Goal: Information Seeking & Learning: Understand process/instructions

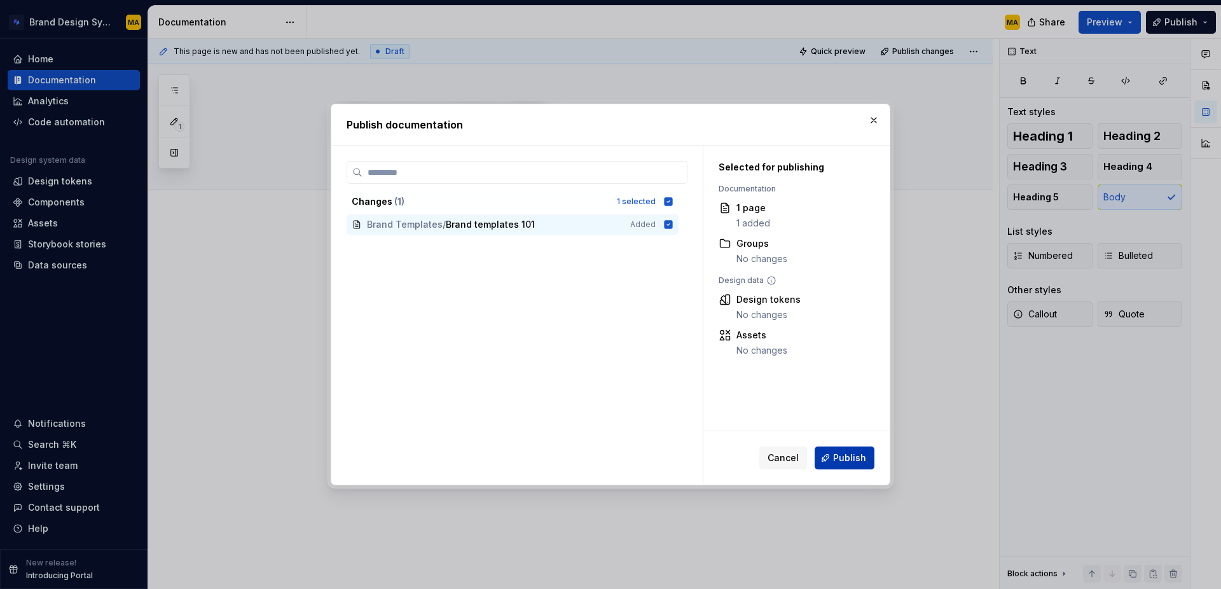
click at [844, 451] on button "Publish" at bounding box center [844, 457] width 60 height 23
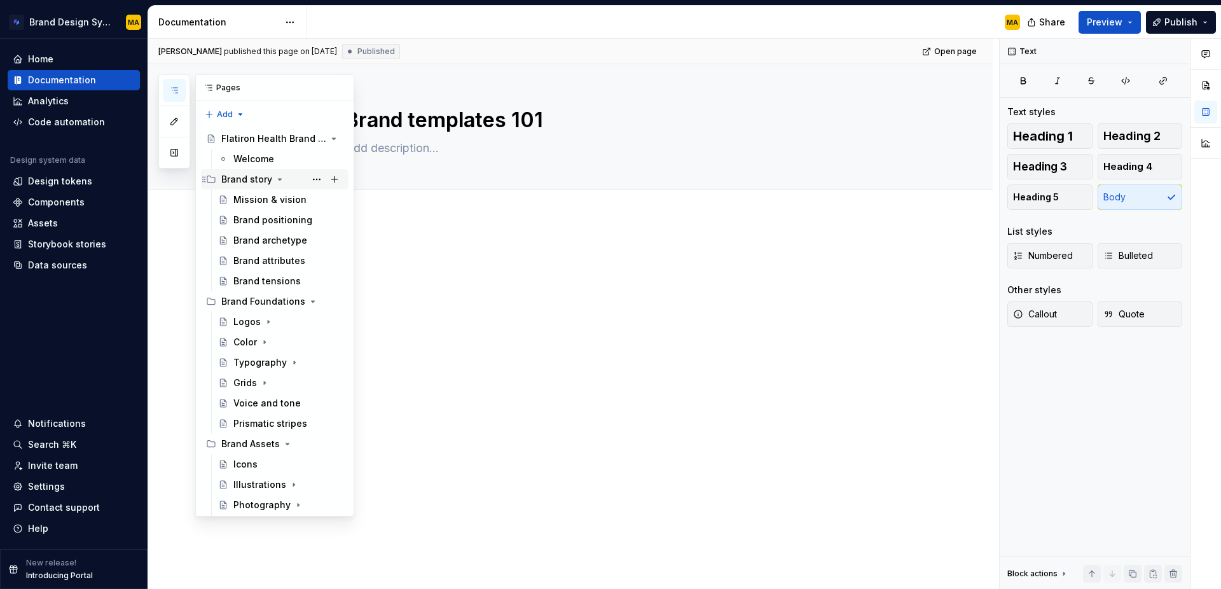
click at [280, 180] on icon "Page tree" at bounding box center [280, 179] width 10 height 10
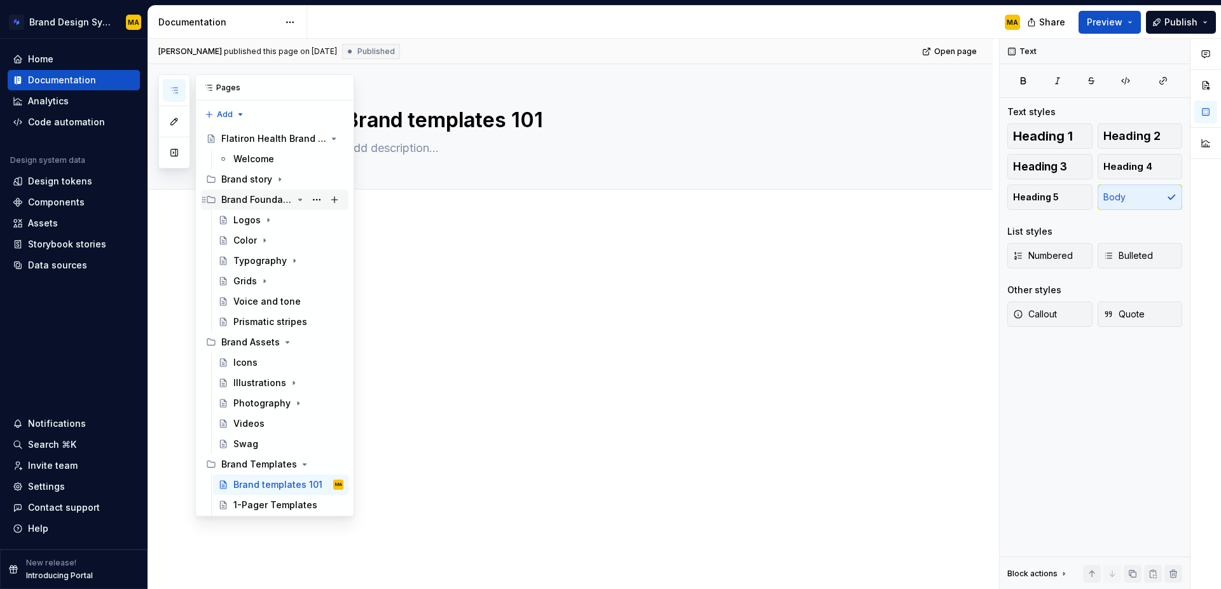
click at [299, 198] on icon "Page tree" at bounding box center [300, 200] width 10 height 10
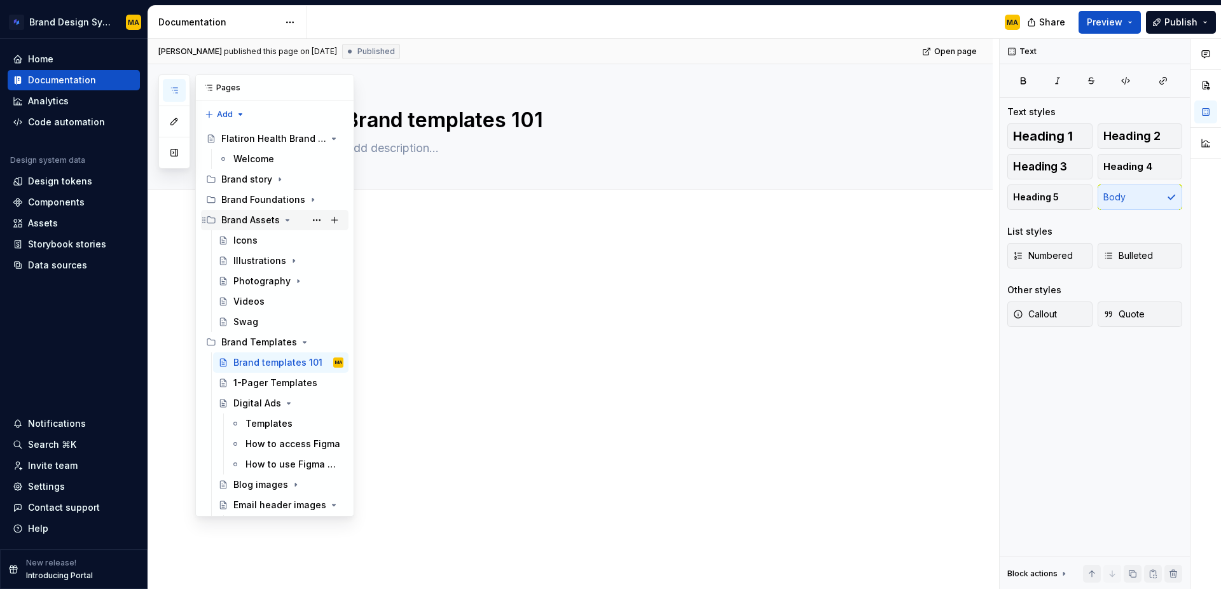
click at [284, 220] on icon "Page tree" at bounding box center [287, 220] width 10 height 10
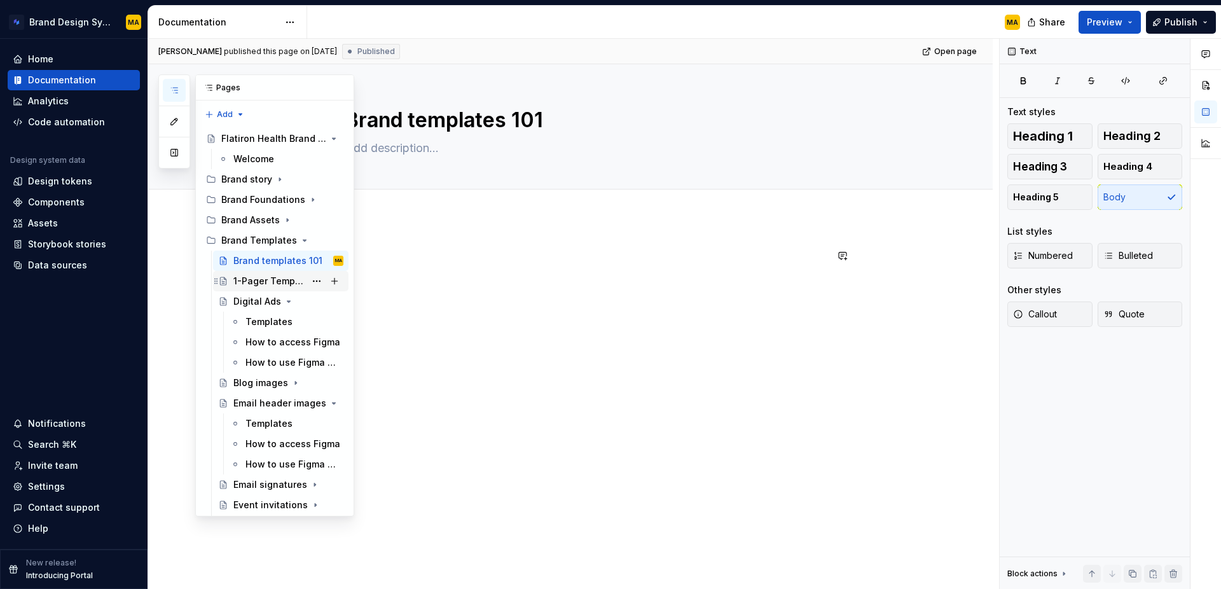
click at [265, 283] on div "1-Pager Templates" at bounding box center [269, 281] width 72 height 13
type textarea "*"
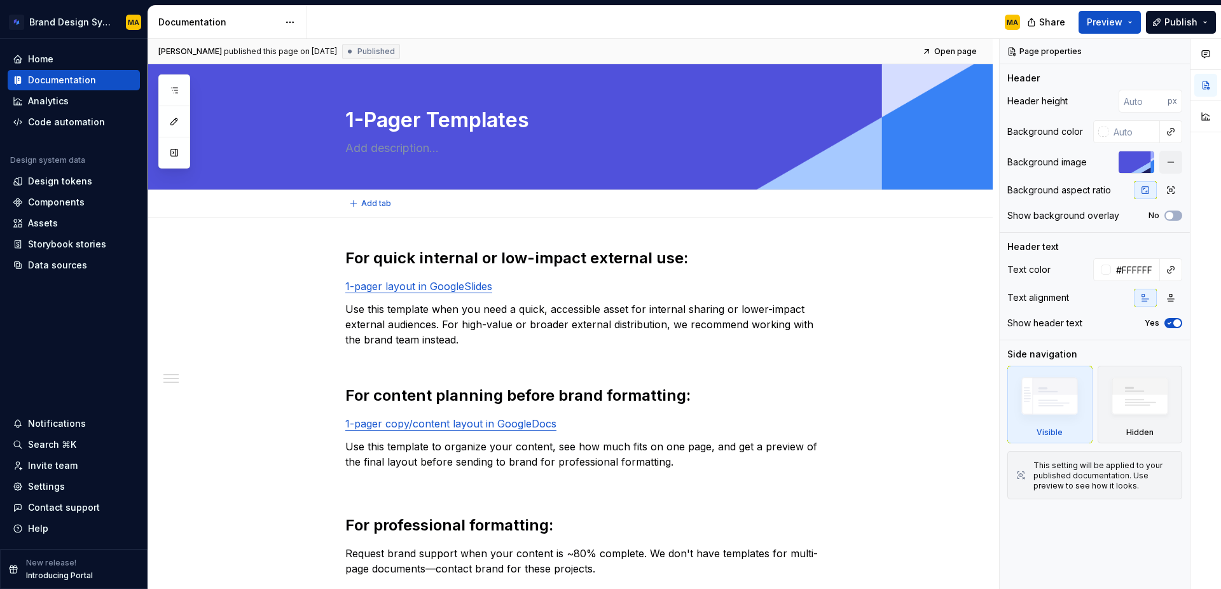
type textarea "*"
click at [465, 285] on link "1-pager layout in GoogleSlides" at bounding box center [418, 286] width 147 height 13
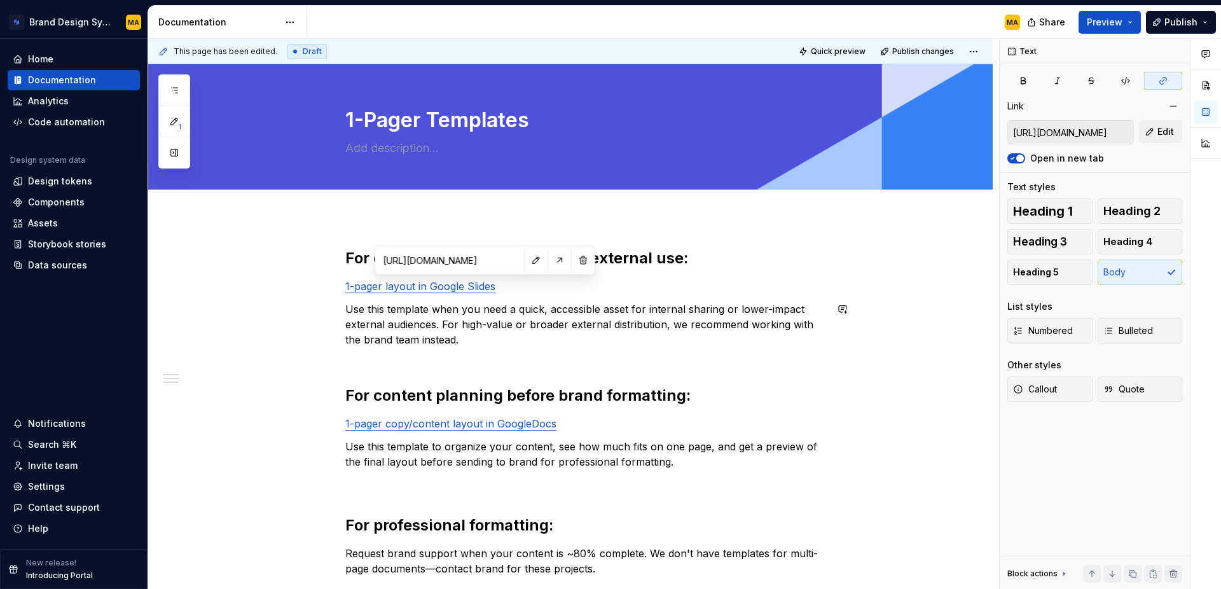
click at [538, 366] on div "For quick internal or low-impact external use: 1-pager layout in Google Slides …" at bounding box center [585, 423] width 481 height 351
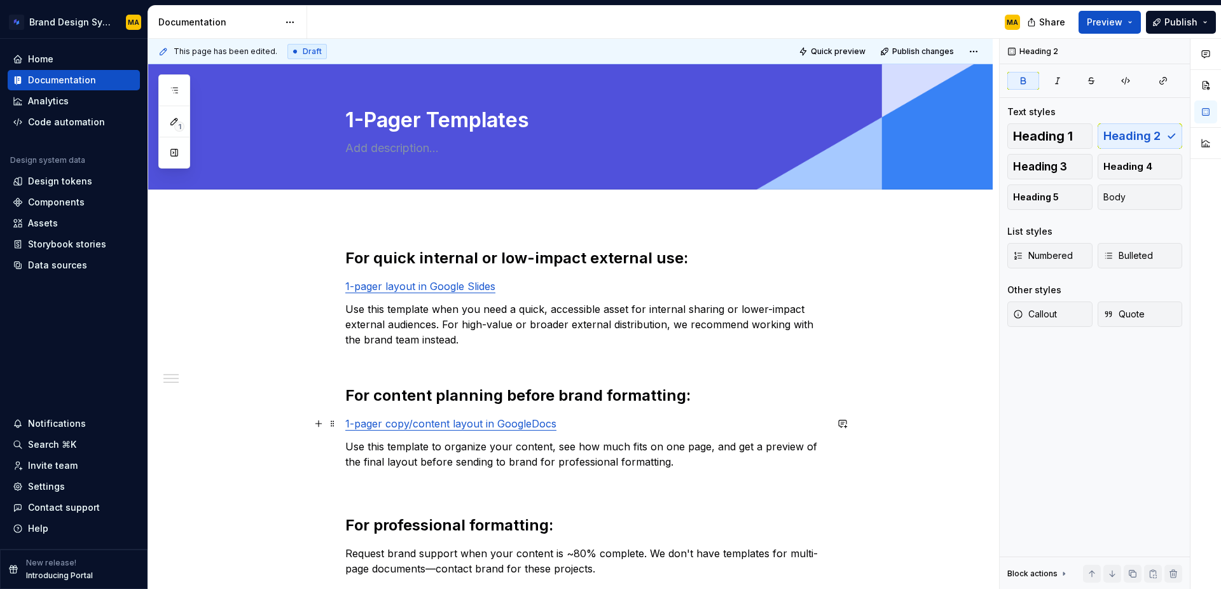
click at [531, 425] on link "1-pager copy/content layout in GoogleDocs" at bounding box center [450, 423] width 211 height 13
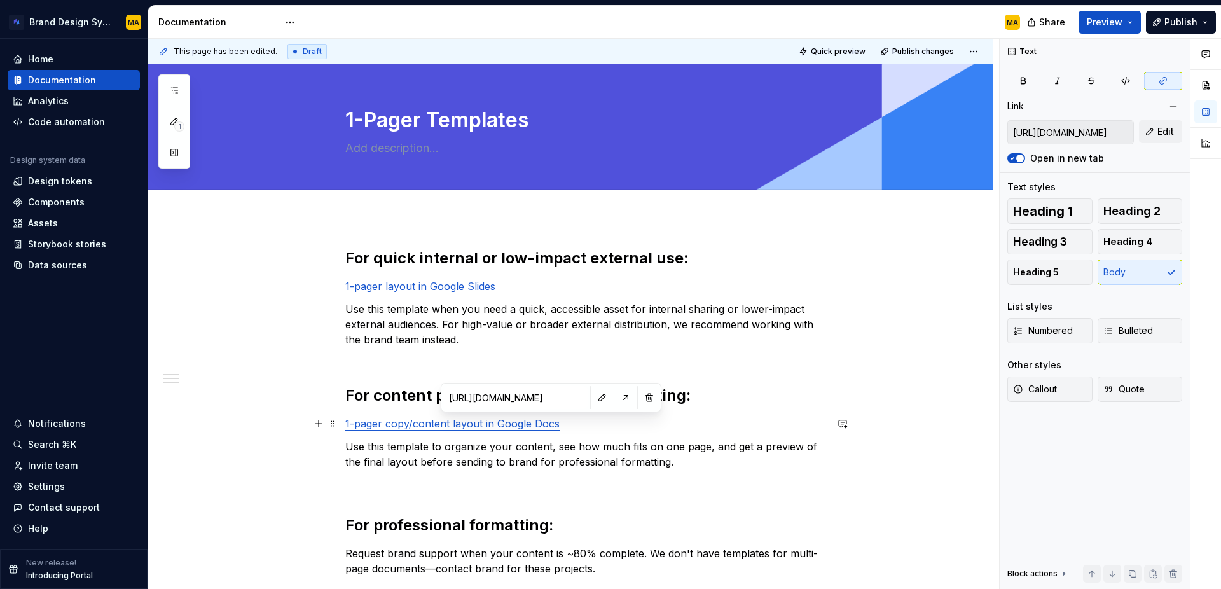
click at [576, 424] on p "1-pager copy/content layout in Google Docs" at bounding box center [585, 423] width 481 height 15
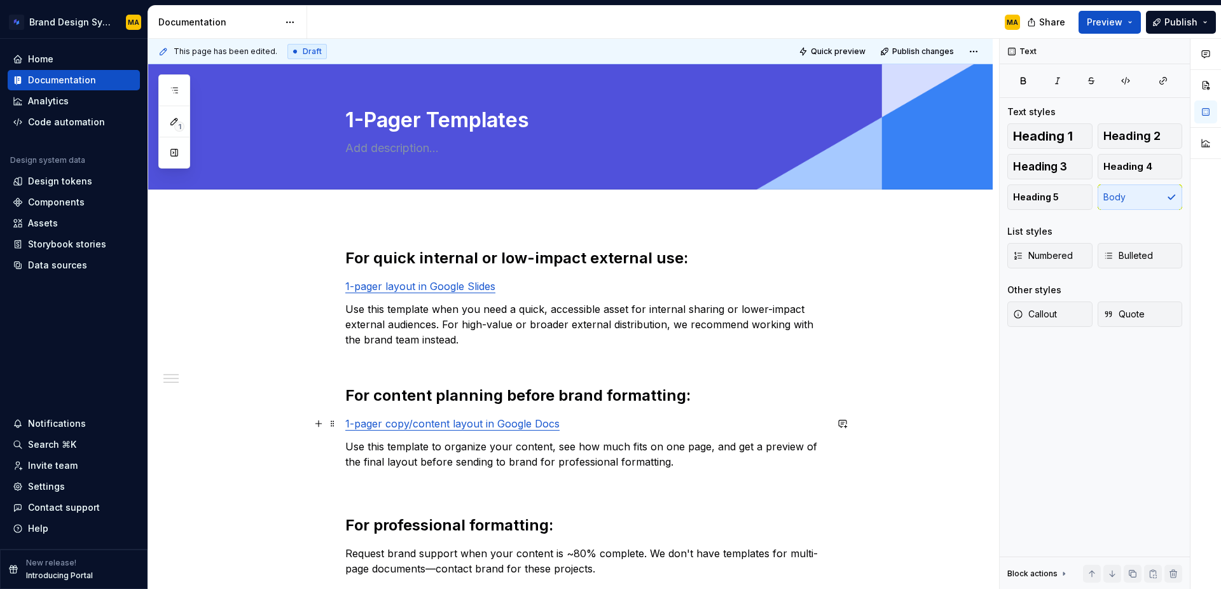
click at [414, 425] on link "1-pager copy/content layout in Google Docs" at bounding box center [452, 423] width 214 height 13
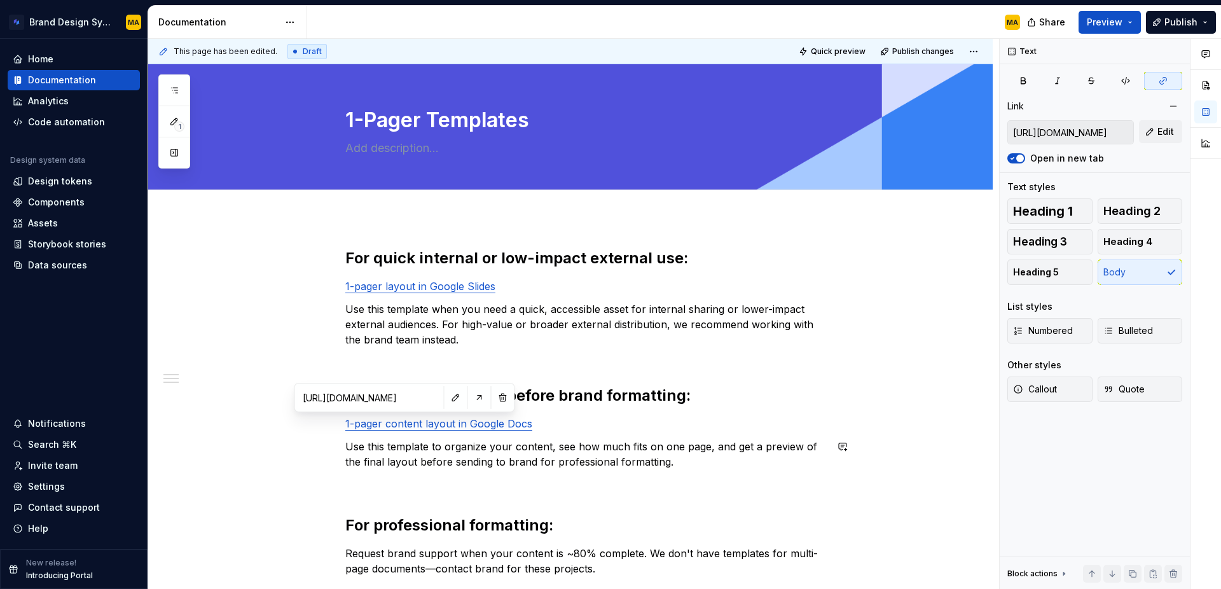
click at [586, 427] on p "1-pager content layout in Google Docs" at bounding box center [585, 423] width 481 height 15
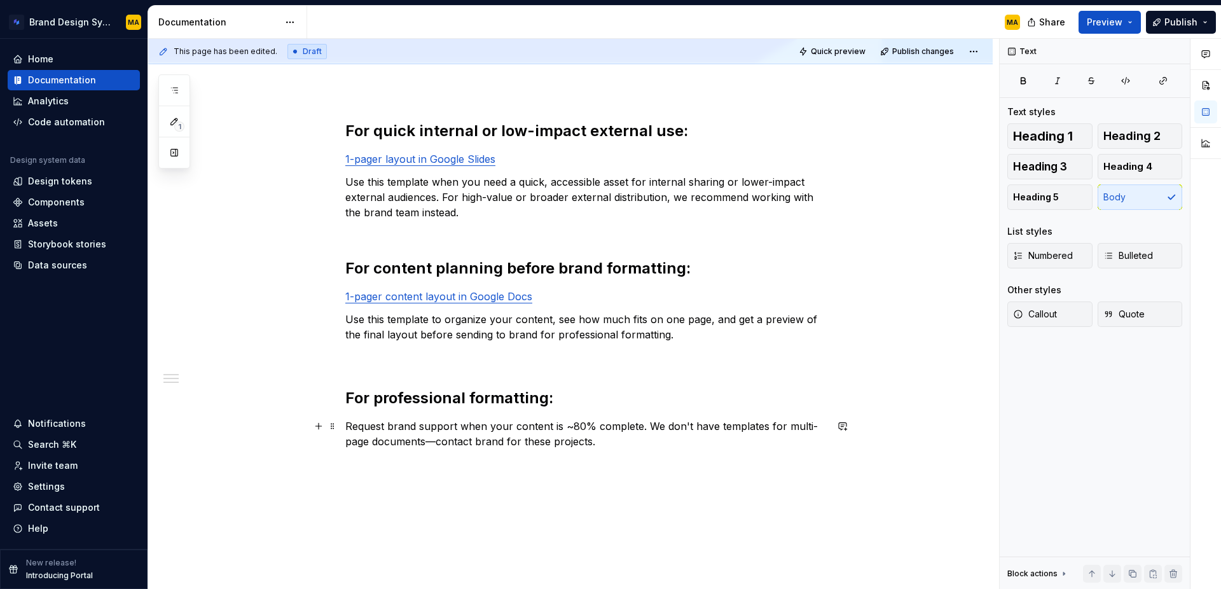
scroll to position [128, 0]
click at [456, 292] on link "1-pager content layout in Google Docs" at bounding box center [438, 295] width 187 height 13
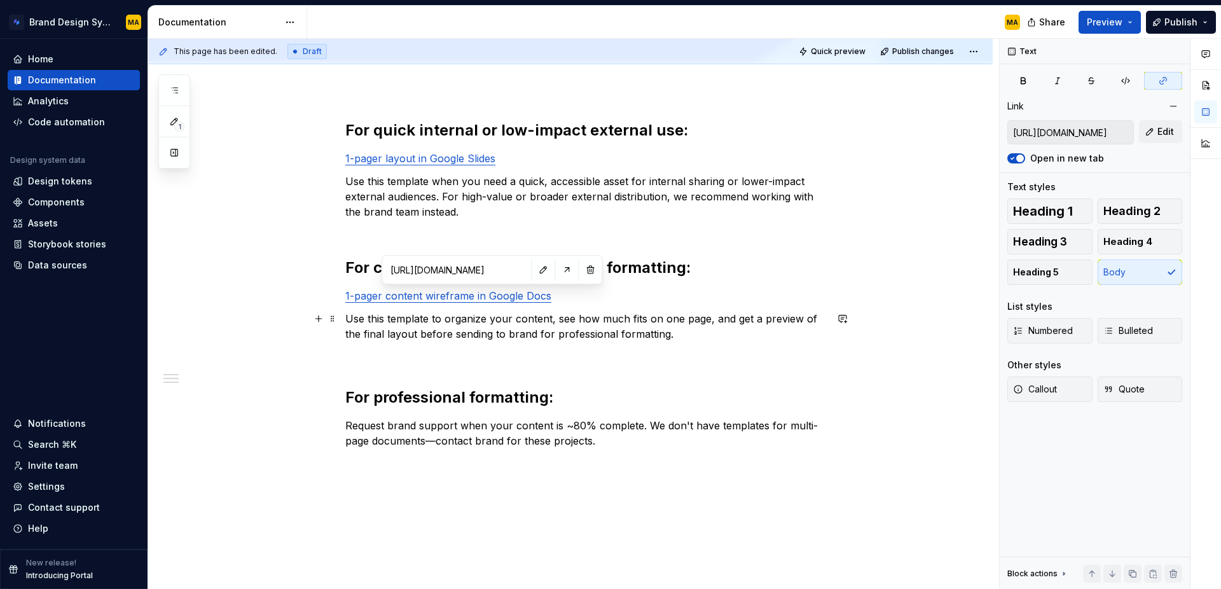
click at [645, 332] on p "Use this template to organize your content, see how much fits on one page, and …" at bounding box center [585, 326] width 481 height 31
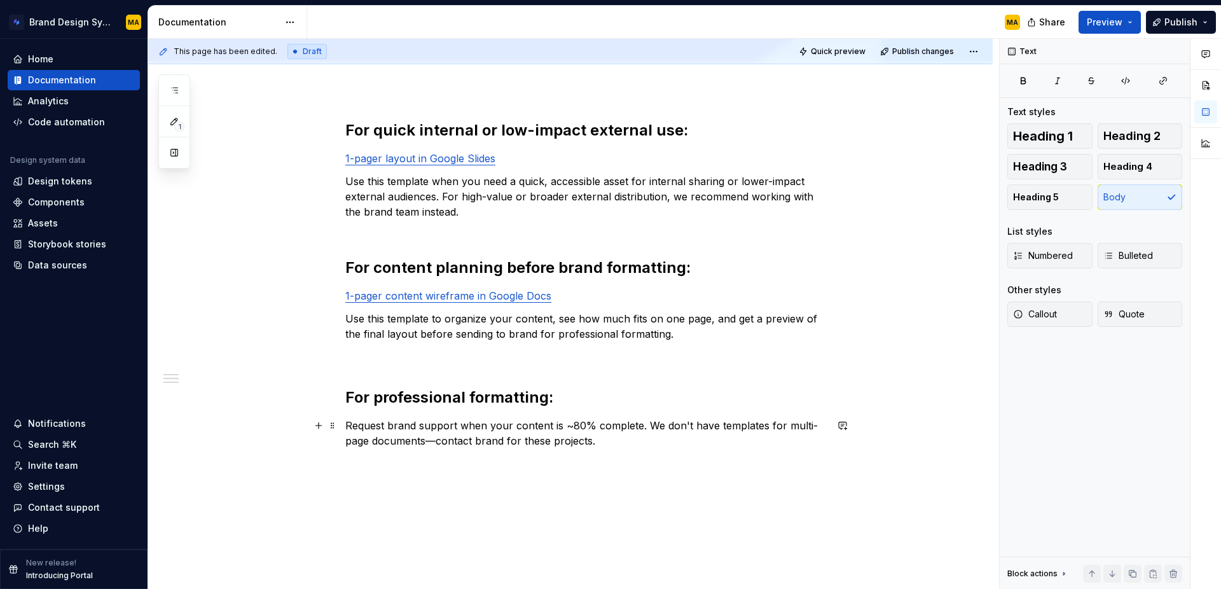
click at [363, 446] on p "Request brand support when your content is ~80% complete. We don't have templat…" at bounding box center [585, 433] width 481 height 31
click at [359, 357] on p at bounding box center [585, 356] width 481 height 15
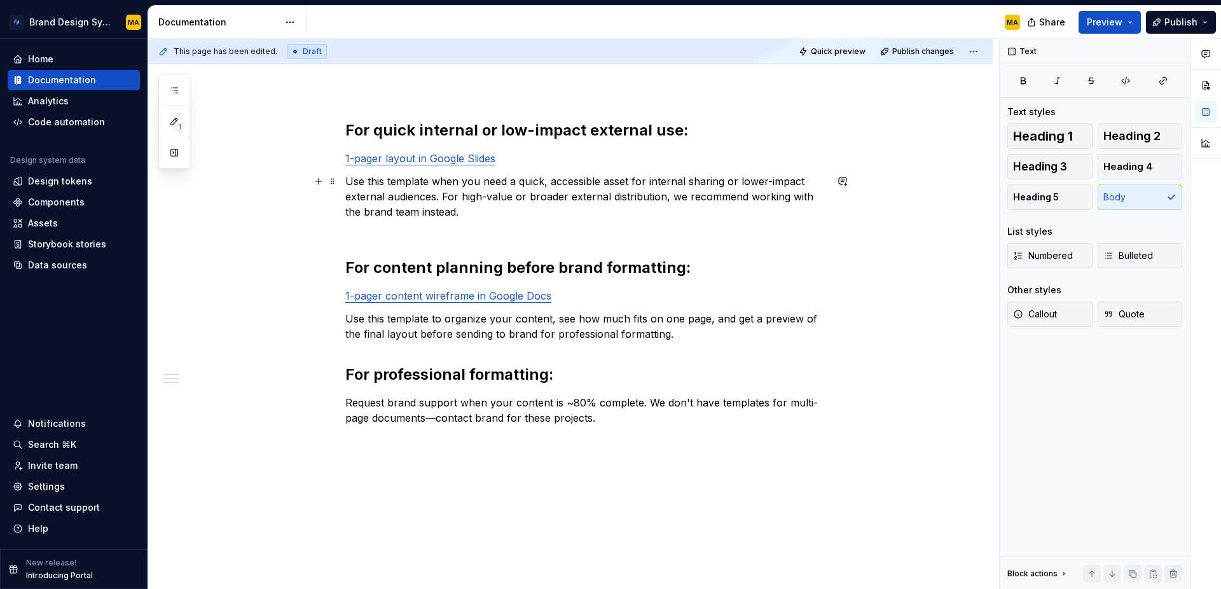
click at [374, 224] on p "Use this template when you need a quick, accessible asset for internal sharing …" at bounding box center [585, 204] width 481 height 61
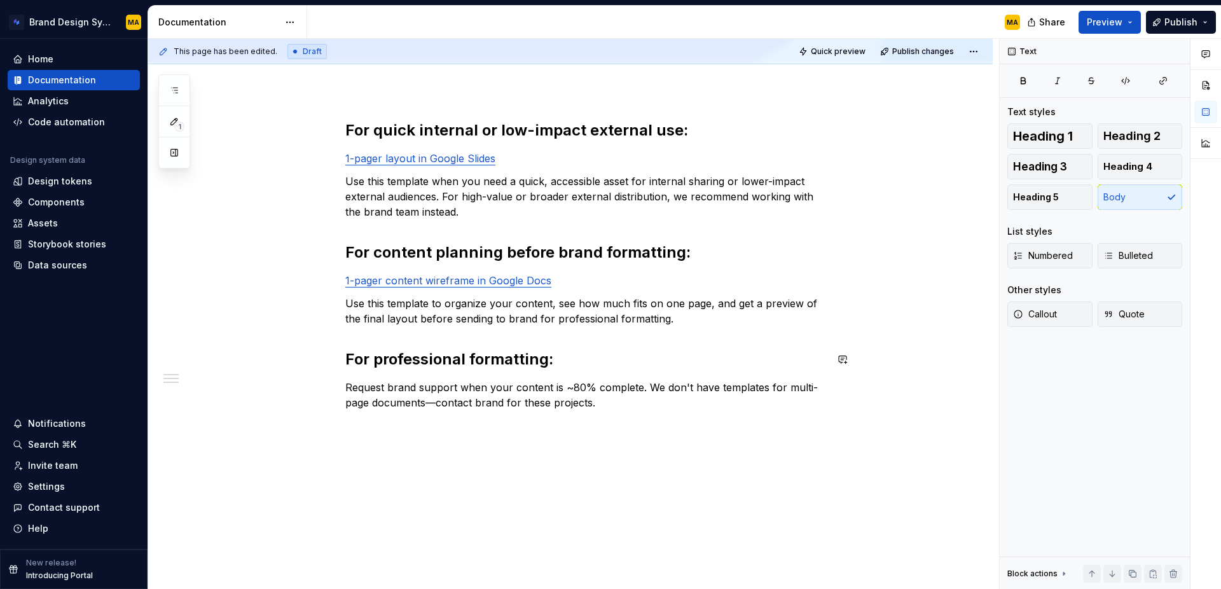
scroll to position [0, 0]
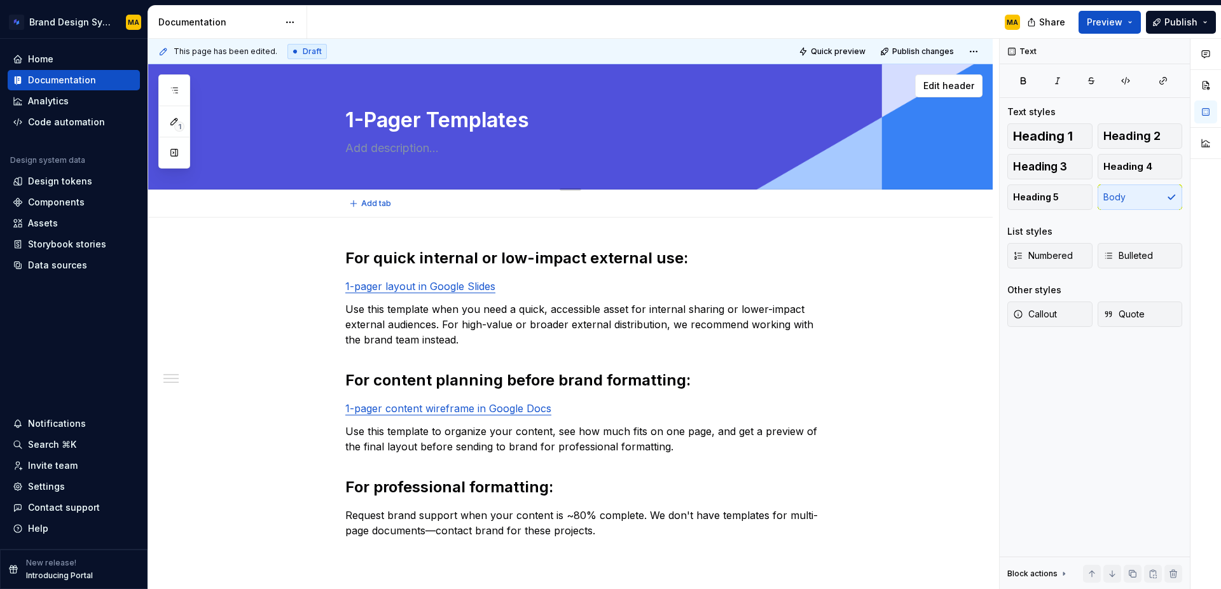
click at [441, 109] on textarea "1-Pager Templates" at bounding box center [583, 120] width 481 height 31
type textarea "*"
type textarea "1-Pager emplates"
type textarea "*"
type textarea "1-Pager templates"
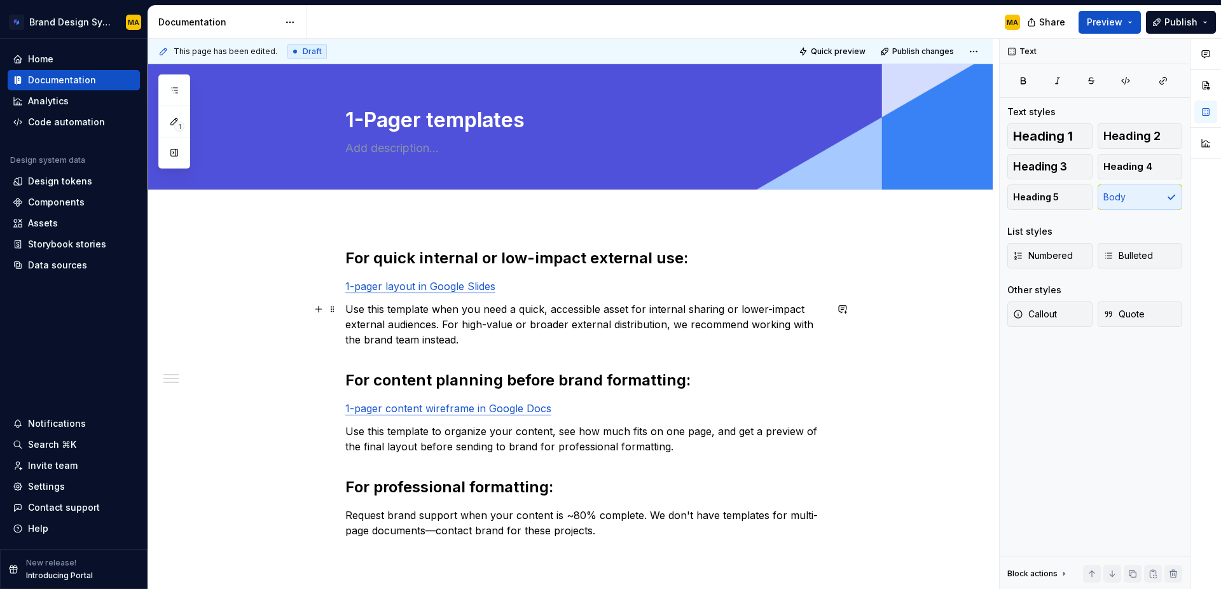
type textarea "*"
type textarea "1-Pager templates"
click at [579, 292] on p "1-pager layout in Google Slides" at bounding box center [585, 285] width 481 height 15
drag, startPoint x: 455, startPoint y: 118, endPoint x: 657, endPoint y: 123, distance: 202.2
click at [657, 123] on textarea "1-Pager templates" at bounding box center [583, 120] width 481 height 31
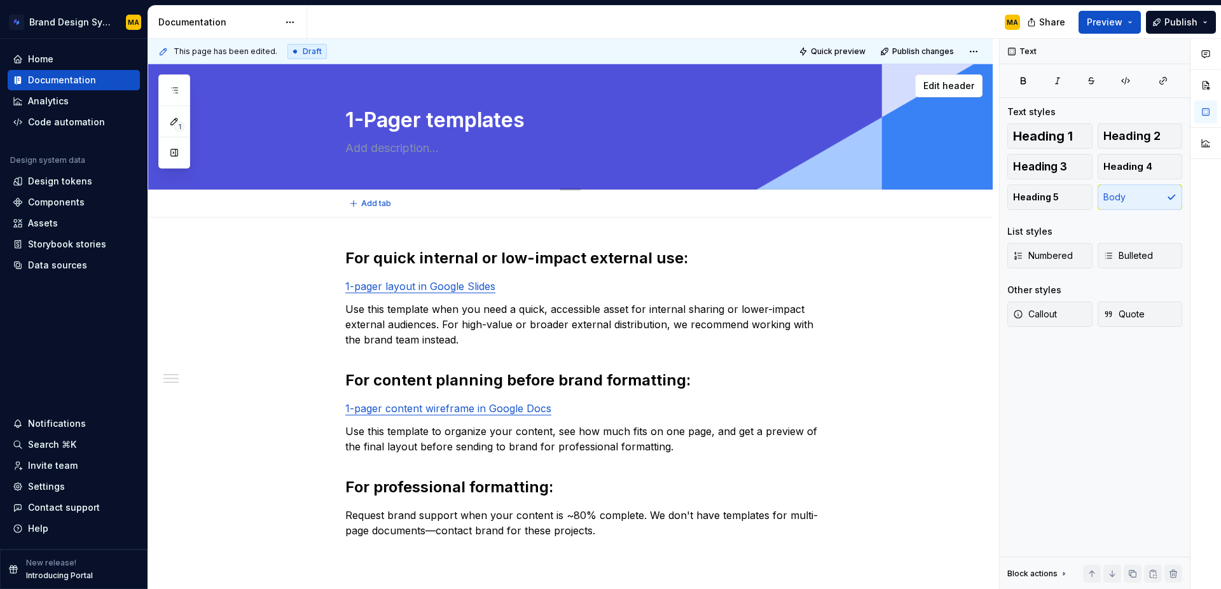
click at [484, 121] on textarea "1-Pager templates" at bounding box center [583, 120] width 481 height 31
drag, startPoint x: 423, startPoint y: 121, endPoint x: 546, endPoint y: 124, distance: 123.4
click at [546, 124] on textarea "1-Pager templates" at bounding box center [583, 120] width 481 height 31
type textarea "*"
type textarea "1-Pagers"
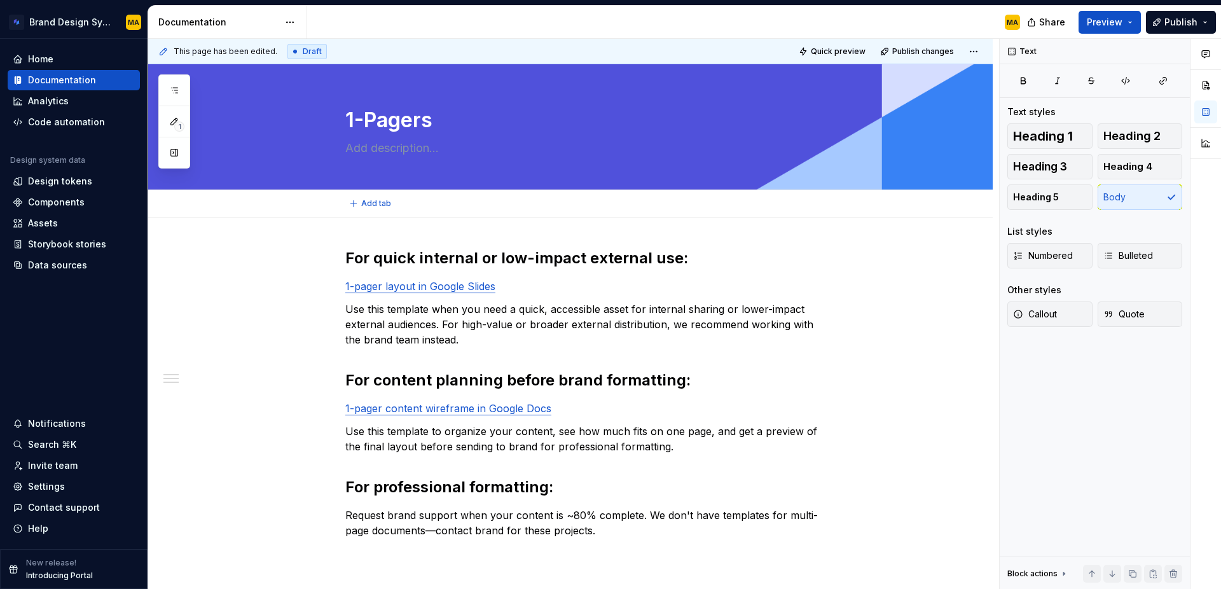
type textarea "*"
type textarea "1-Pagers"
click at [605, 302] on p "Use this template when you need a quick, accessible asset for internal sharing …" at bounding box center [585, 324] width 481 height 46
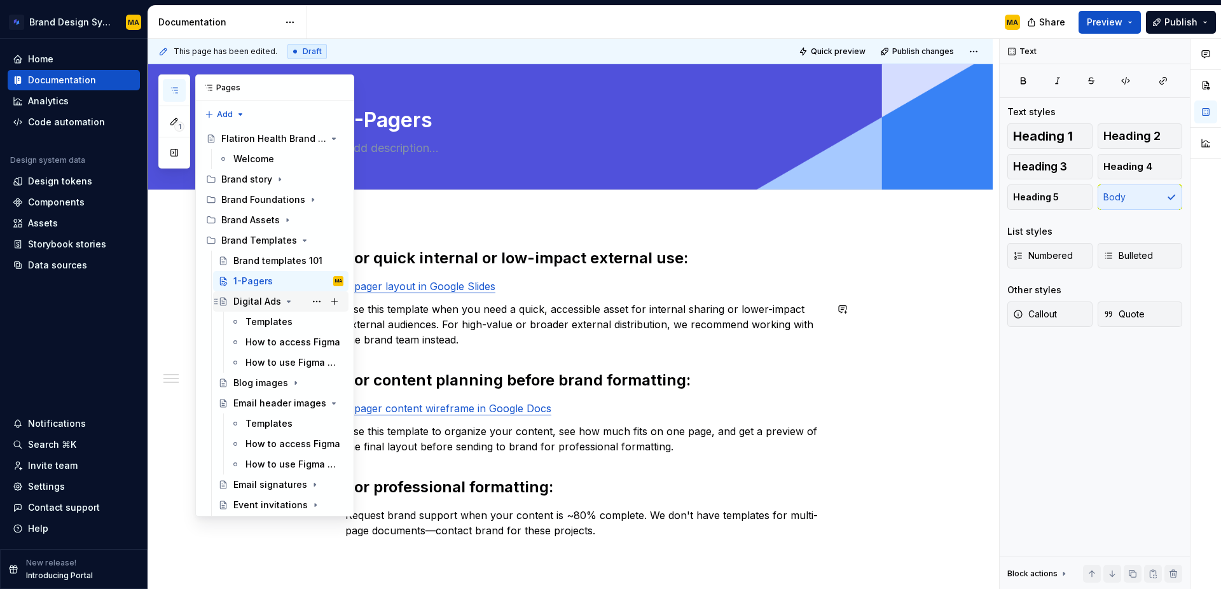
click at [247, 302] on div "Digital Ads" at bounding box center [257, 301] width 48 height 13
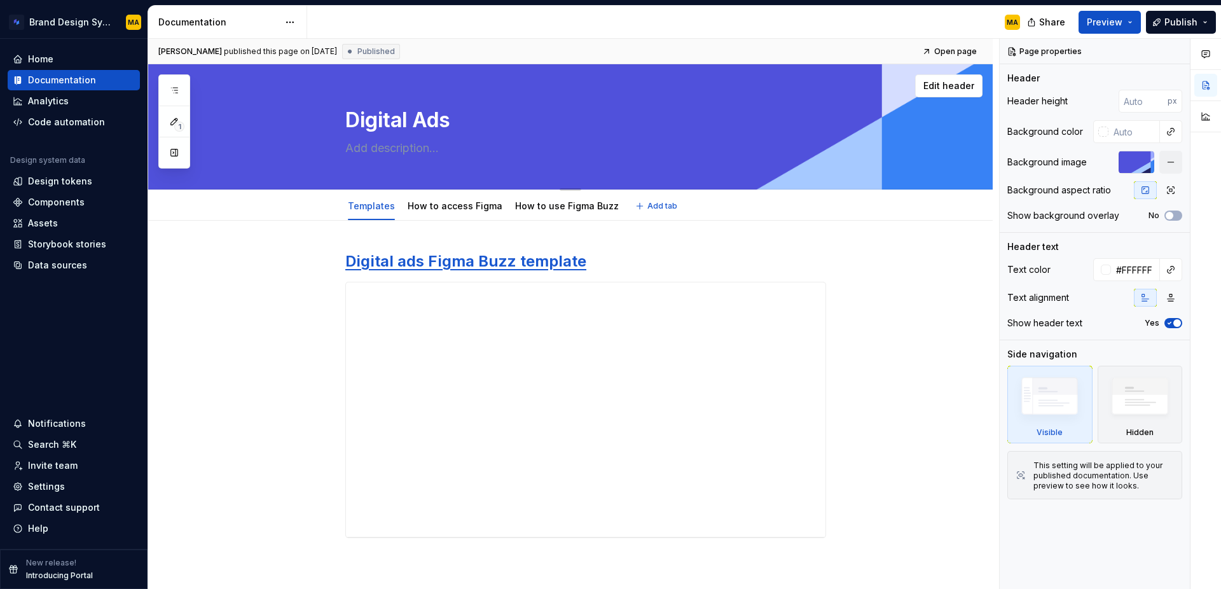
click at [427, 123] on textarea "Digital Ads" at bounding box center [583, 120] width 481 height 31
click at [427, 120] on textarea "Digital Ads" at bounding box center [583, 120] width 481 height 31
type textarea "*"
type textarea "Digital ds"
type textarea "*"
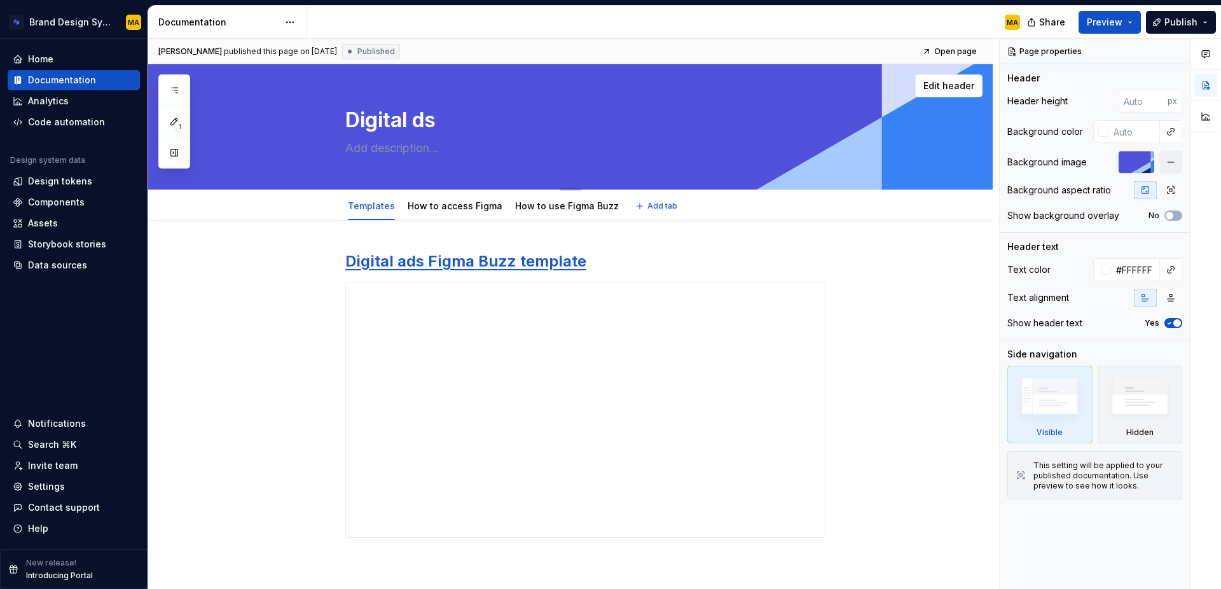
type textarea "Digital ads"
type textarea "*"
type textarea "Digital ads"
click at [446, 212] on div "How to access Figma" at bounding box center [454, 206] width 95 height 13
click at [429, 206] on link "How to access Figma" at bounding box center [454, 205] width 95 height 11
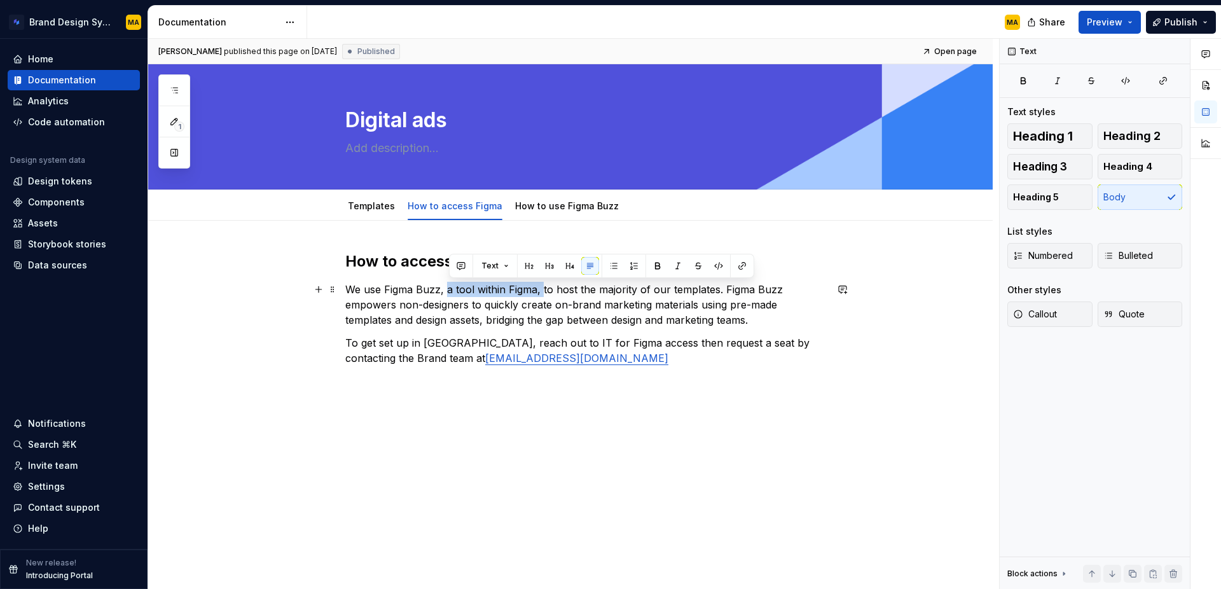
drag, startPoint x: 545, startPoint y: 290, endPoint x: 451, endPoint y: 292, distance: 94.8
click at [451, 292] on p "We use Figma Buzz, a tool within Figma, to host the majority of our templates. …" at bounding box center [585, 305] width 481 height 46
click at [619, 315] on p "We use Figma Buzz, a tool within Figma, to host the majority of our templates. …" at bounding box center [585, 305] width 481 height 46
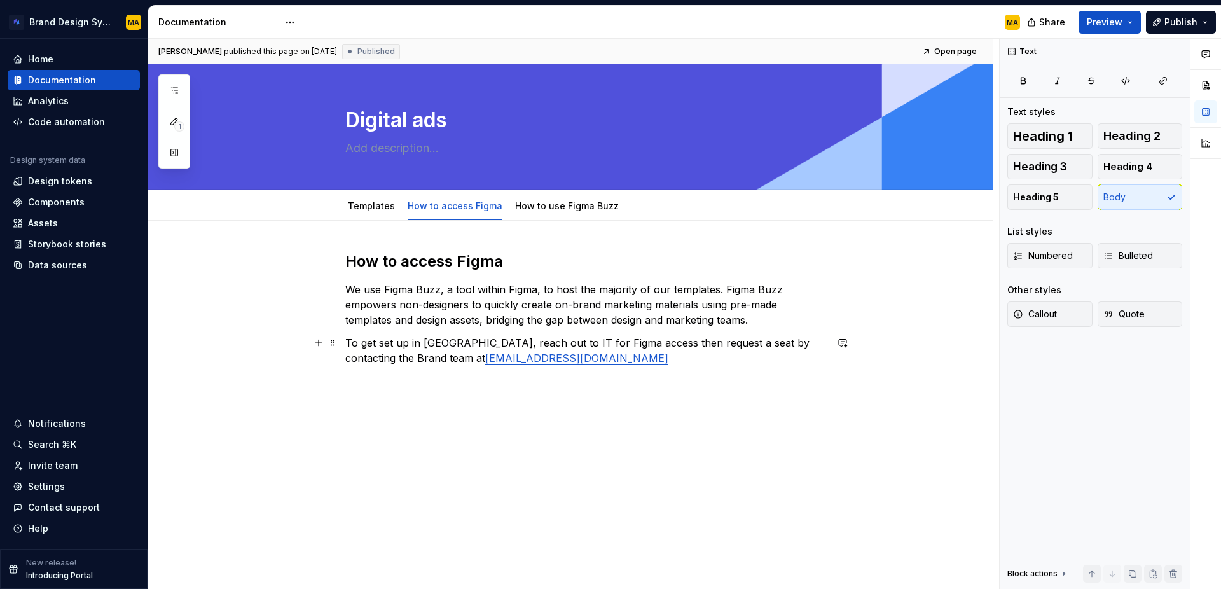
click at [548, 355] on p "To get set up in [GEOGRAPHIC_DATA], reach out to IT for Figma access then reque…" at bounding box center [585, 350] width 481 height 31
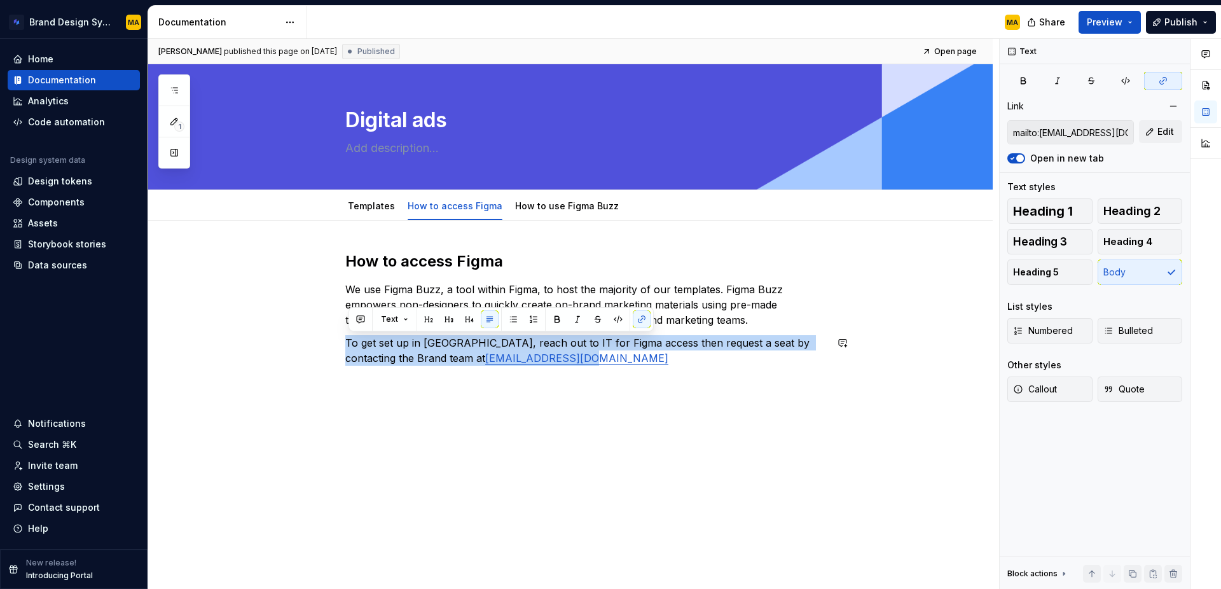
click at [548, 356] on p "To get set up in [GEOGRAPHIC_DATA], reach out to IT for Figma access then reque…" at bounding box center [585, 350] width 481 height 31
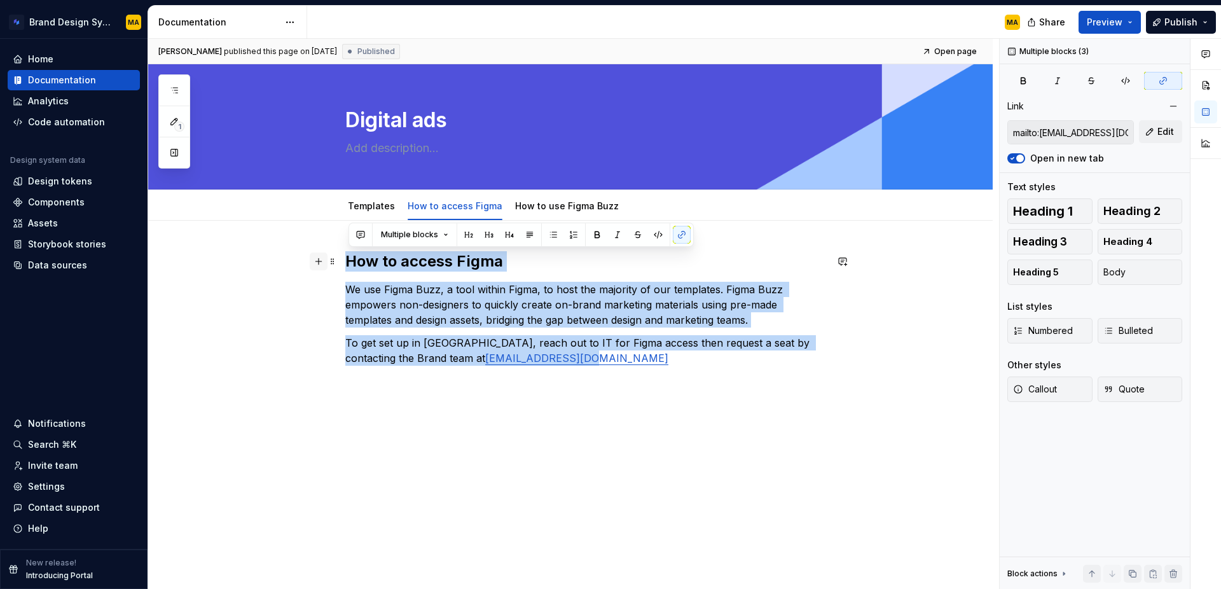
drag, startPoint x: 315, startPoint y: 340, endPoint x: 322, endPoint y: 256, distance: 84.2
click at [345, 256] on div "How to access Figma We use Figma Buzz, a tool within Figma, to host the majorit…" at bounding box center [585, 316] width 481 height 130
copy div "How to access Figma We use Figma Buzz, a tool within Figma, to host the majorit…"
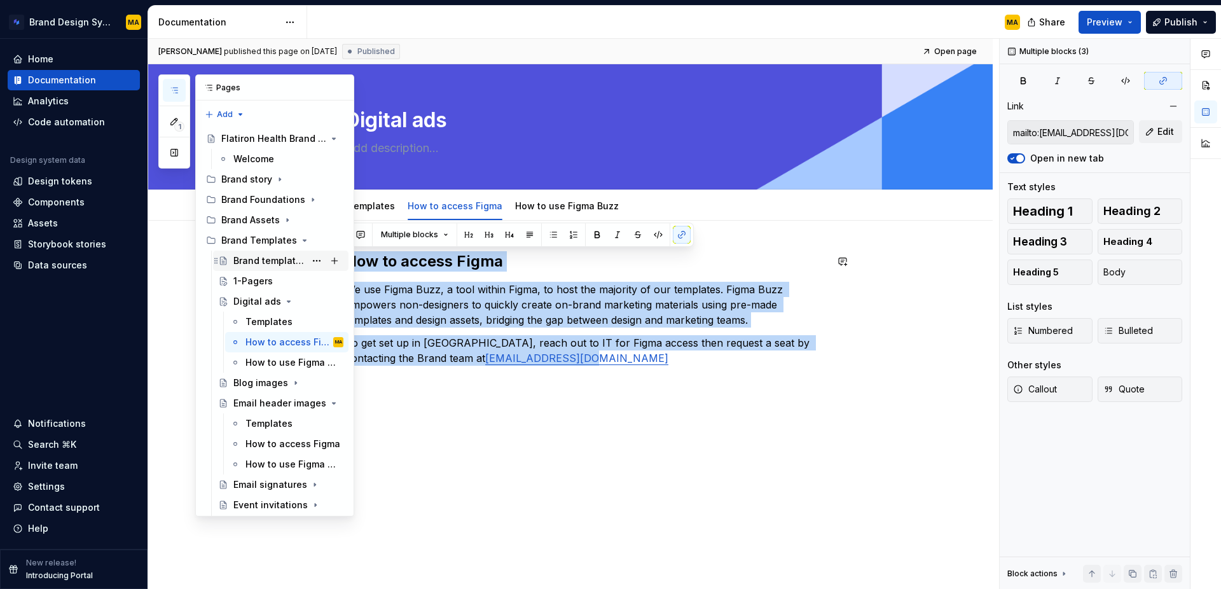
click at [250, 260] on div "Brand templates 101" at bounding box center [269, 260] width 72 height 13
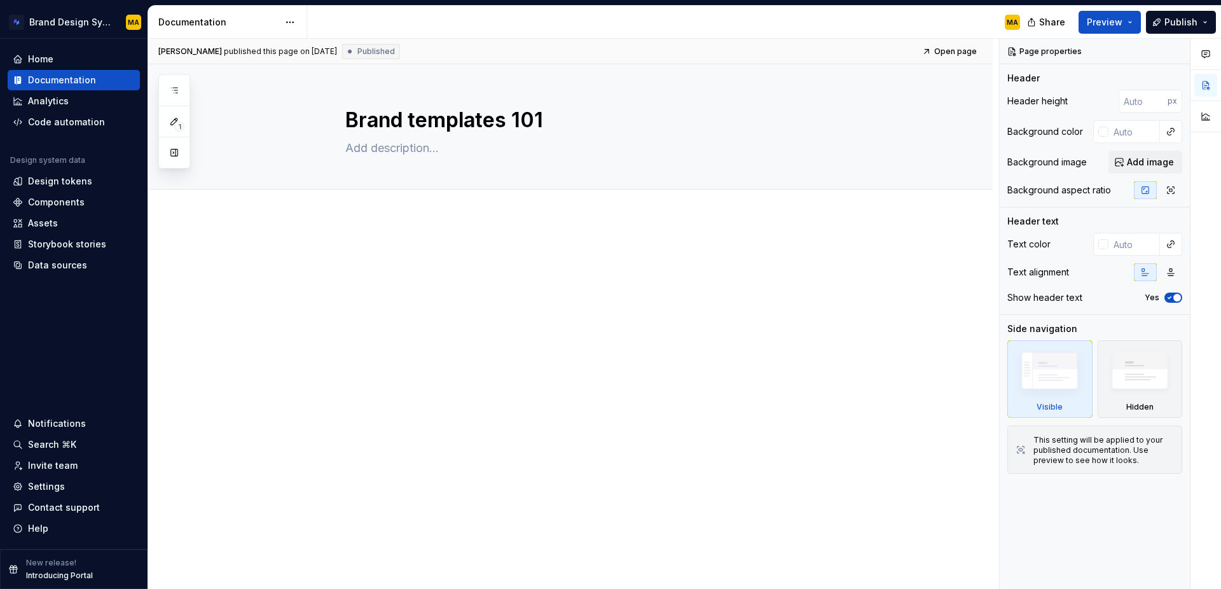
click at [350, 244] on div at bounding box center [570, 352] width 844 height 271
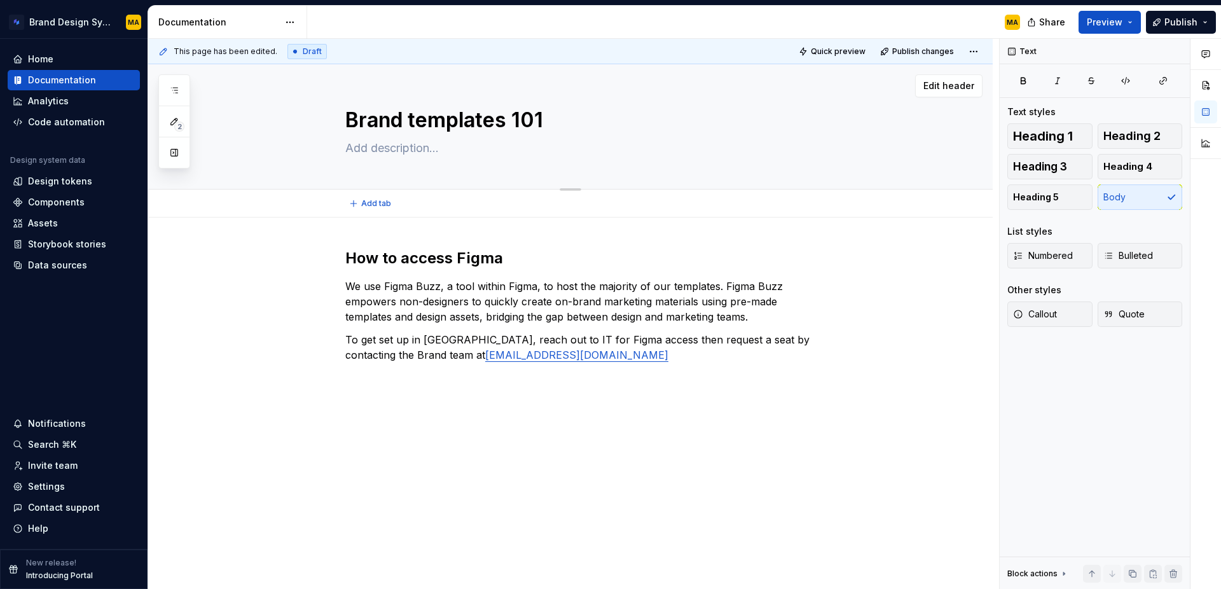
click at [379, 123] on textarea "Brand templates 101" at bounding box center [583, 120] width 481 height 31
type textarea "*"
type textarea "A"
type textarea "*"
type textarea "Ac"
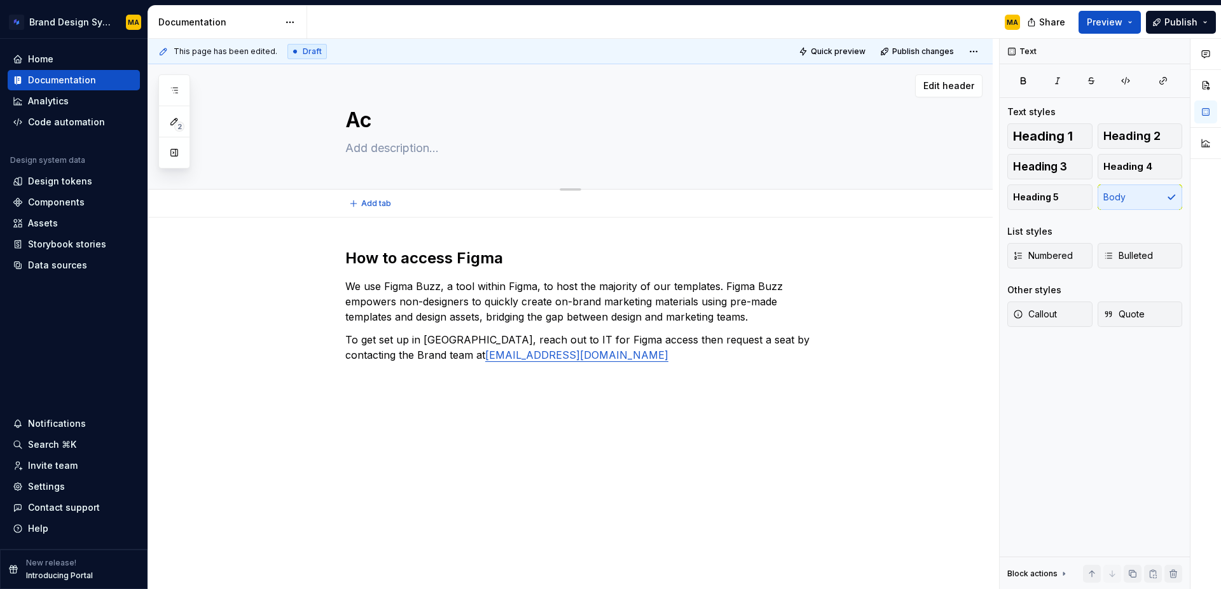
type textarea "*"
type textarea "Acc"
type textarea "*"
type textarea "Acce"
type textarea "*"
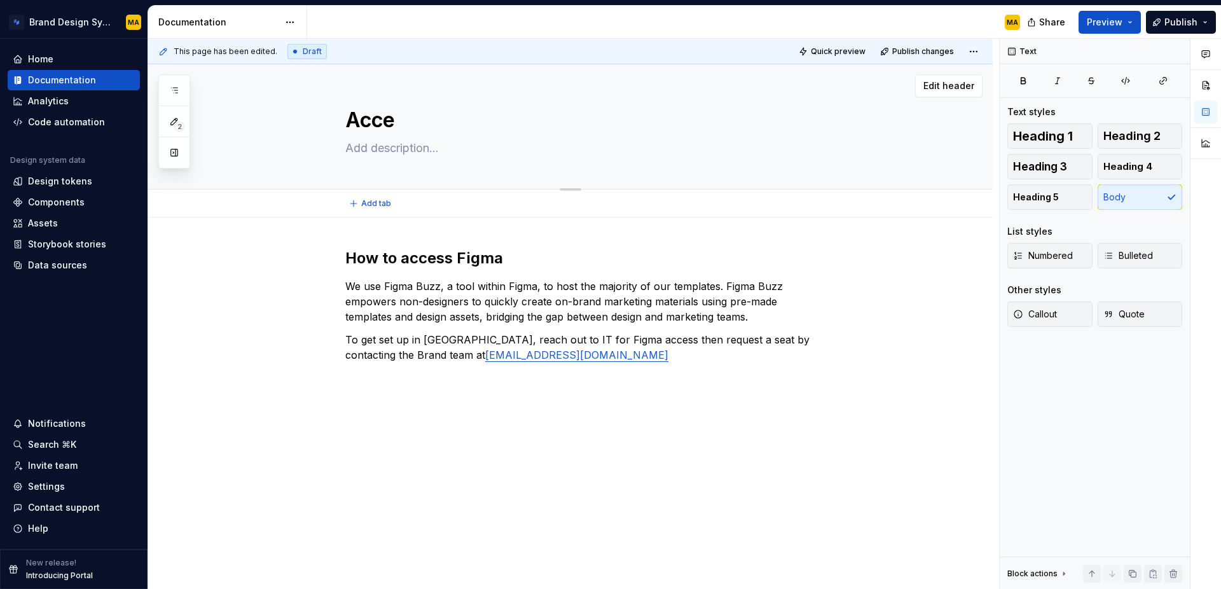
type textarea "Acces"
type textarea "*"
type textarea "Access"
type textarea "*"
type textarea "Accessi"
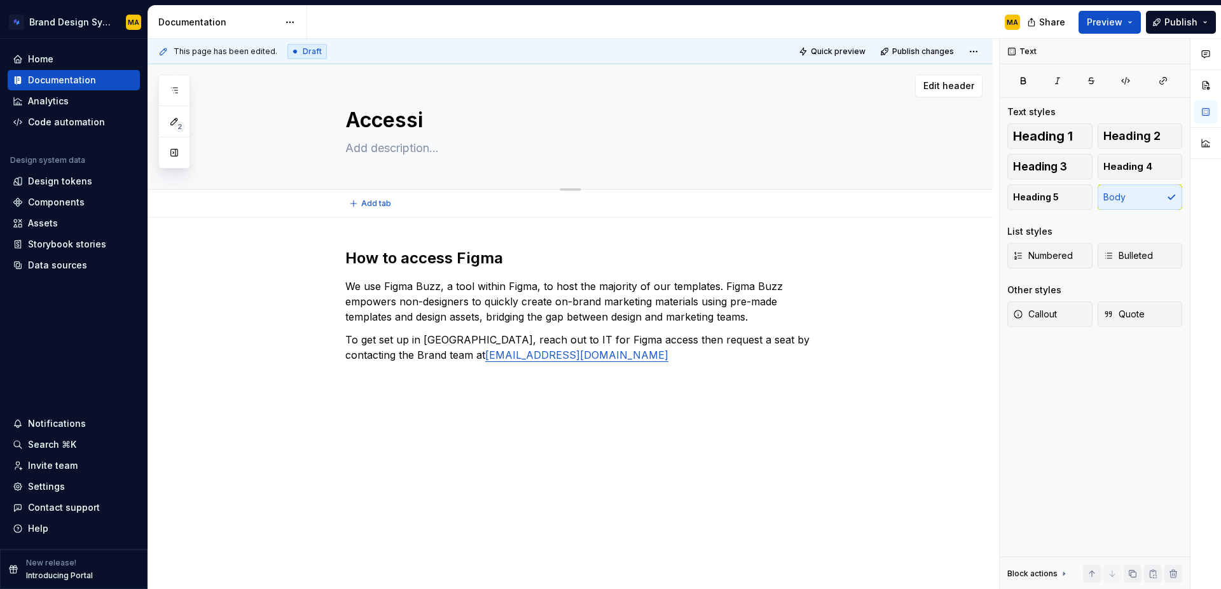
type textarea "*"
type textarea "Accessin"
type textarea "*"
type textarea "Accessing"
type textarea "*"
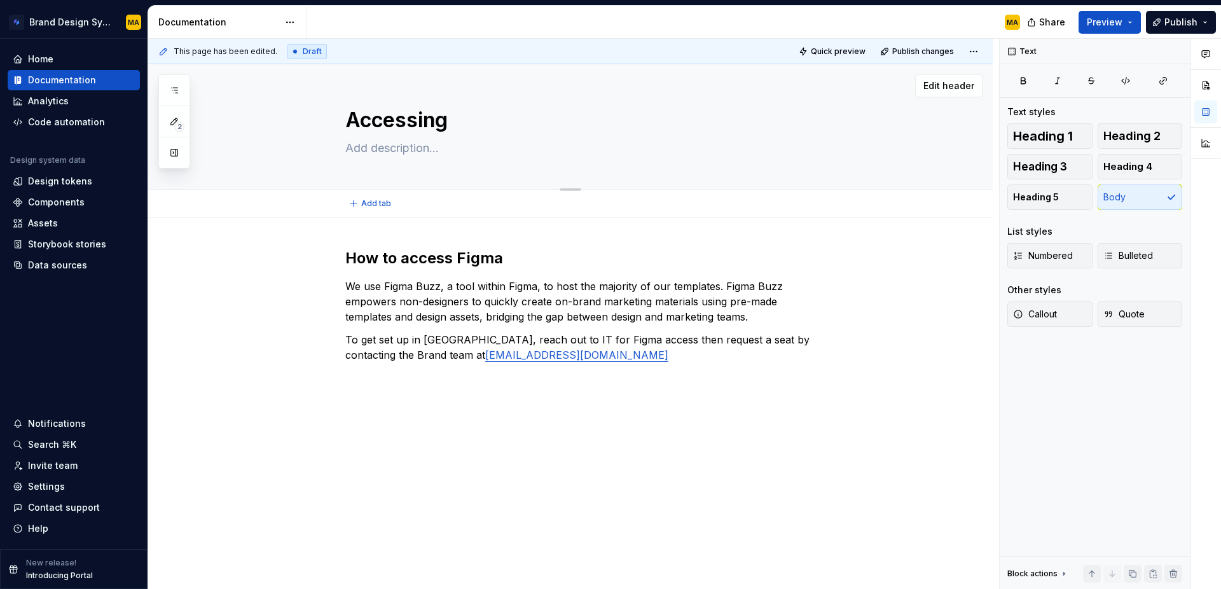
type textarea "Accessing"
type textarea "*"
type textarea "Accessing F"
type textarea "*"
type textarea "Accessing Fi"
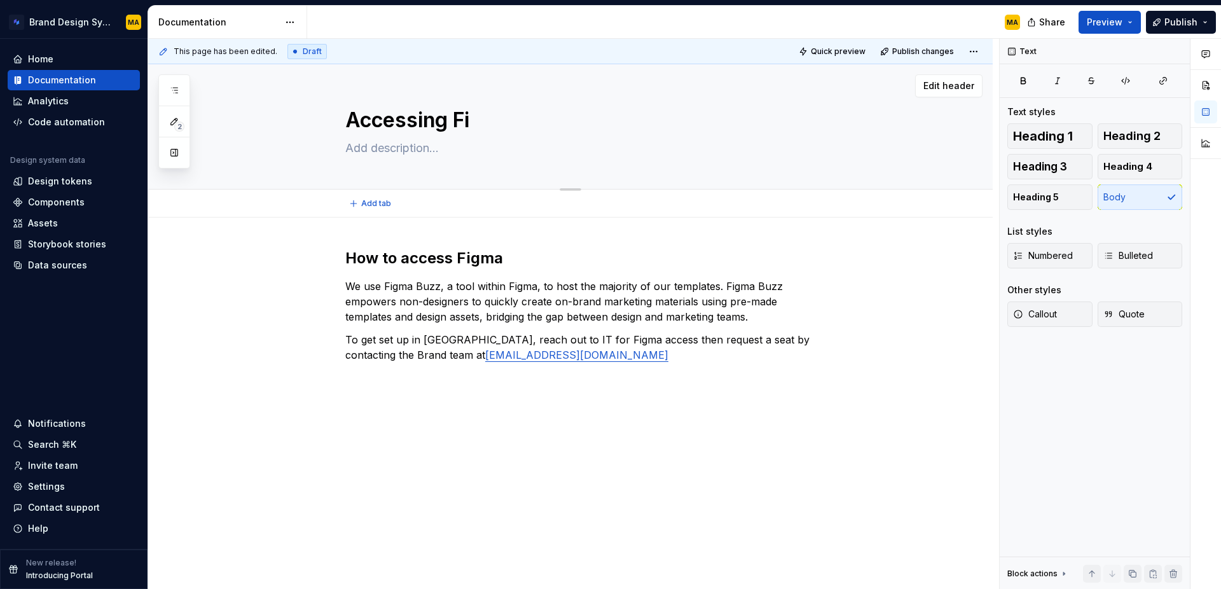
type textarea "*"
type textarea "Accessing Fig"
type textarea "*"
type textarea "Accessing Figm"
type textarea "*"
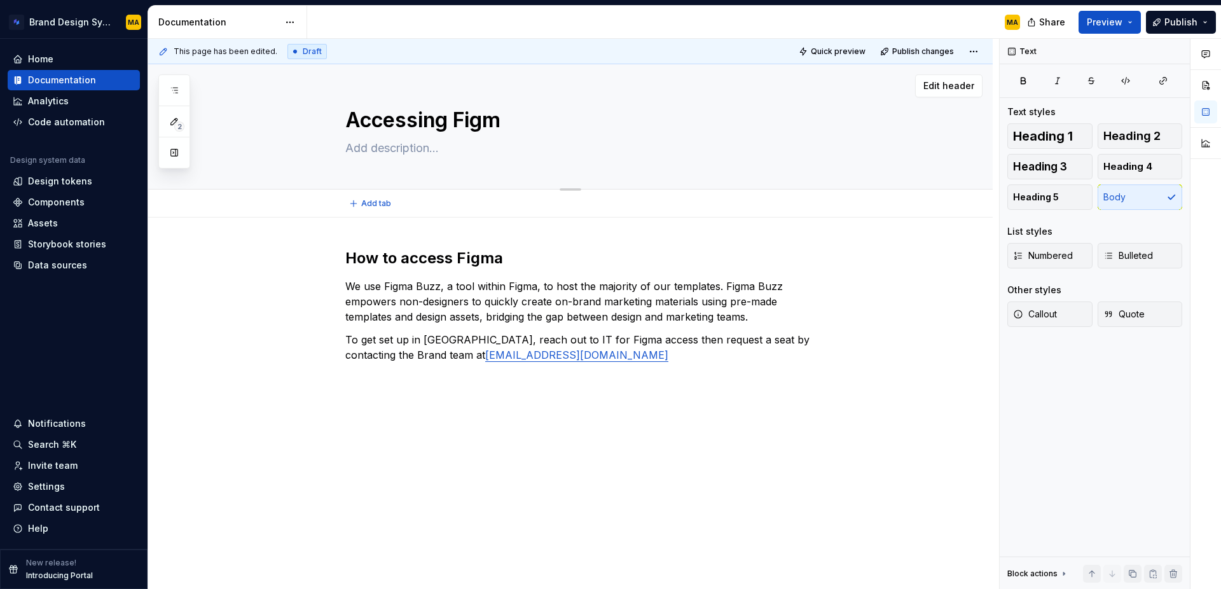
type textarea "Accessing Figma"
type textarea "*"
type textarea "Accessing Figma"
click at [500, 289] on p "We use Figma Buzz, a tool within Figma, to host the majority of our templates. …" at bounding box center [585, 301] width 481 height 46
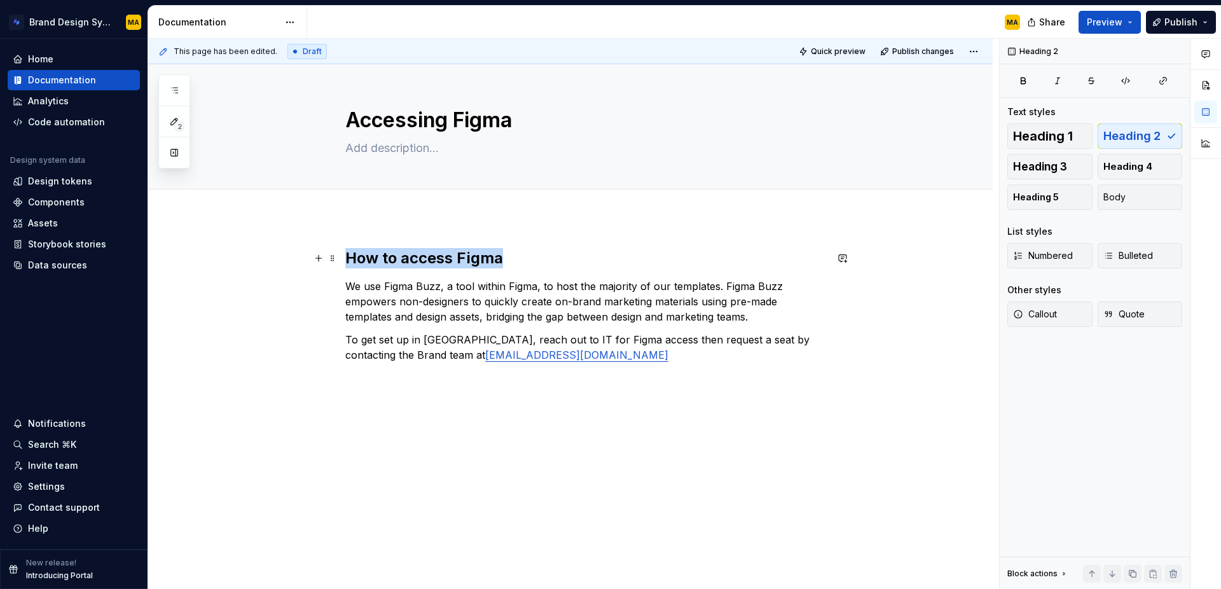
drag, startPoint x: 515, startPoint y: 256, endPoint x: 242, endPoint y: 247, distance: 272.9
click at [242, 247] on div "How to access Figma We use Figma Buzz, a tool within Figma, to host the majorit…" at bounding box center [570, 385] width 844 height 337
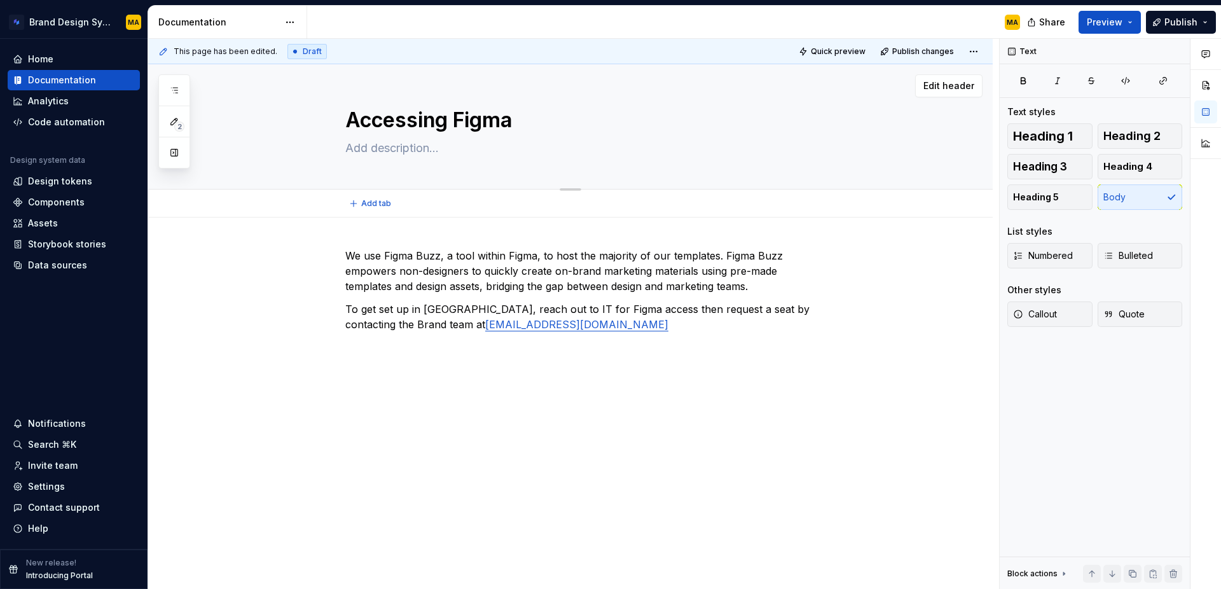
click at [442, 118] on textarea "Accessing Figma" at bounding box center [583, 120] width 481 height 31
click at [446, 119] on textarea "Accessing Figma" at bounding box center [583, 120] width 481 height 31
type textarea "*"
type textarea "Accessin Figma"
type textarea "*"
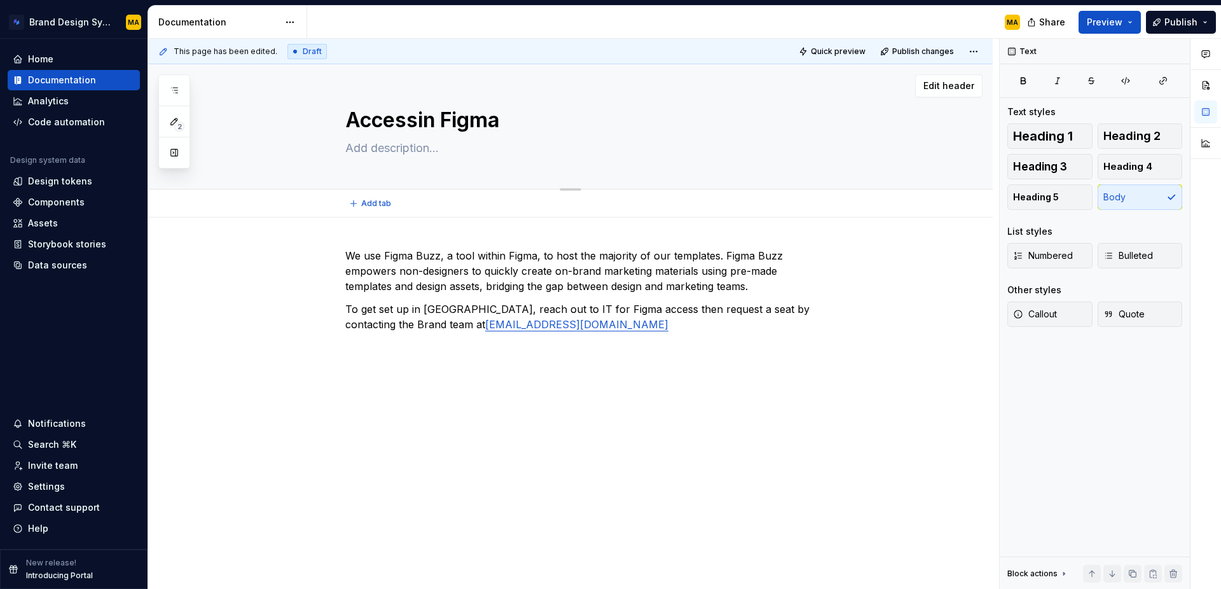
type textarea "Accessi Figma"
type textarea "*"
type textarea "Access Figma"
type textarea "*"
type textarea "ccess Figma"
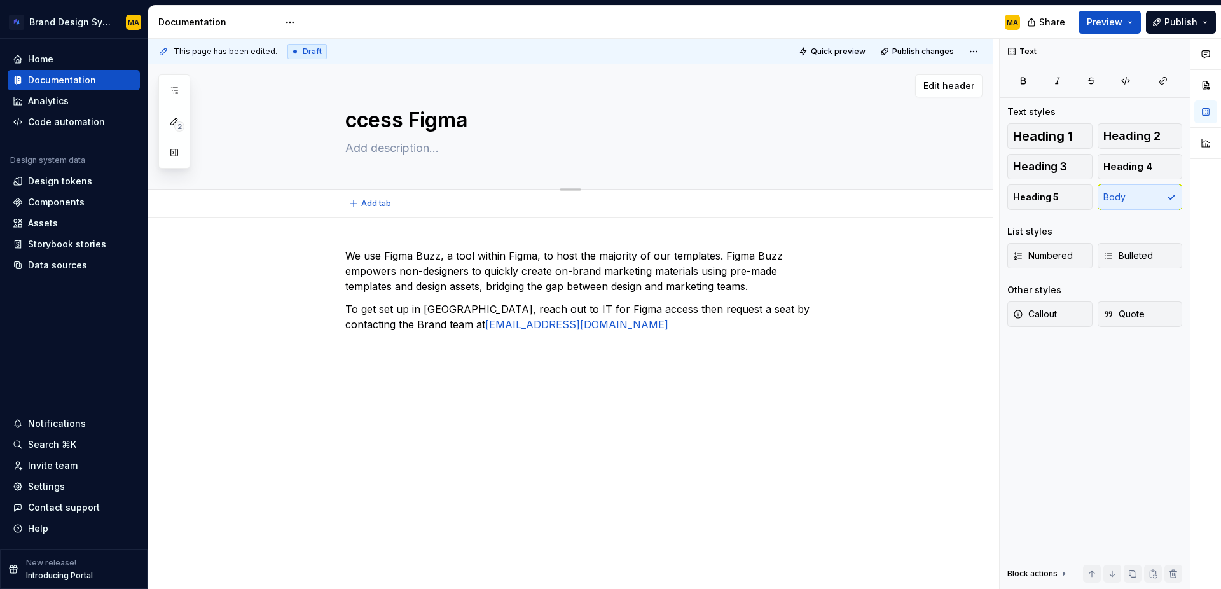
type textarea "*"
type textarea "Hoccess Figma"
type textarea "*"
type textarea "Howccess Figma"
type textarea "*"
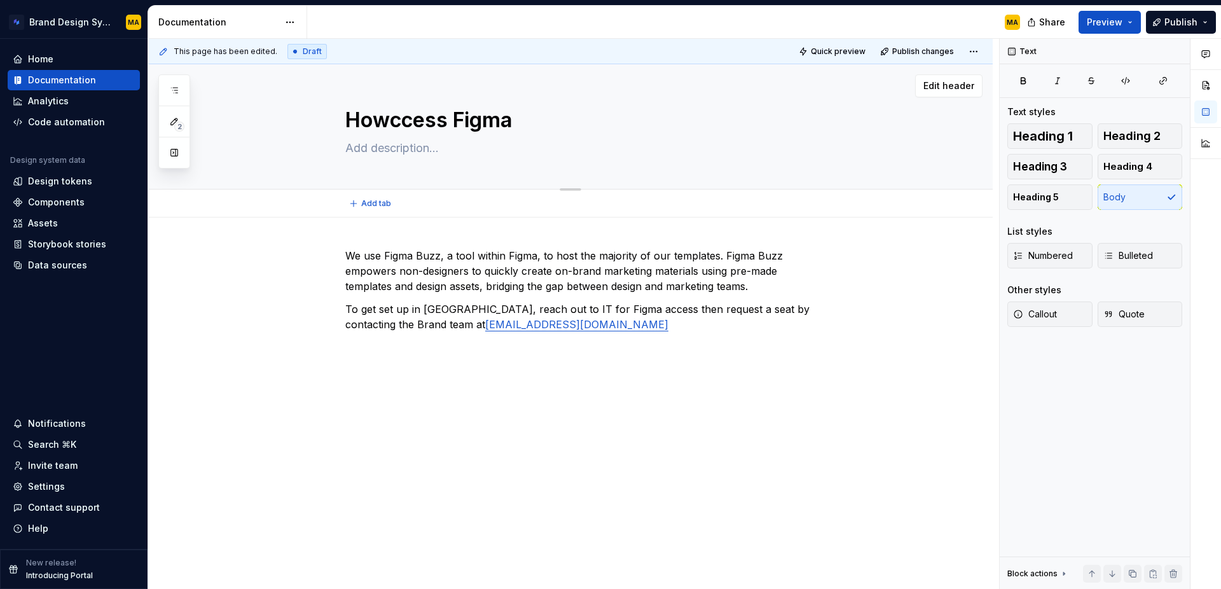
type textarea "How ccess Figma"
type textarea "*"
type textarea "How tccess Figma"
type textarea "*"
type textarea "How toccess Figma"
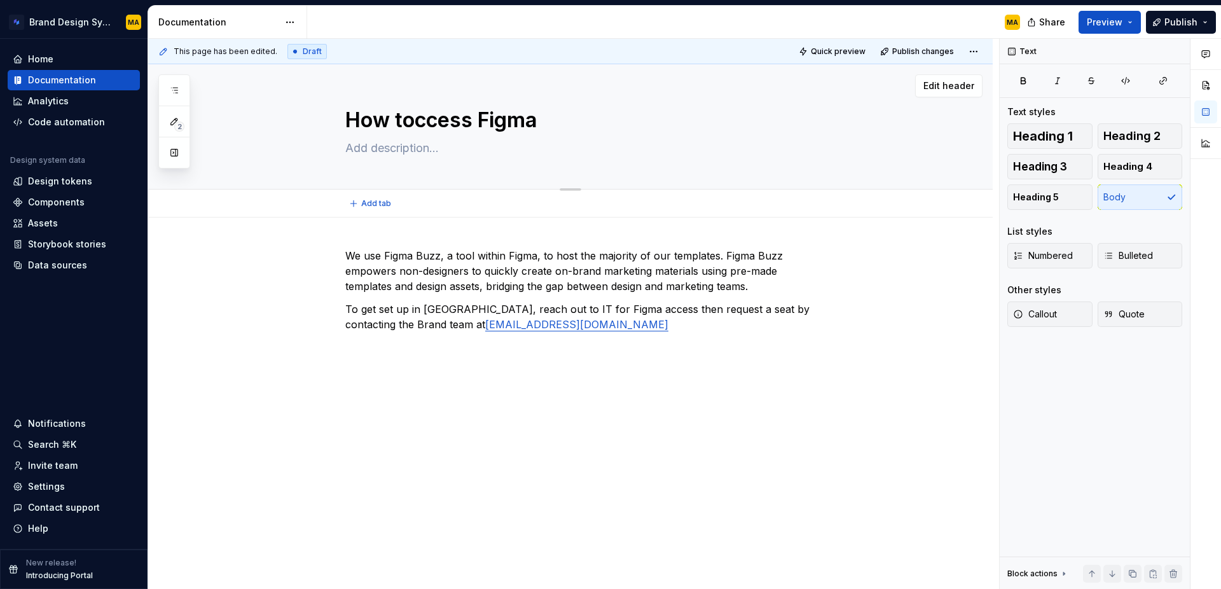
type textarea "*"
type textarea "How to ccess Figma"
type textarea "*"
type textarea "How to access Figma"
type textarea "*"
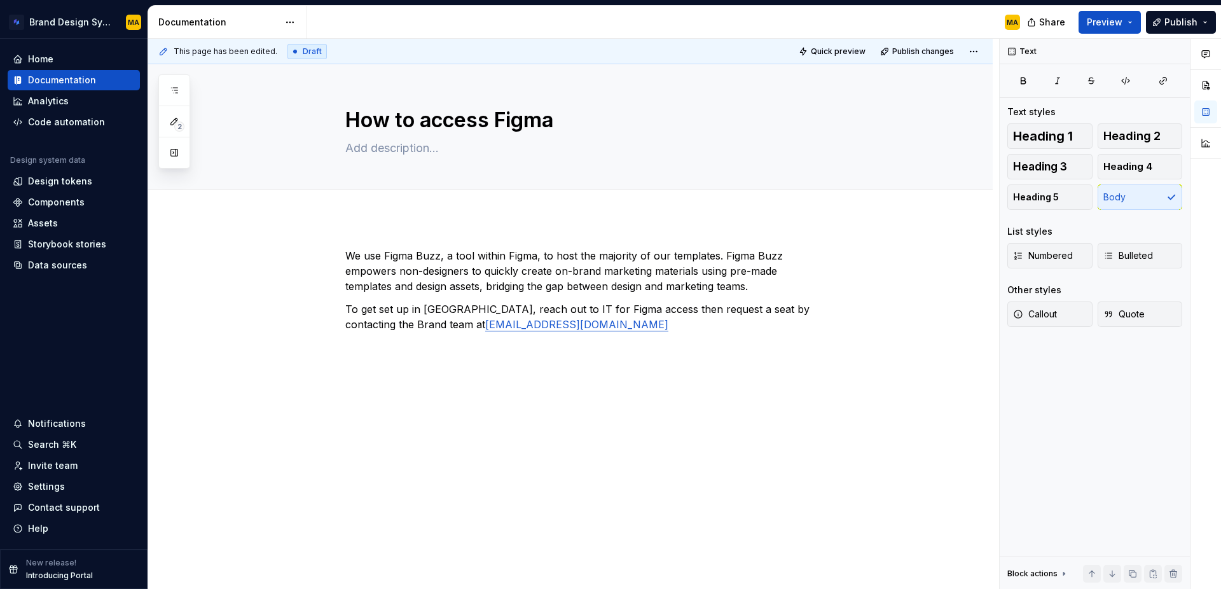
type textarea "How to access Figma"
click at [803, 304] on p "To get set up in [GEOGRAPHIC_DATA], reach out to IT for Figma access then reque…" at bounding box center [585, 316] width 481 height 31
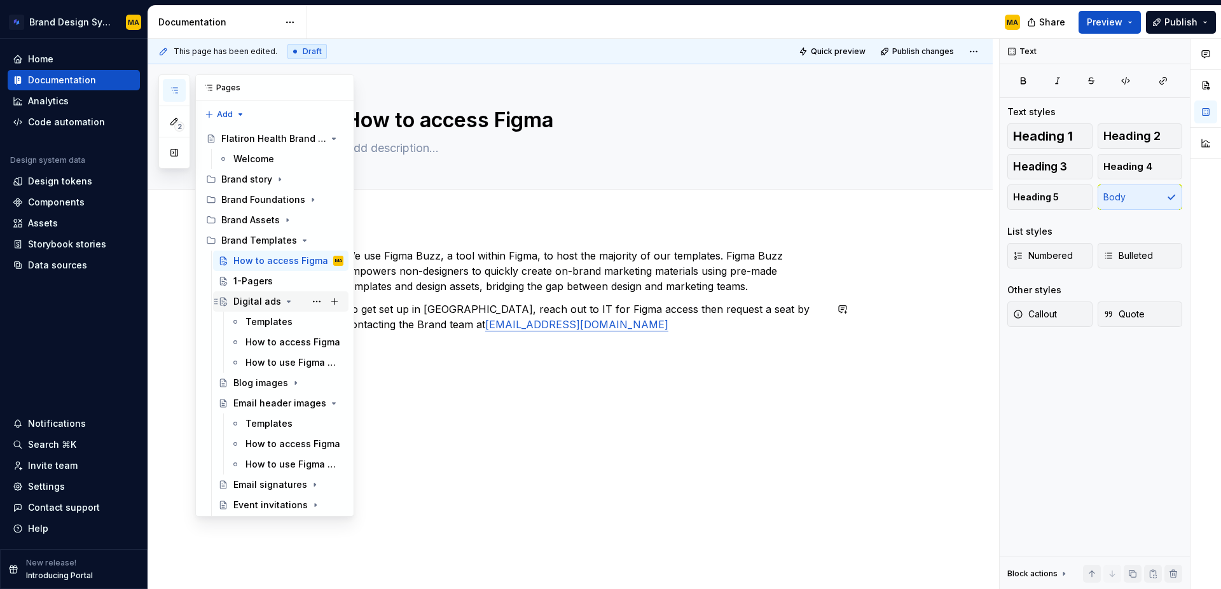
click at [247, 302] on div "Digital ads" at bounding box center [257, 301] width 48 height 13
click at [237, 299] on div "Digital ads" at bounding box center [257, 301] width 48 height 13
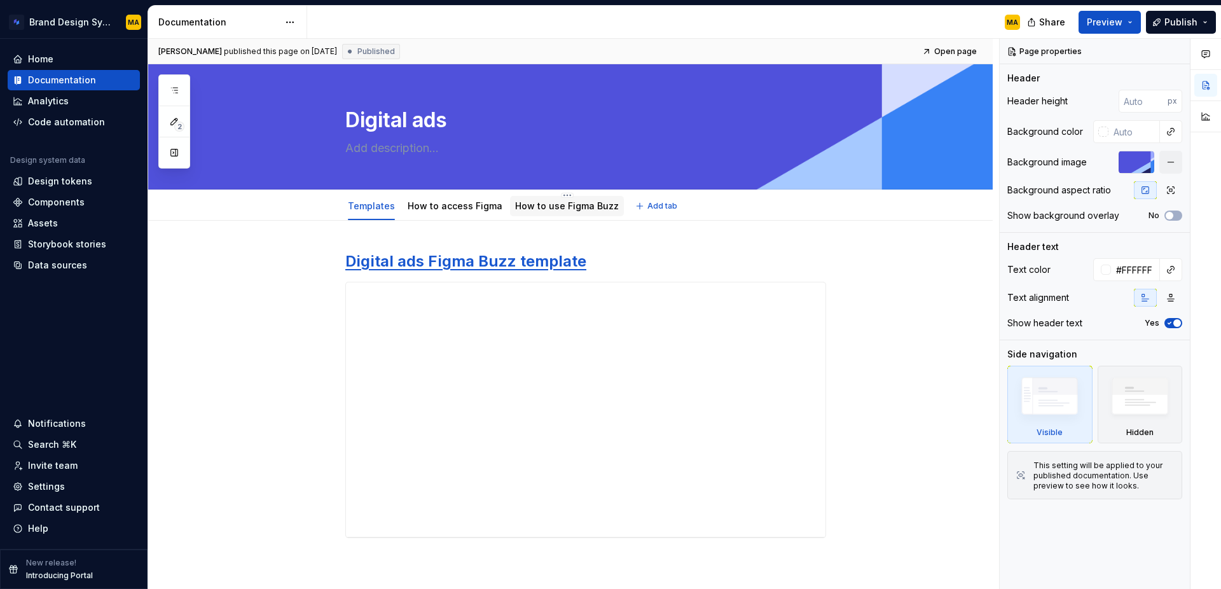
click at [532, 203] on link "How to use Figma Buzz" at bounding box center [567, 205] width 104 height 11
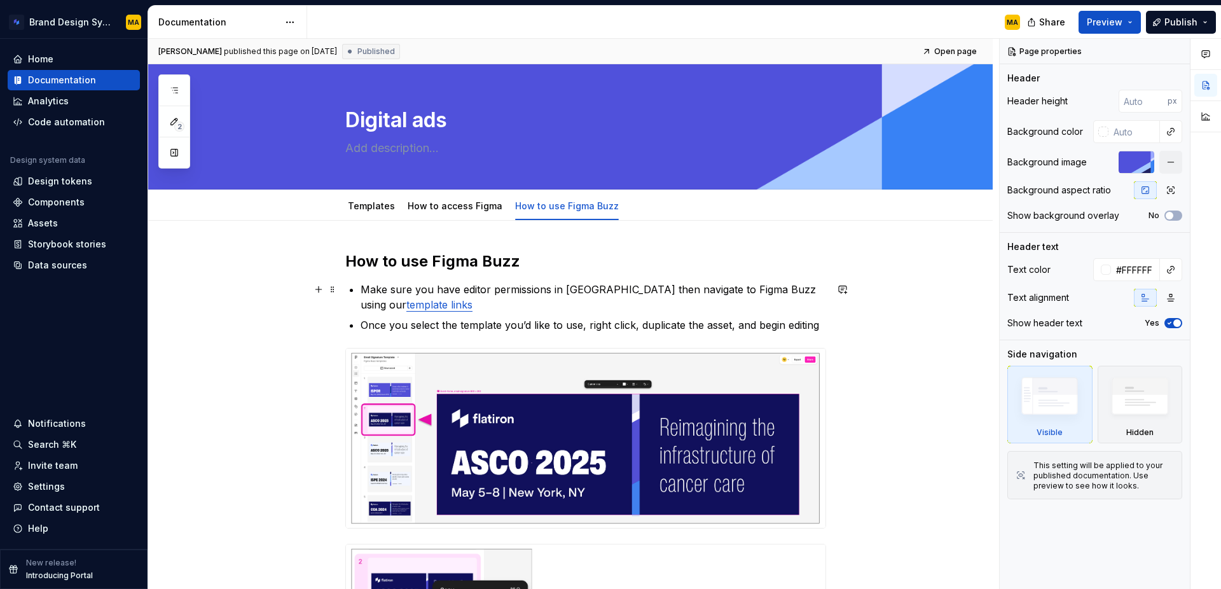
click at [500, 296] on p "Make sure you have editor permissions in [GEOGRAPHIC_DATA] then navigate to Fig…" at bounding box center [592, 297] width 465 height 31
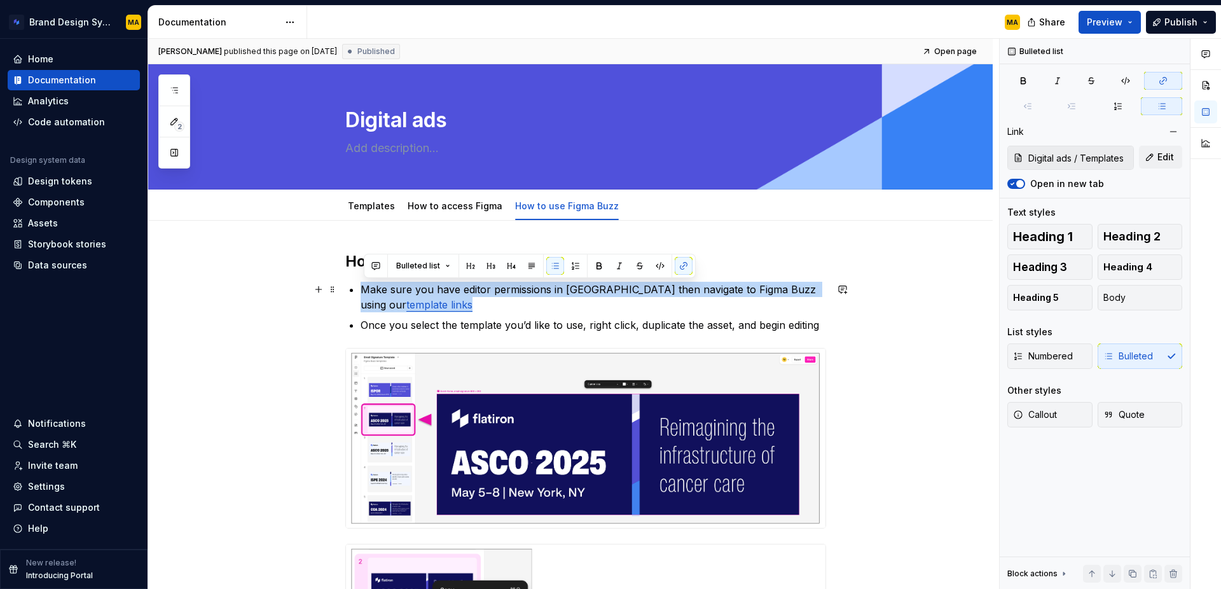
click at [523, 310] on p "Make sure you have editor permissions in [GEOGRAPHIC_DATA] then navigate to Fig…" at bounding box center [592, 297] width 465 height 31
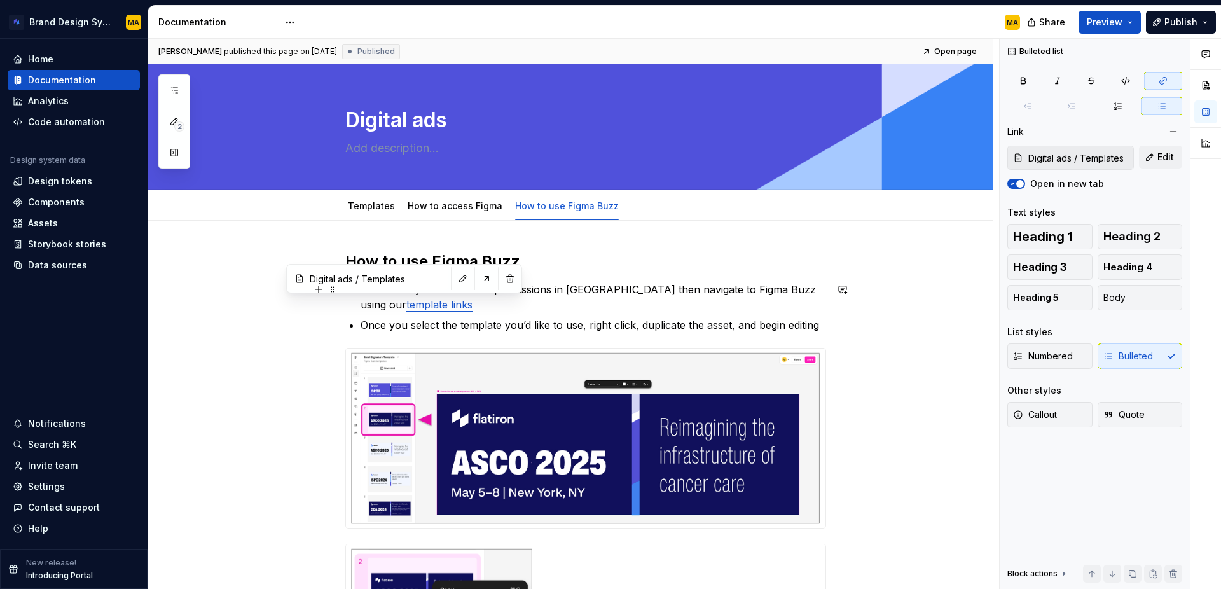
click at [406, 308] on link "template links" at bounding box center [439, 304] width 66 height 13
click at [456, 308] on p "Make sure you have editor permissions in [GEOGRAPHIC_DATA] then navigate to Fig…" at bounding box center [592, 297] width 465 height 31
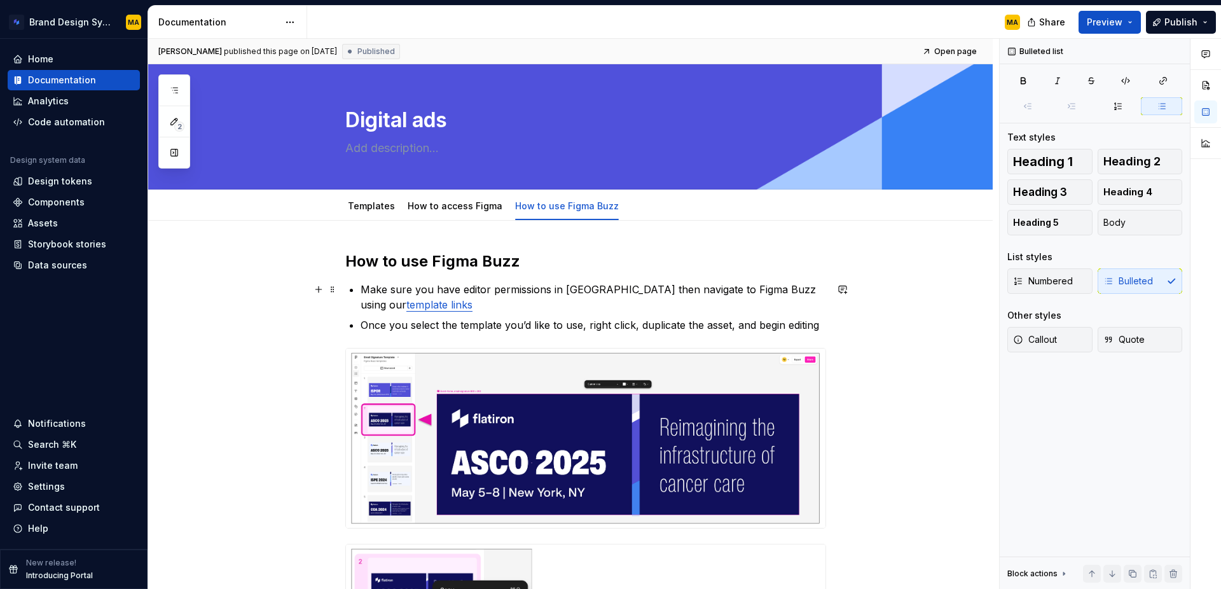
click at [406, 306] on link "template links" at bounding box center [439, 304] width 66 height 13
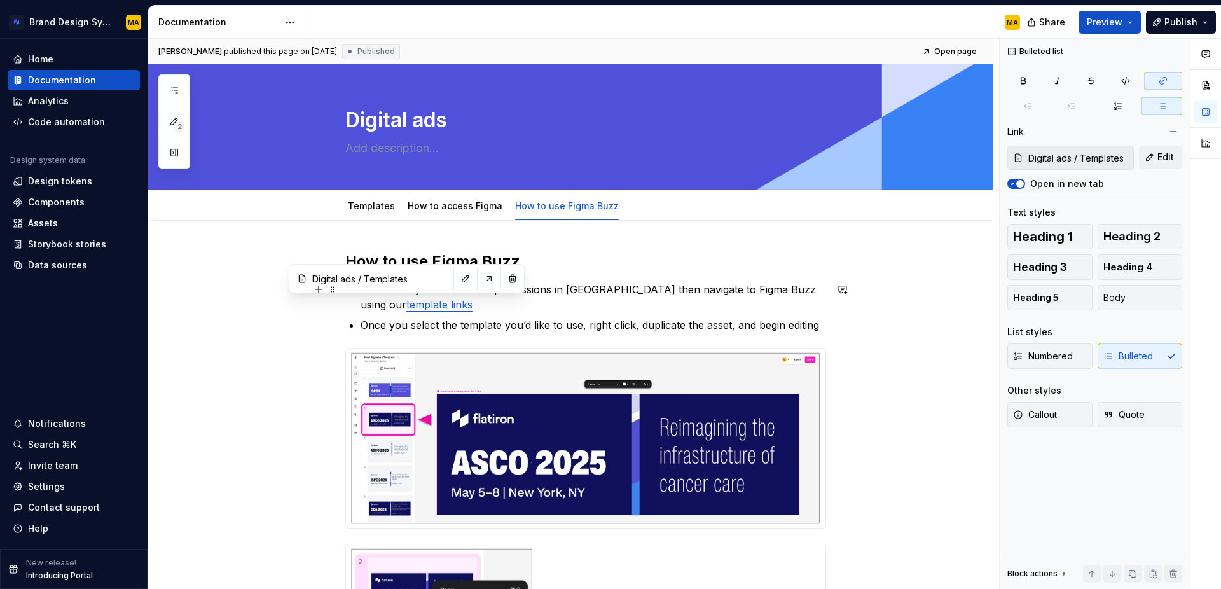
click at [476, 306] on p "Make sure you have editor permissions in [GEOGRAPHIC_DATA] then navigate to Fig…" at bounding box center [592, 297] width 465 height 31
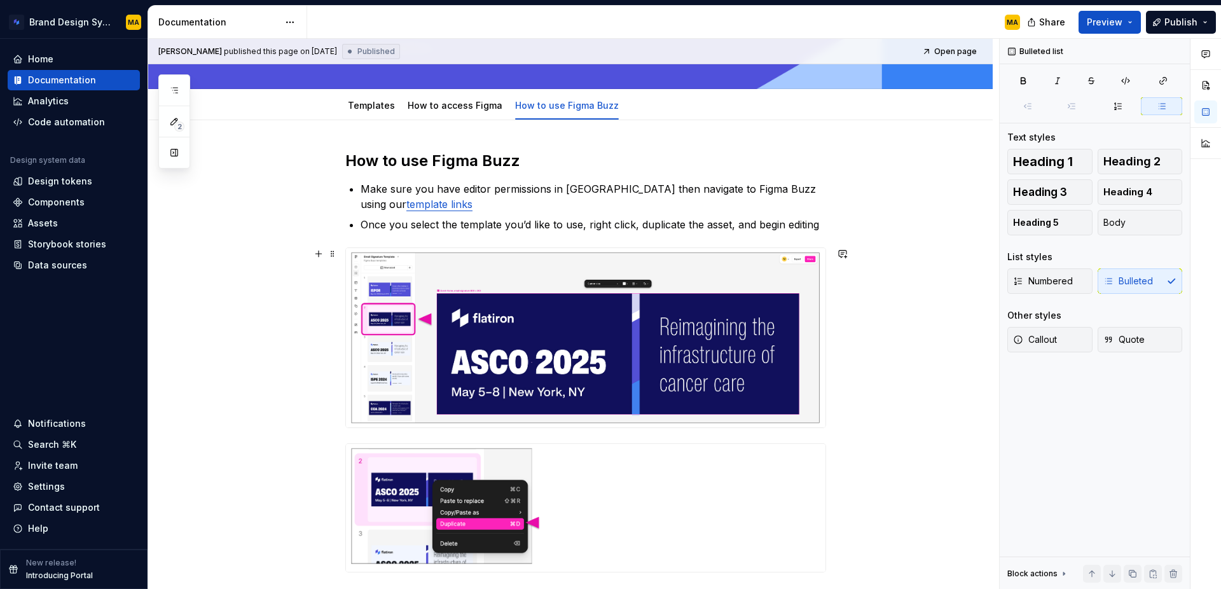
scroll to position [130, 0]
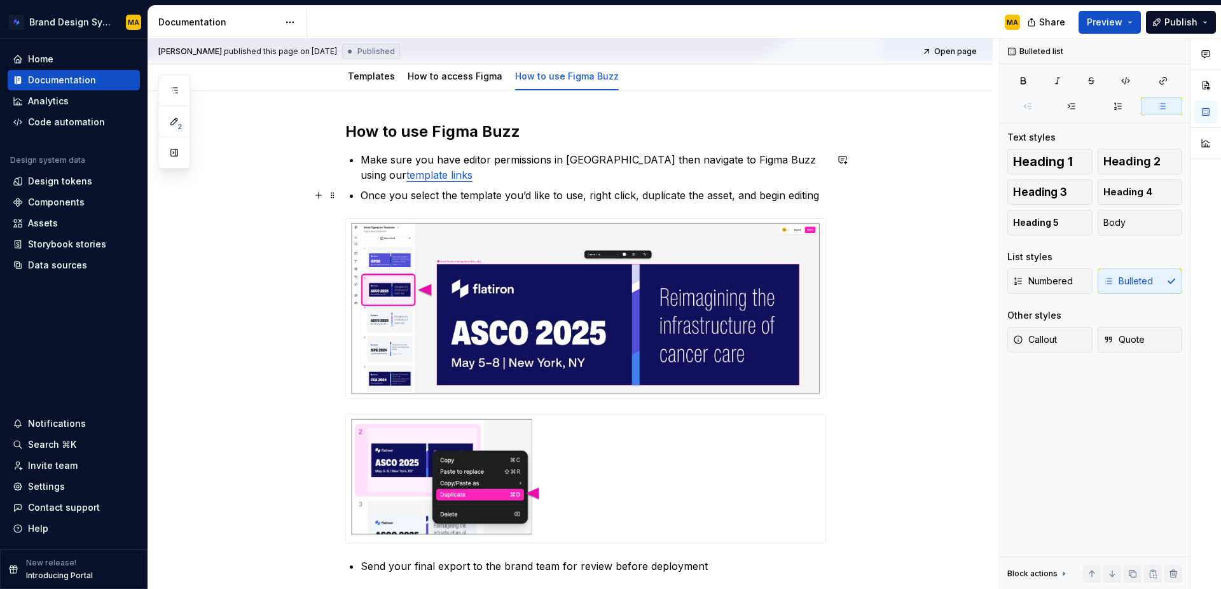
click at [557, 195] on p "Once you select the template you’d like to use, right click, duplicate the asse…" at bounding box center [592, 195] width 465 height 15
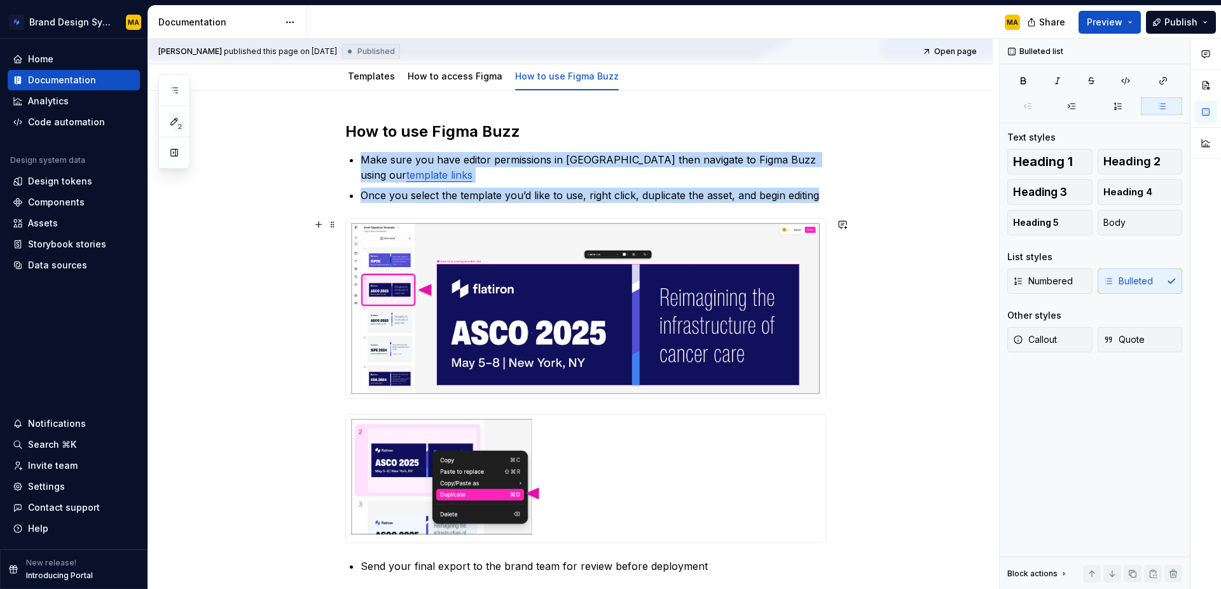
click at [503, 324] on img at bounding box center [585, 308] width 479 height 179
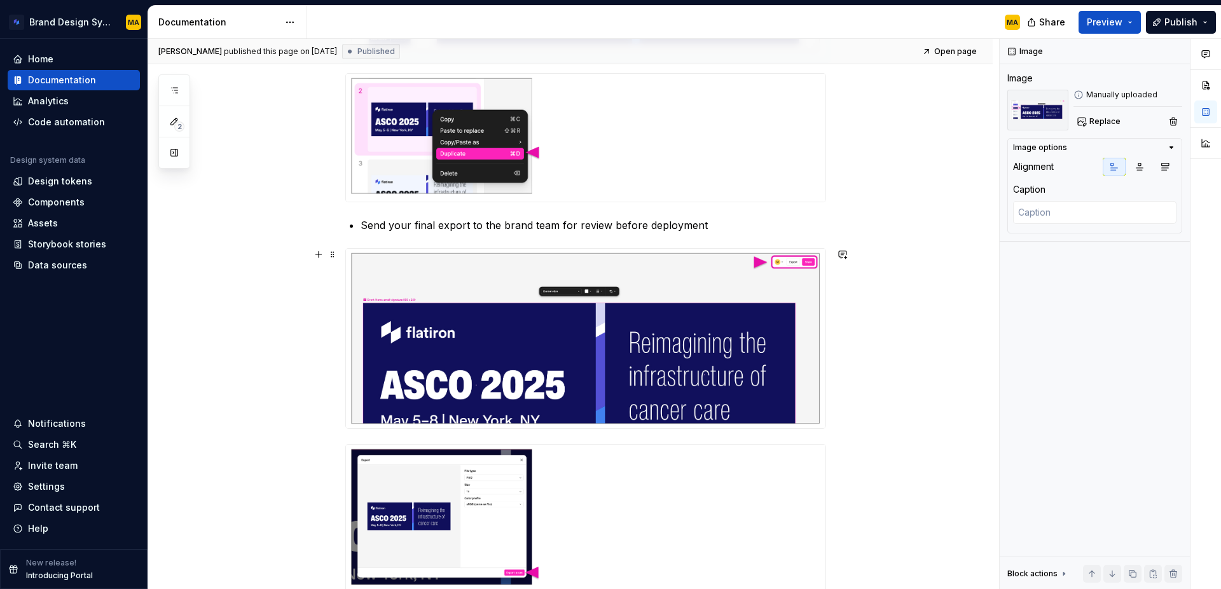
scroll to position [472, 0]
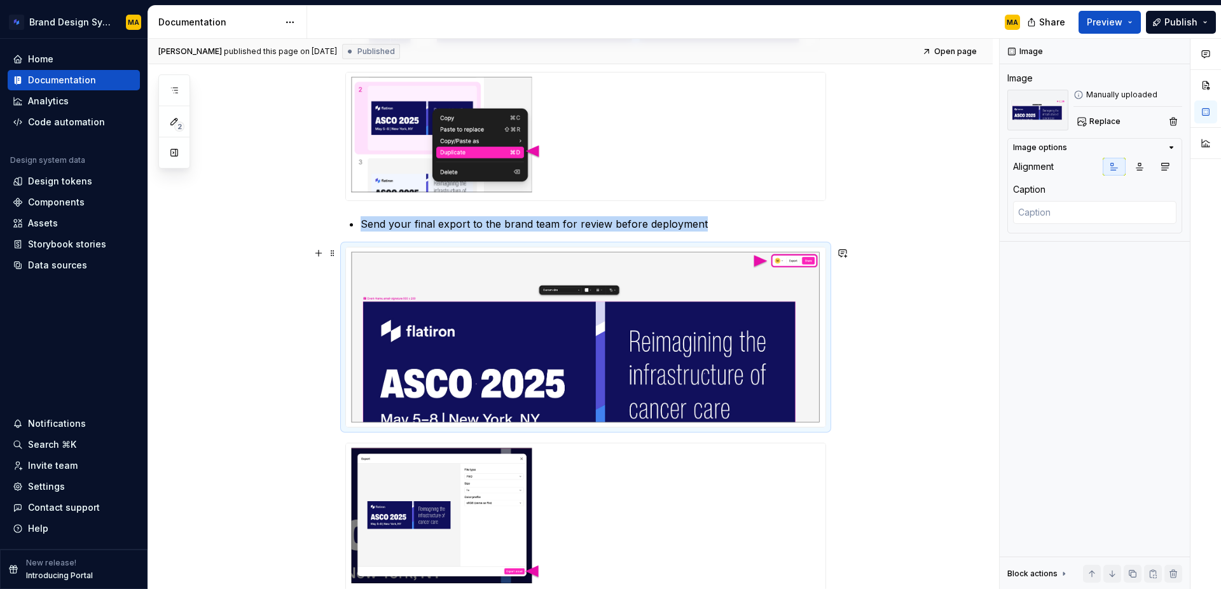
click at [680, 331] on img at bounding box center [585, 336] width 479 height 179
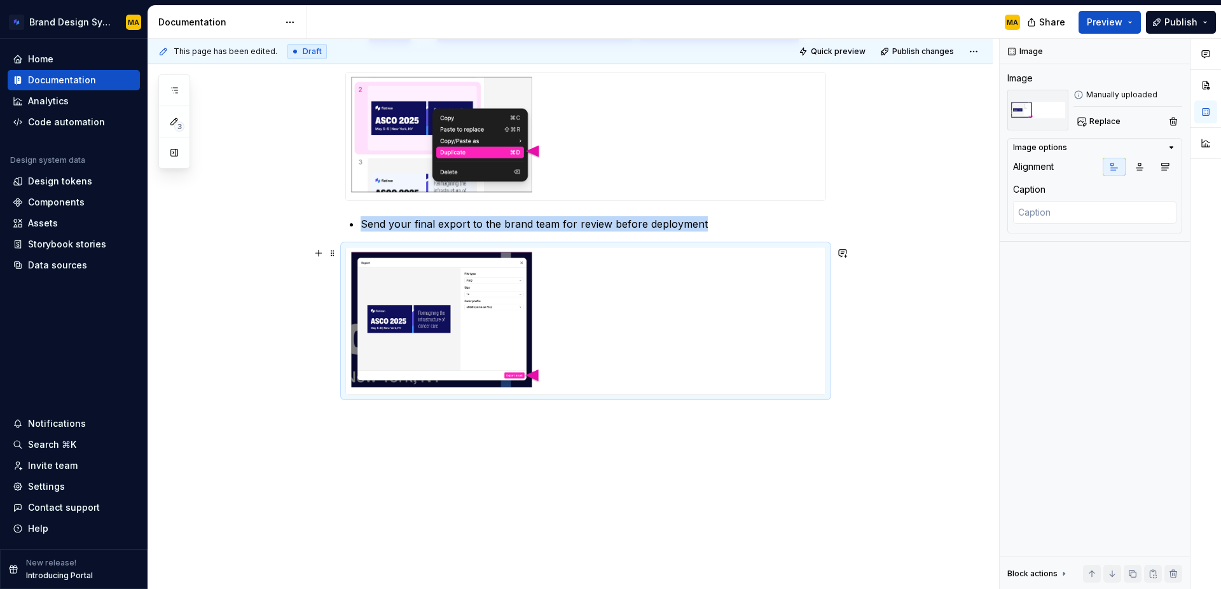
click at [412, 366] on img at bounding box center [585, 320] width 479 height 147
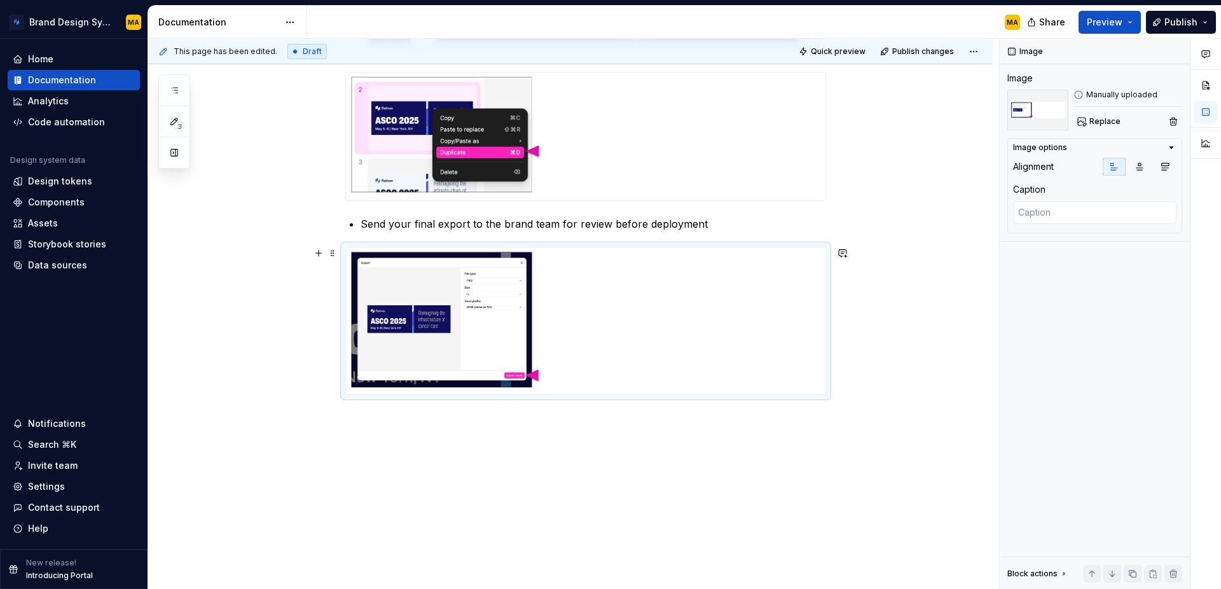
scroll to position [336, 0]
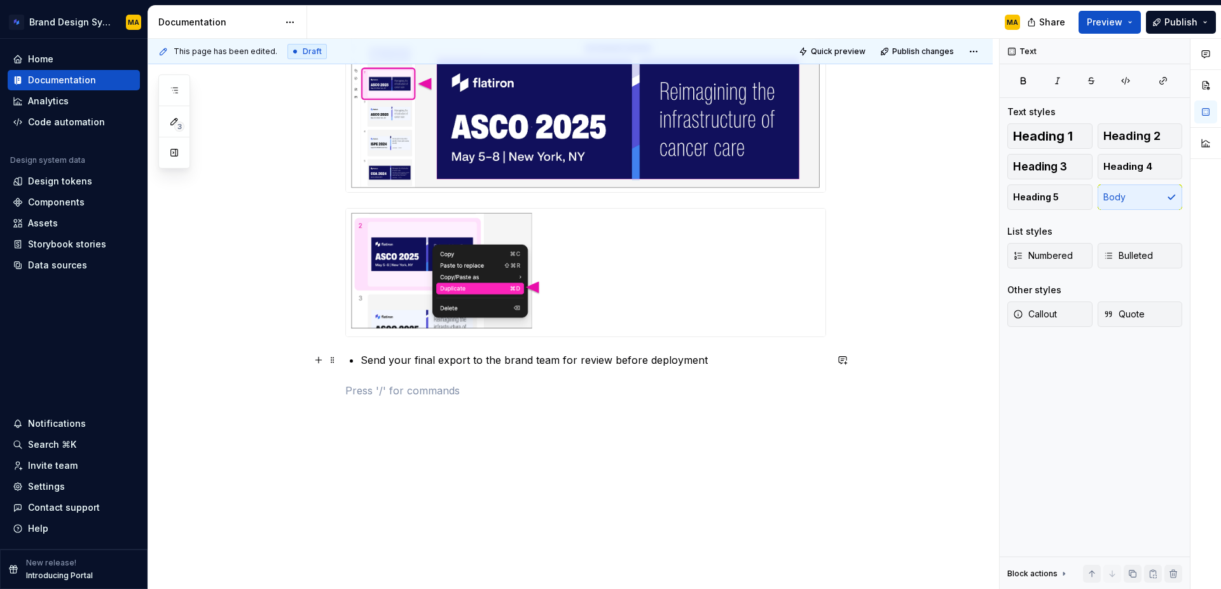
click at [460, 355] on p "Send your final export to the brand team for review before deployment" at bounding box center [592, 359] width 465 height 15
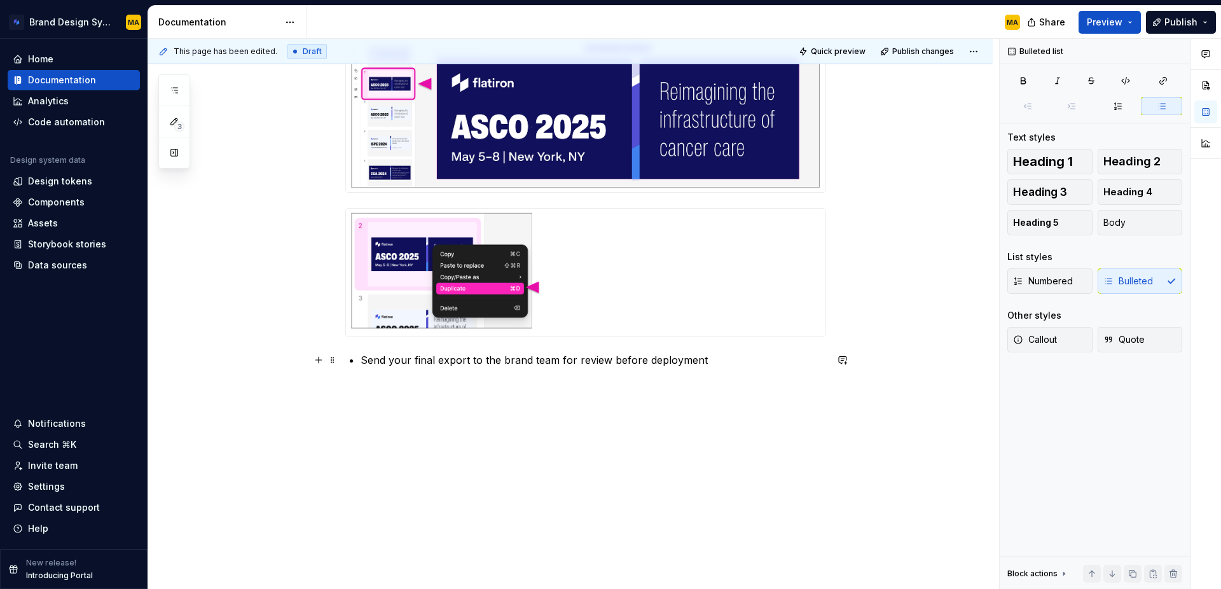
click at [460, 355] on p "Send your final export to the brand team for review before deployment" at bounding box center [592, 359] width 465 height 15
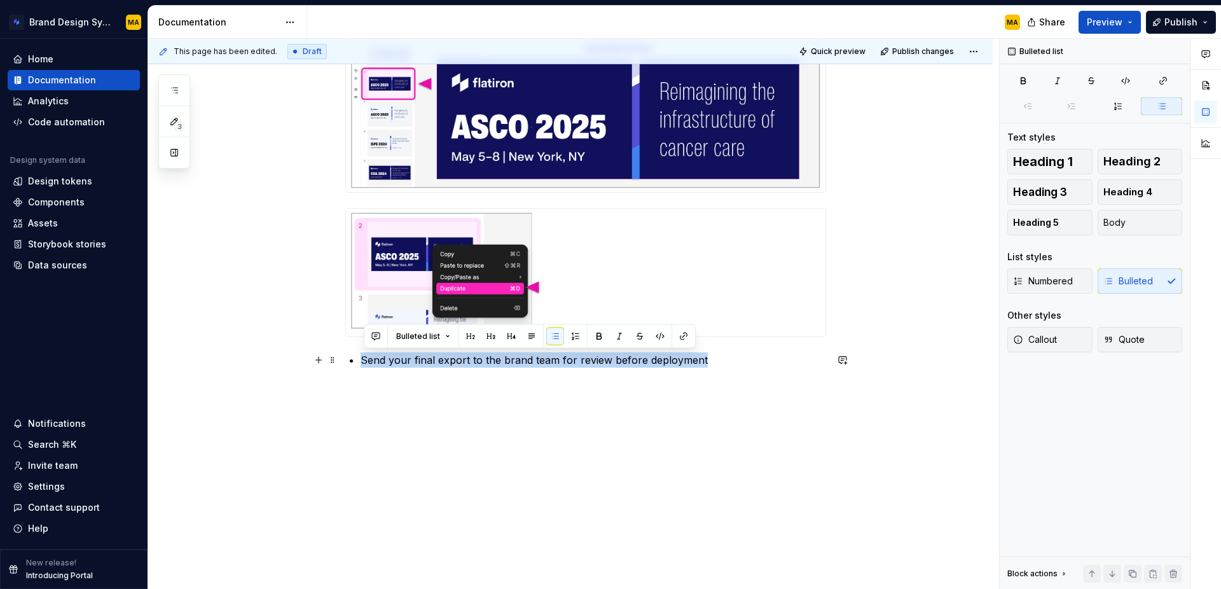
click at [460, 355] on p "Send your final export to the brand team for review before deployment" at bounding box center [592, 359] width 465 height 15
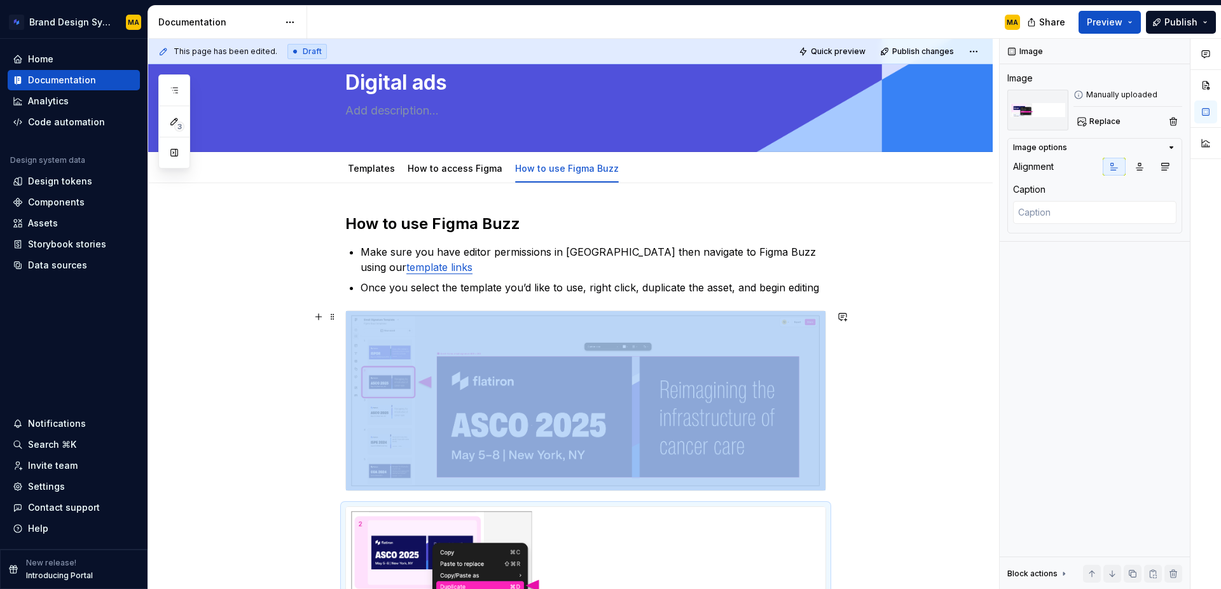
scroll to position [0, 0]
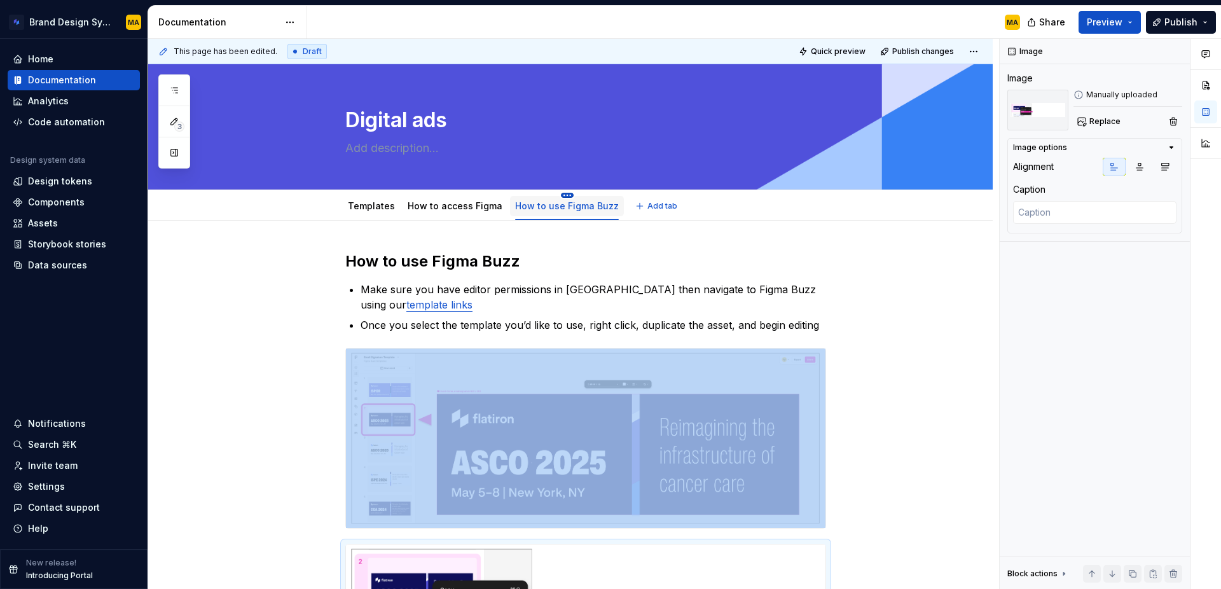
click at [560, 195] on html "Brand Design System MA Home Documentation Analytics Code automation Design syst…" at bounding box center [610, 294] width 1221 height 589
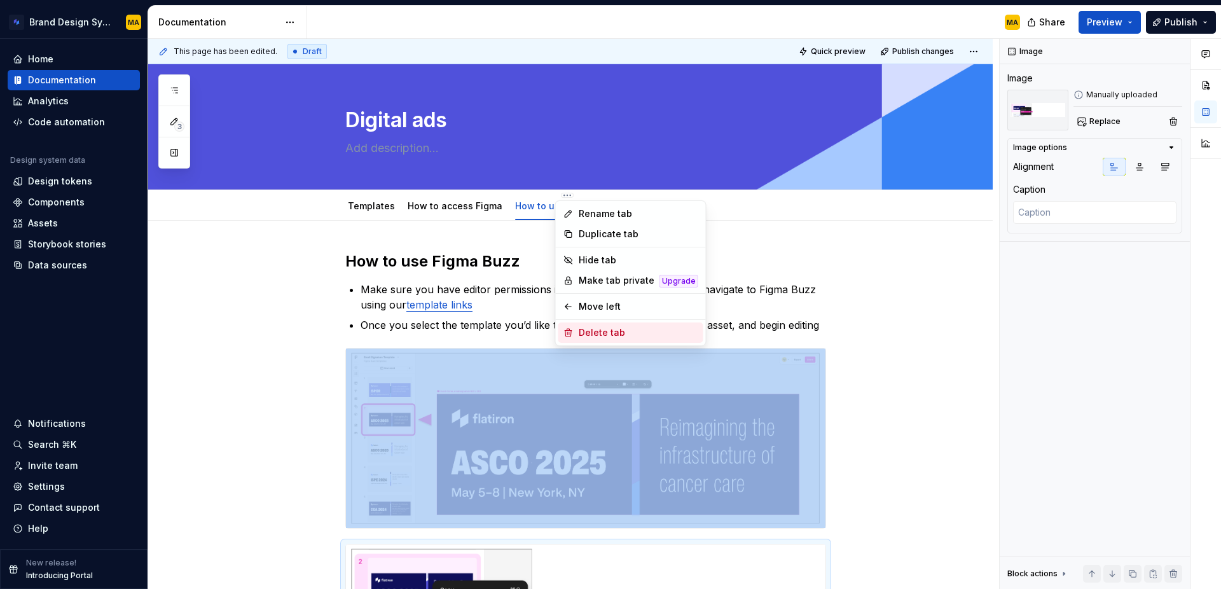
click at [584, 332] on div "Delete tab" at bounding box center [639, 332] width 120 height 13
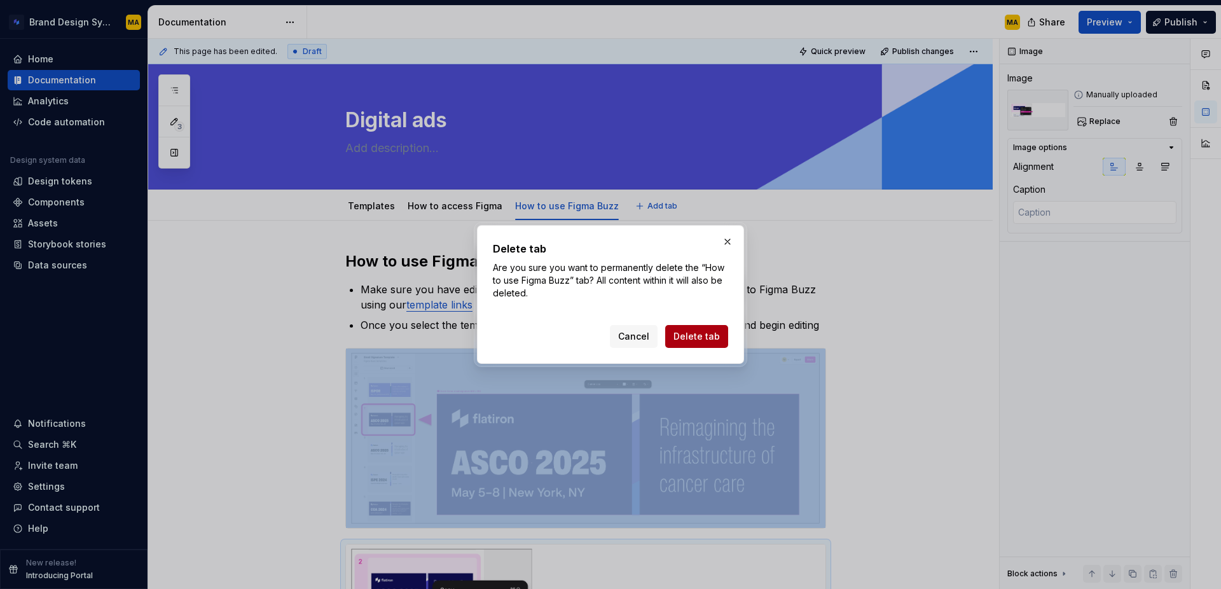
click at [690, 341] on span "Delete tab" at bounding box center [696, 336] width 46 height 13
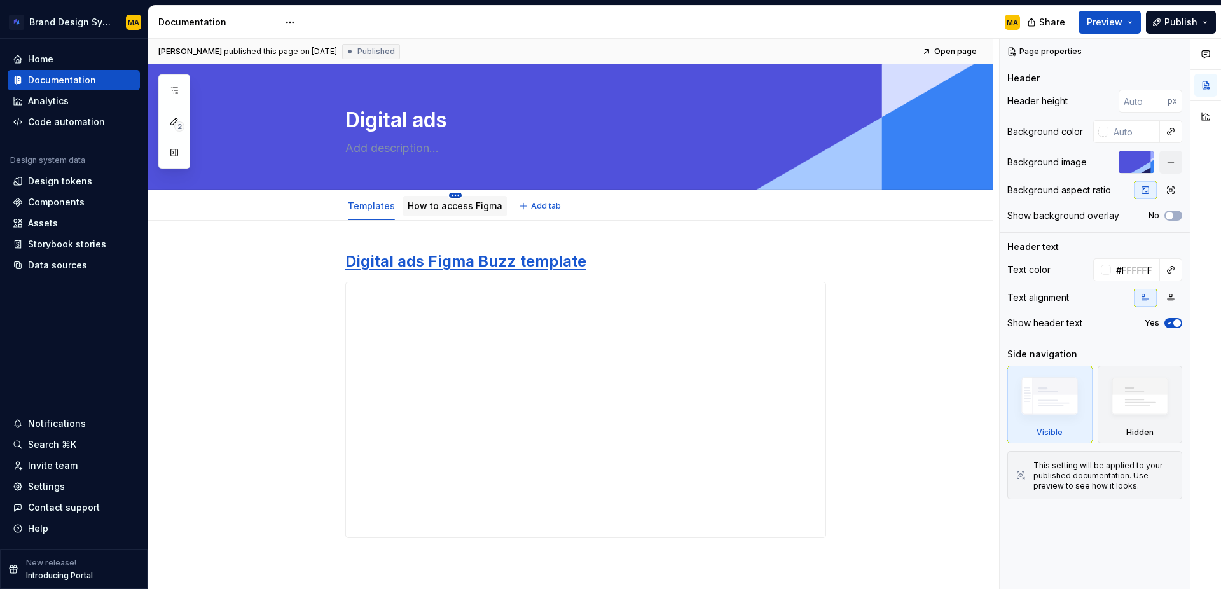
click at [451, 194] on html "Brand Design System MA Home Documentation Analytics Code automation Design syst…" at bounding box center [610, 294] width 1221 height 589
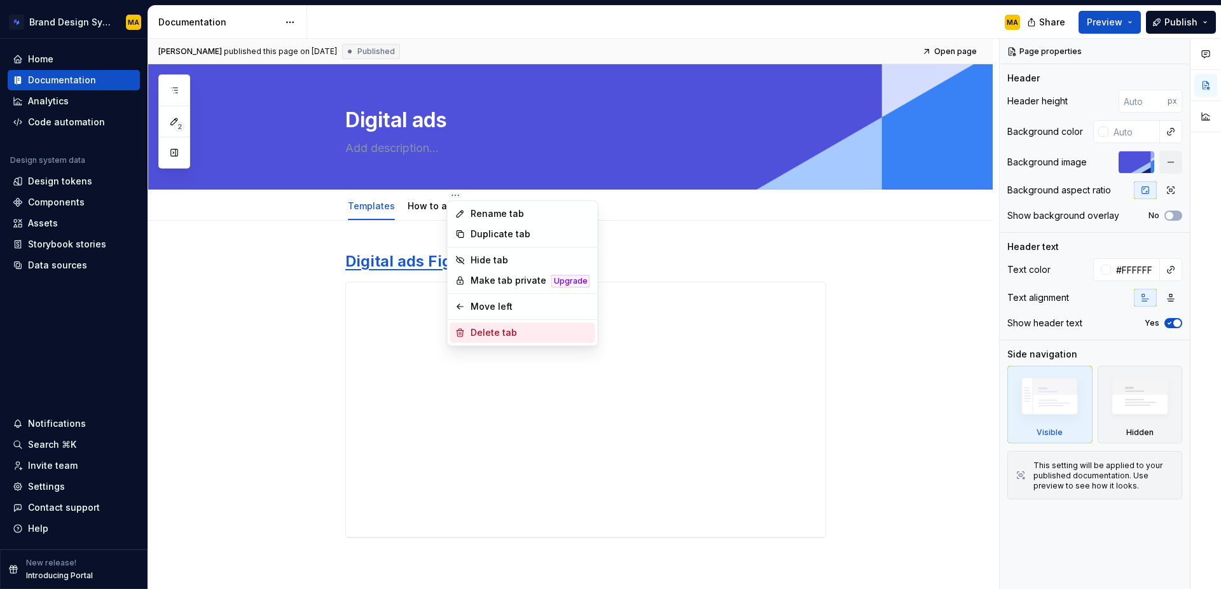
click at [493, 332] on div "Delete tab" at bounding box center [530, 332] width 120 height 13
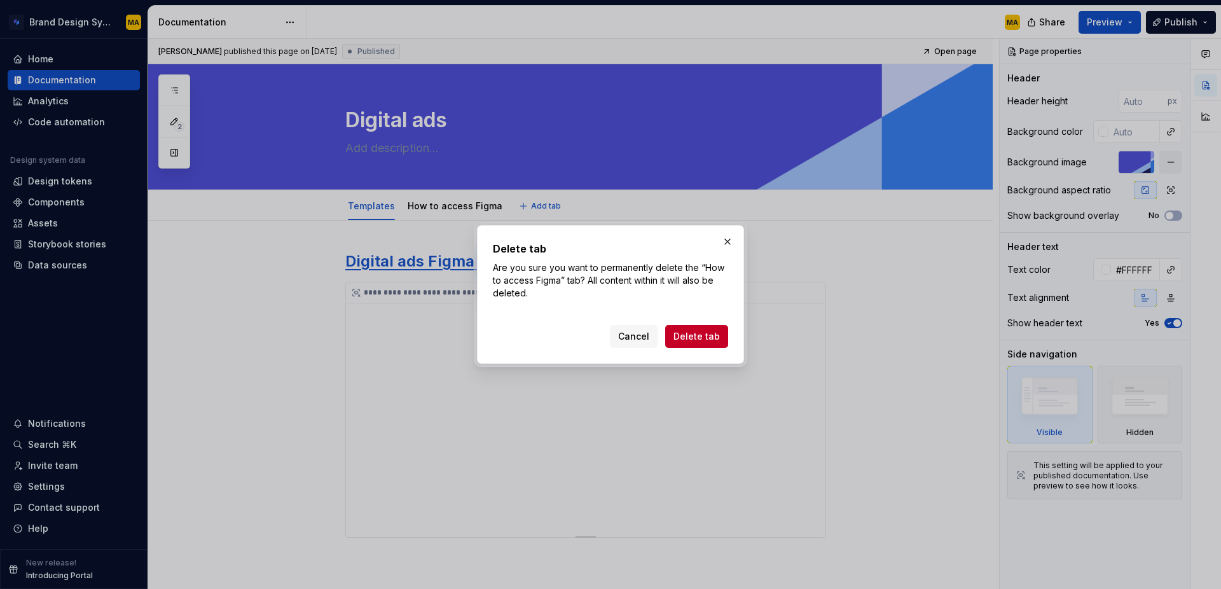
click at [685, 338] on span "Delete tab" at bounding box center [696, 336] width 46 height 13
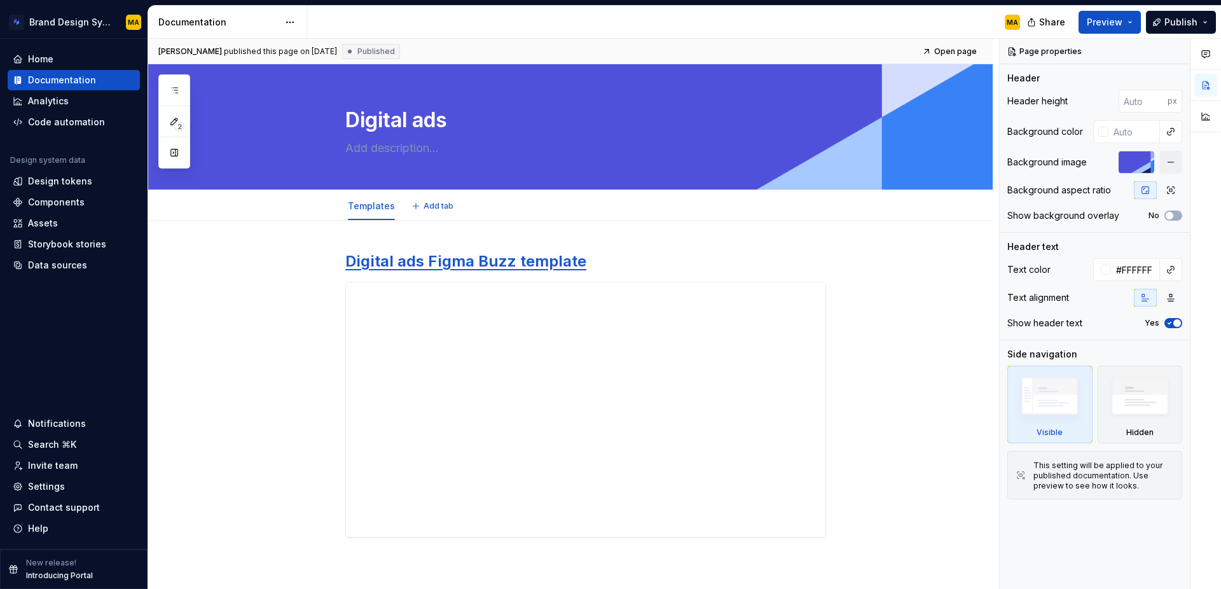
click at [373, 194] on html "Brand Design System MA Home Documentation Analytics Code automation Design syst…" at bounding box center [610, 294] width 1221 height 589
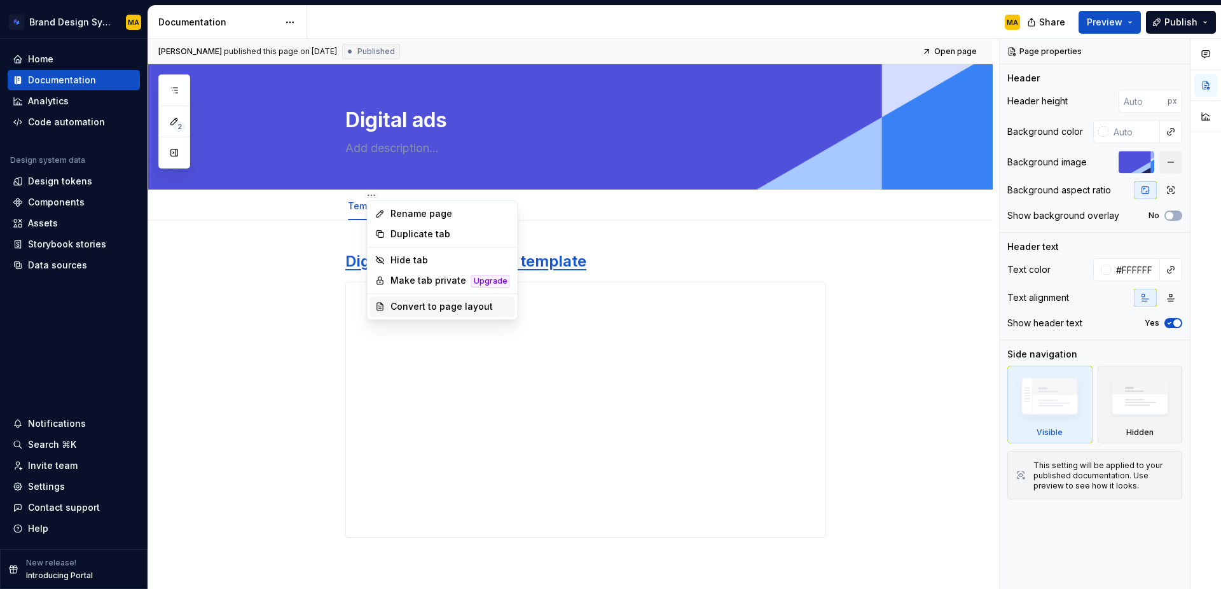
click at [441, 308] on div "Convert to page layout" at bounding box center [450, 306] width 120 height 13
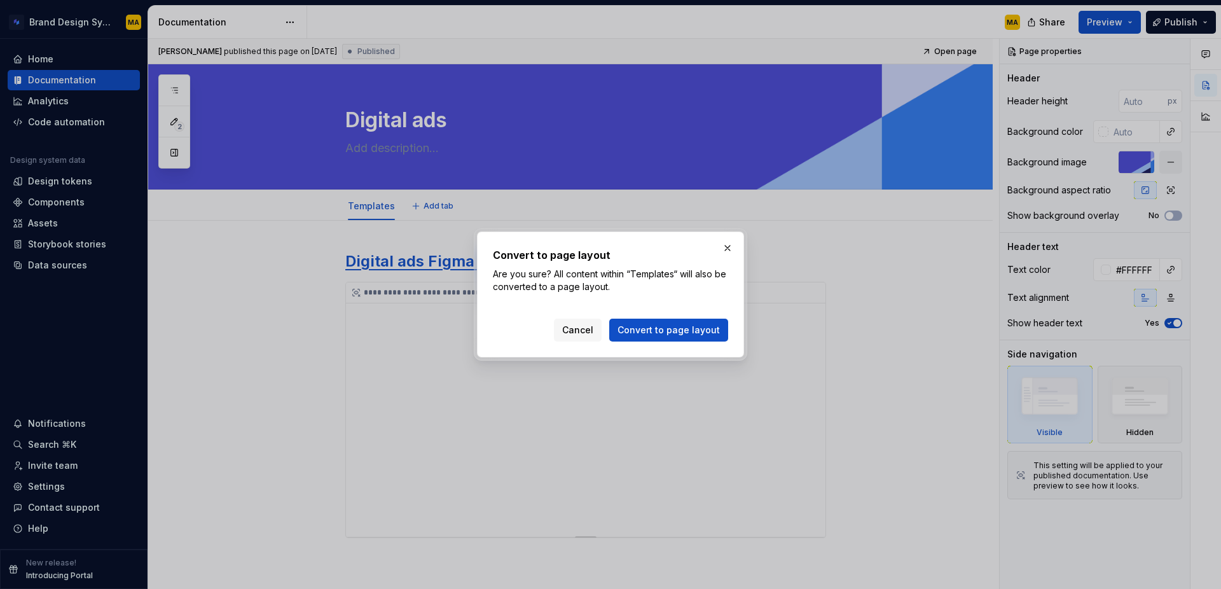
click at [660, 338] on button "Convert to page layout" at bounding box center [668, 329] width 119 height 23
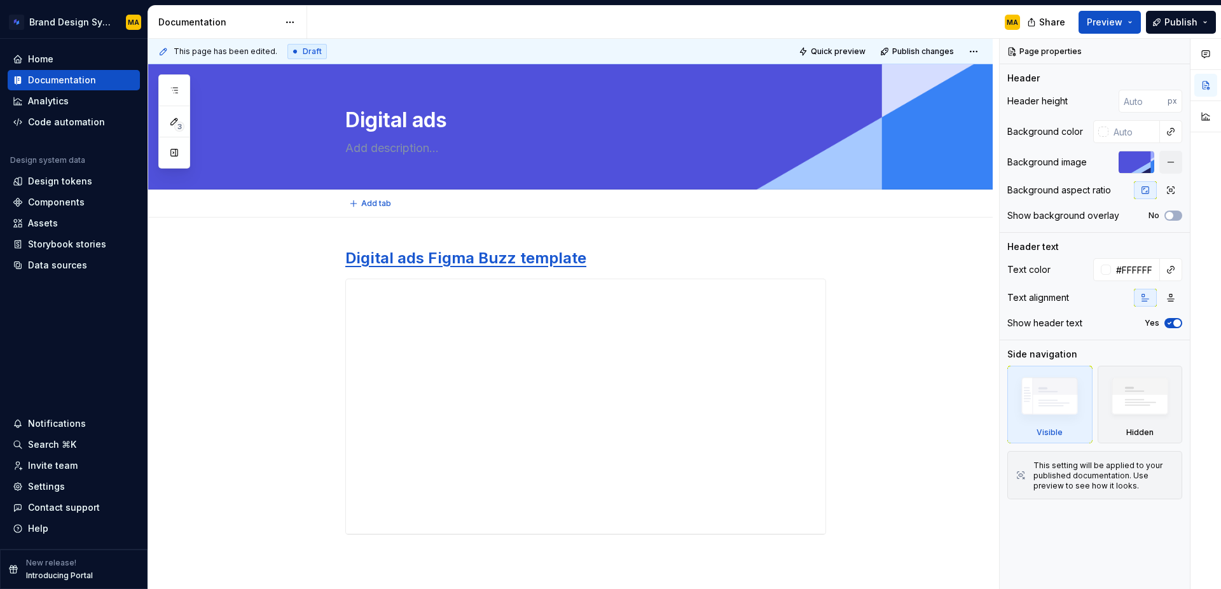
type textarea "*"
click at [493, 259] on link "Digital ads Figma Buzz template" at bounding box center [465, 258] width 241 height 18
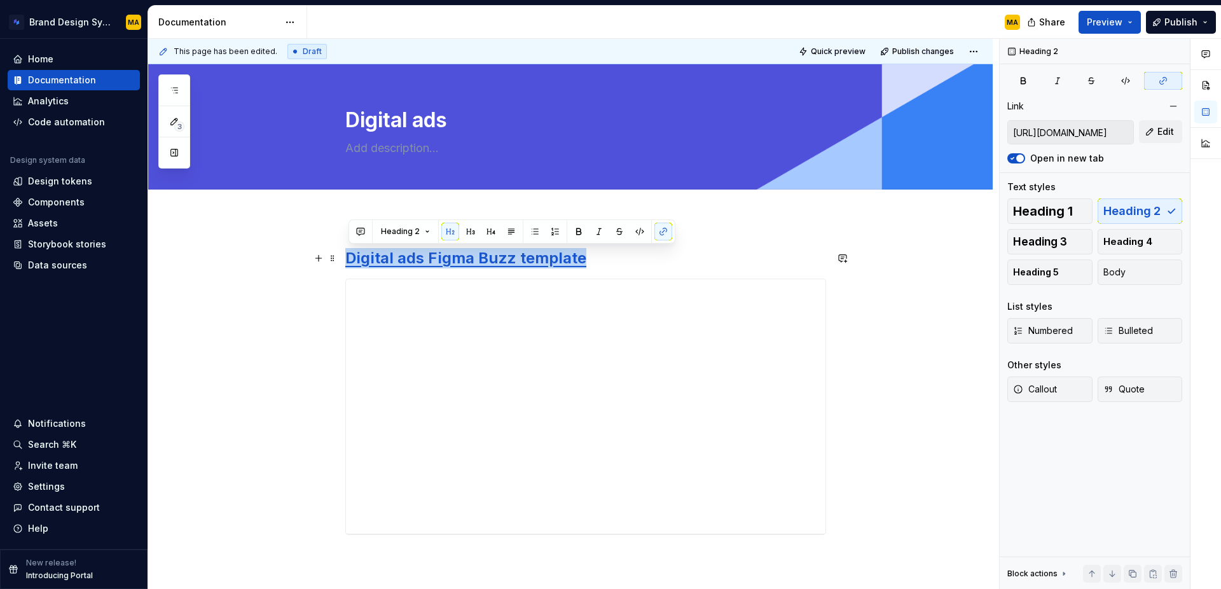
drag, startPoint x: 643, startPoint y: 263, endPoint x: 268, endPoint y: 258, distance: 375.1
click at [268, 258] on div "**********" at bounding box center [570, 471] width 844 height 509
click at [1132, 278] on button "Body" at bounding box center [1139, 271] width 85 height 25
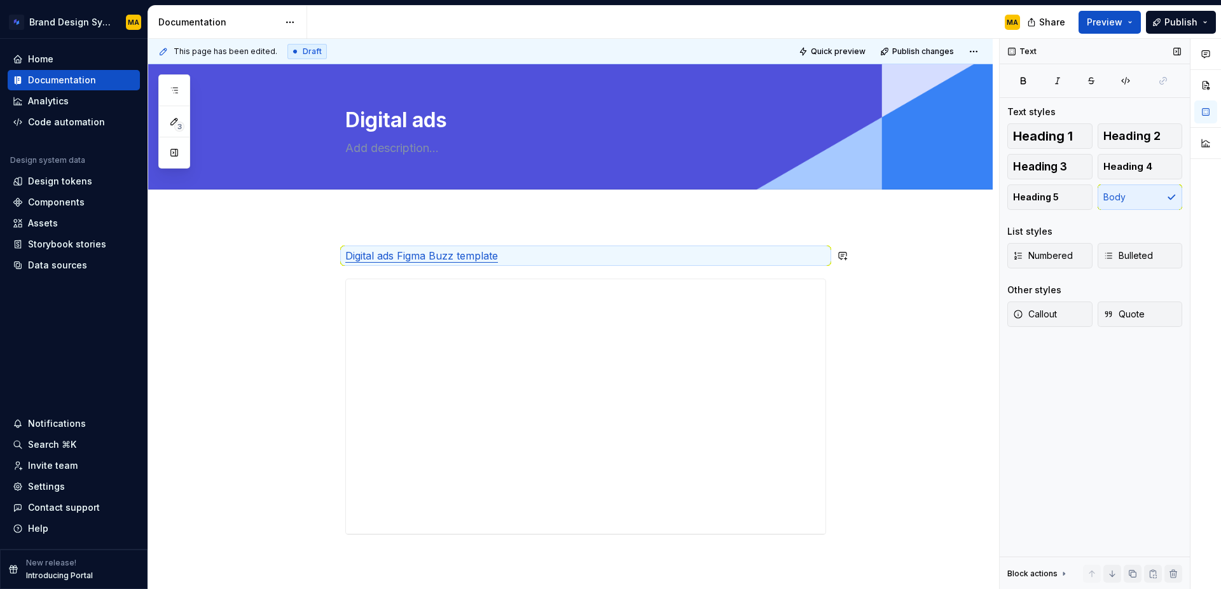
click at [520, 252] on p "Digital ads Figma Buzz template" at bounding box center [585, 255] width 481 height 15
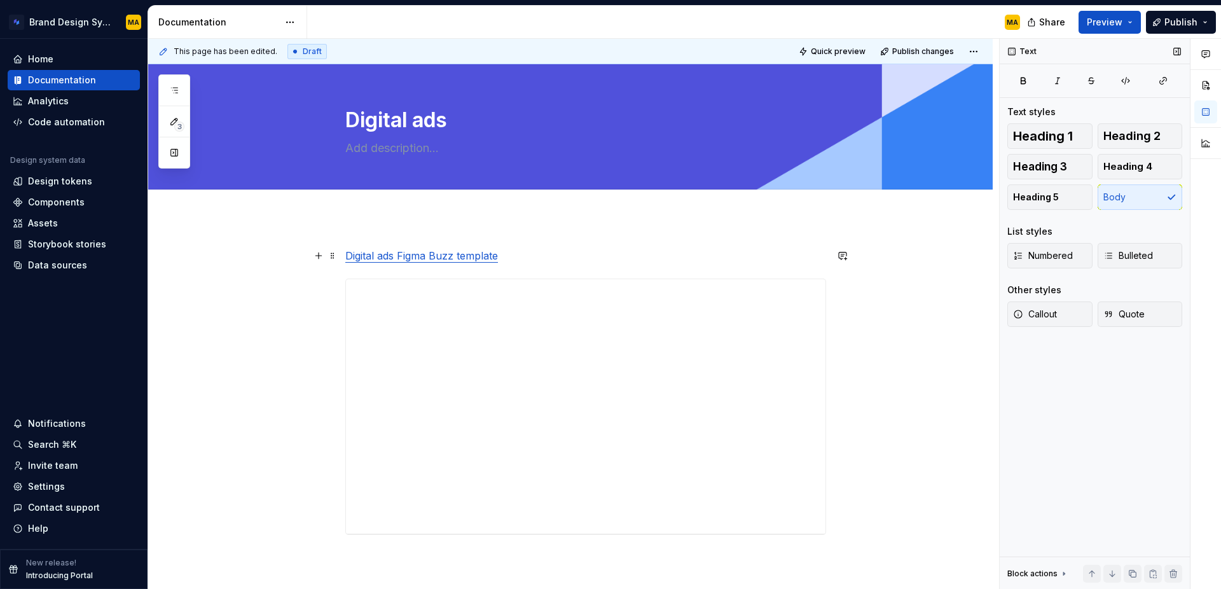
click at [513, 259] on p "Digital ads Figma Buzz template" at bounding box center [585, 255] width 481 height 15
click at [357, 226] on div "**********" at bounding box center [570, 471] width 844 height 509
click at [577, 254] on p at bounding box center [585, 255] width 481 height 15
click at [544, 278] on p "Digital ads Figma Buzz template" at bounding box center [585, 278] width 481 height 15
click at [400, 262] on p at bounding box center [585, 255] width 481 height 15
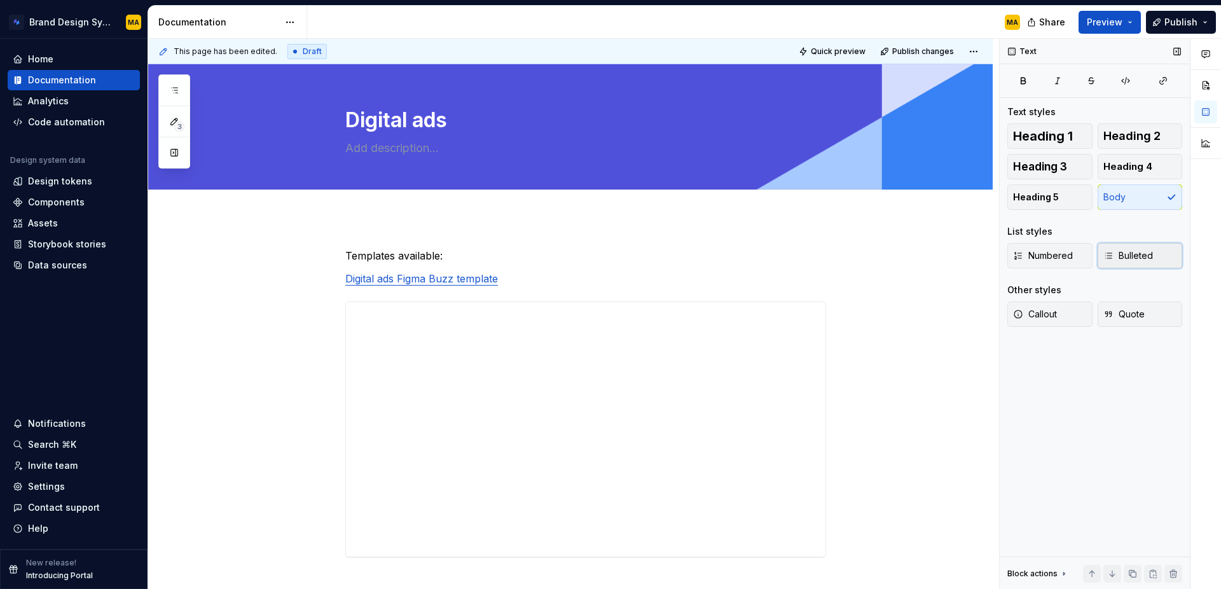
click at [1120, 255] on span "Bulleted" at bounding box center [1128, 255] width 50 height 13
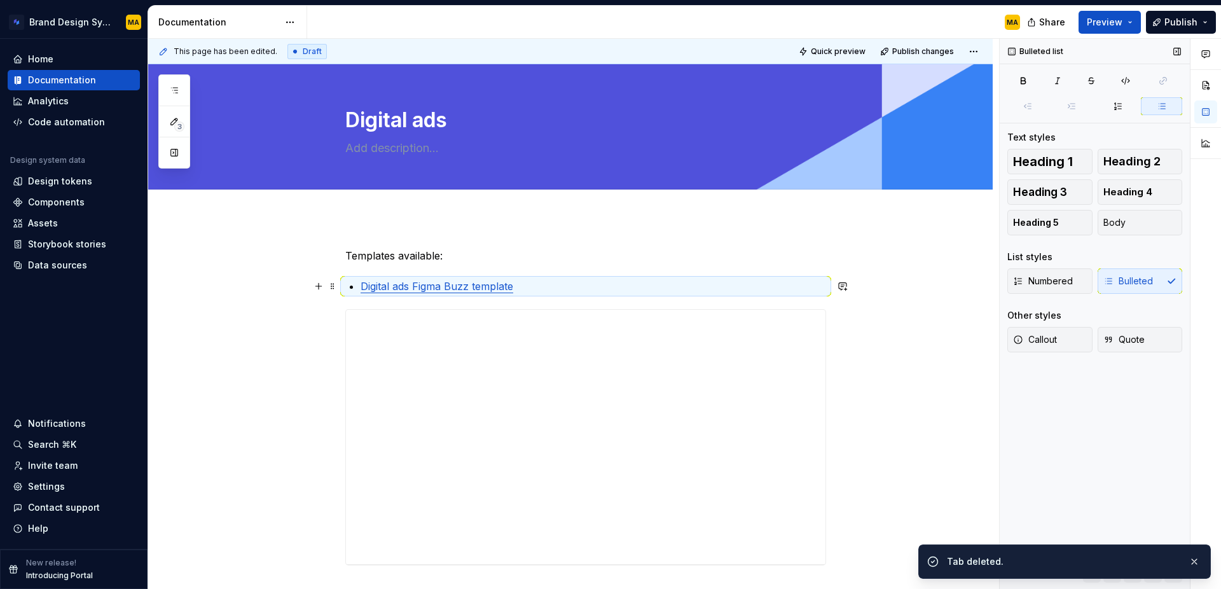
click at [486, 252] on p "Templates available:" at bounding box center [585, 255] width 481 height 15
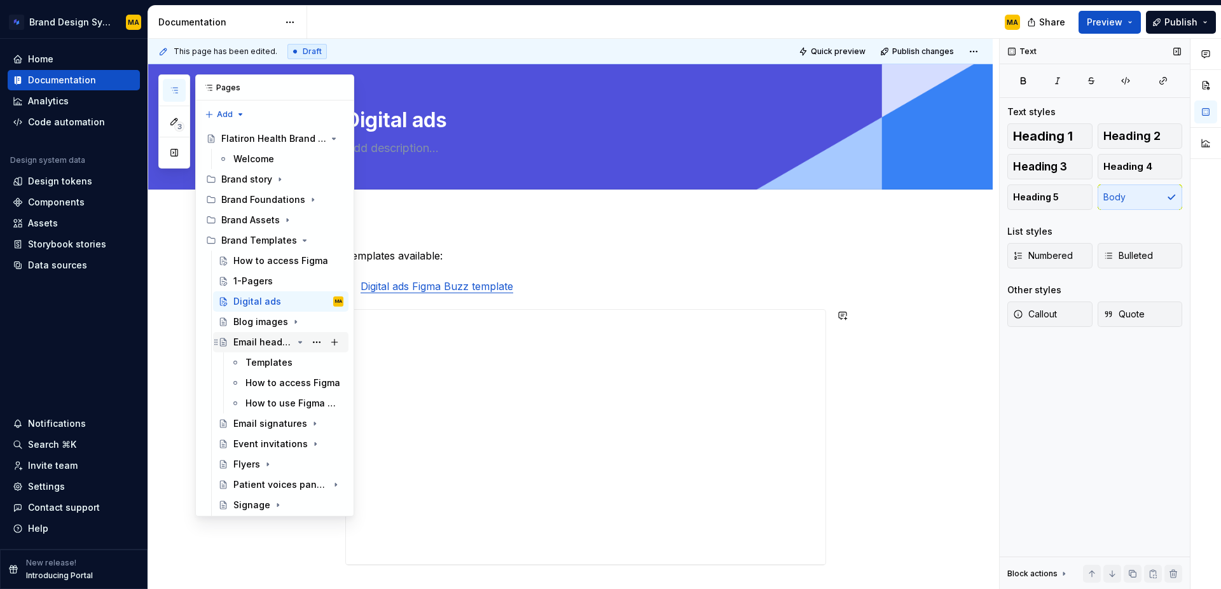
click at [245, 345] on div "Email header images" at bounding box center [262, 342] width 59 height 13
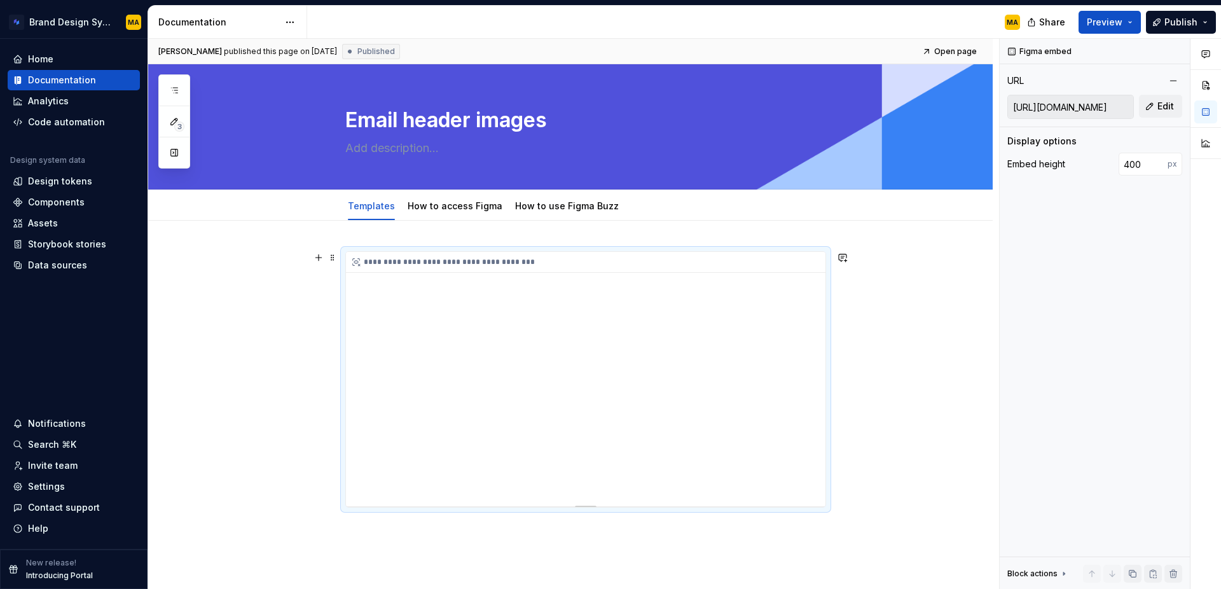
click at [397, 490] on div "**********" at bounding box center [585, 379] width 479 height 254
click at [1068, 107] on input "[URL][DOMAIN_NAME]" at bounding box center [1070, 106] width 125 height 23
click at [450, 192] on div "How to access Figma" at bounding box center [454, 205] width 105 height 27
click at [451, 195] on html "Brand Design System MA Home Documentation Analytics Code automation Design syst…" at bounding box center [610, 294] width 1221 height 589
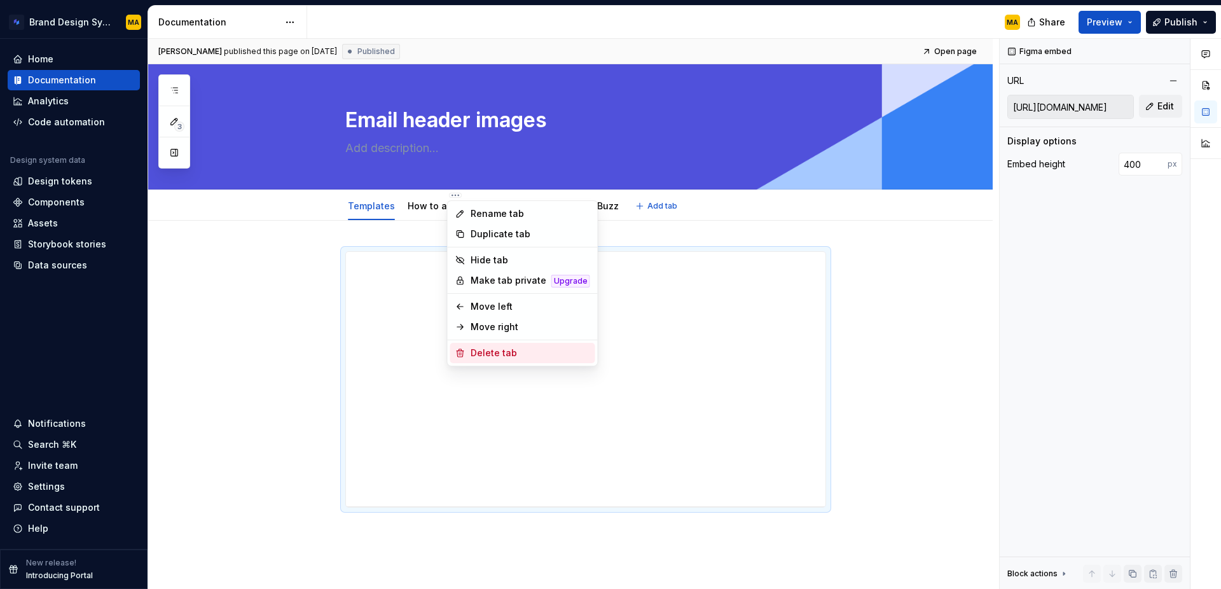
click at [473, 351] on div "Delete tab" at bounding box center [530, 352] width 120 height 13
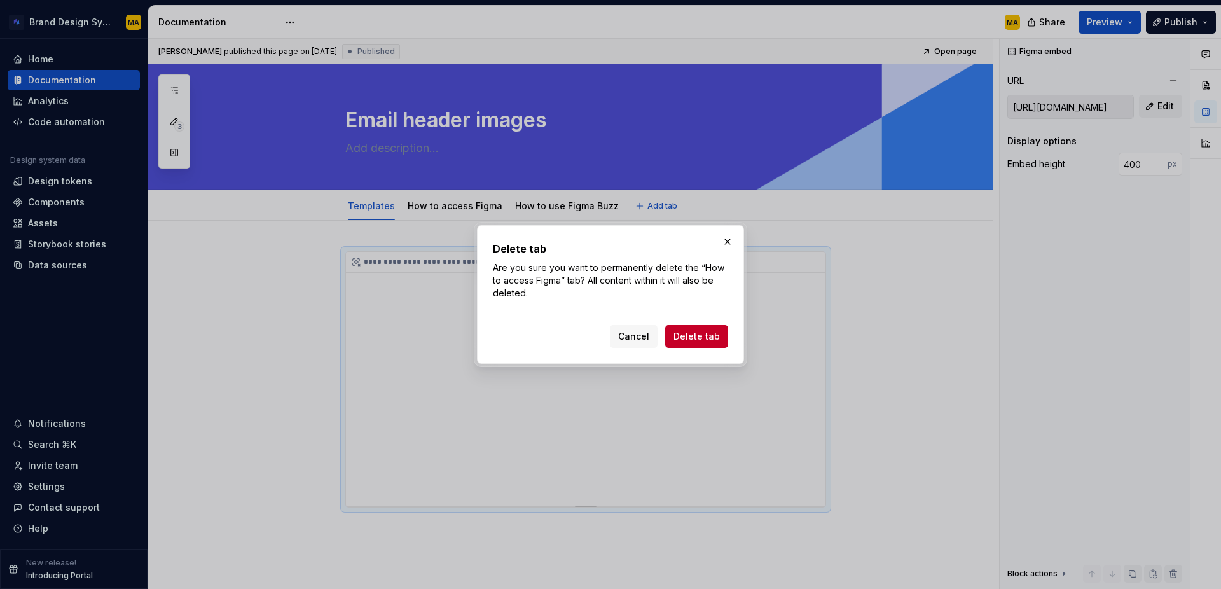
click at [699, 337] on span "Delete tab" at bounding box center [696, 336] width 46 height 13
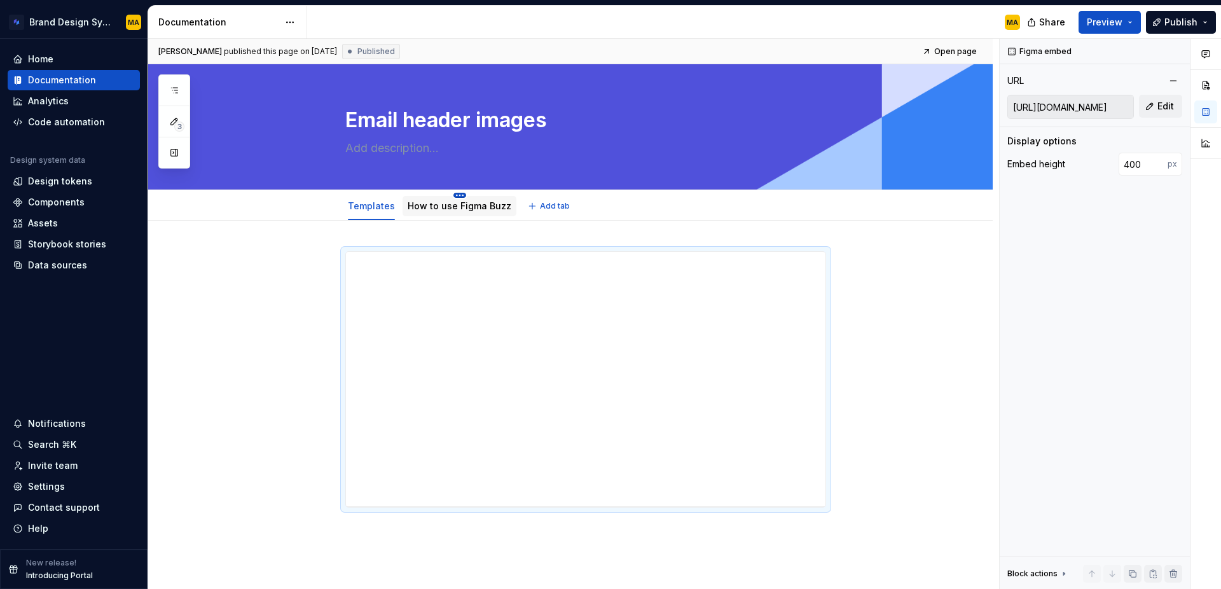
click at [455, 196] on html "Brand Design System MA Home Documentation Analytics Code automation Design syst…" at bounding box center [610, 294] width 1221 height 589
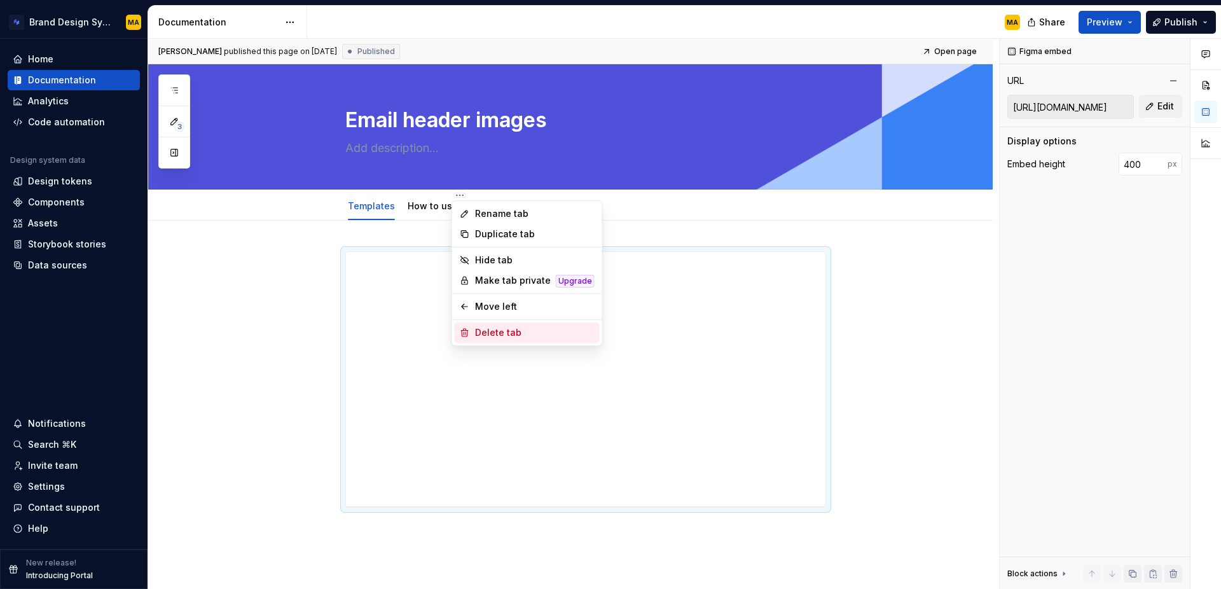
click at [488, 330] on div "Delete tab" at bounding box center [535, 332] width 120 height 13
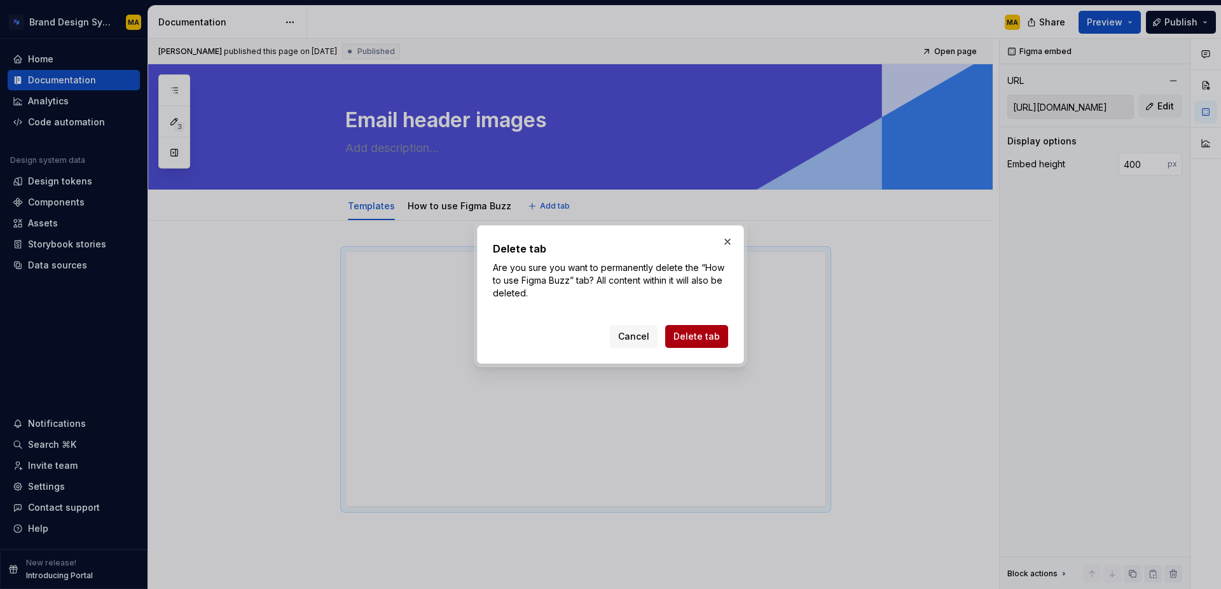
click at [694, 332] on span "Delete tab" at bounding box center [696, 336] width 46 height 13
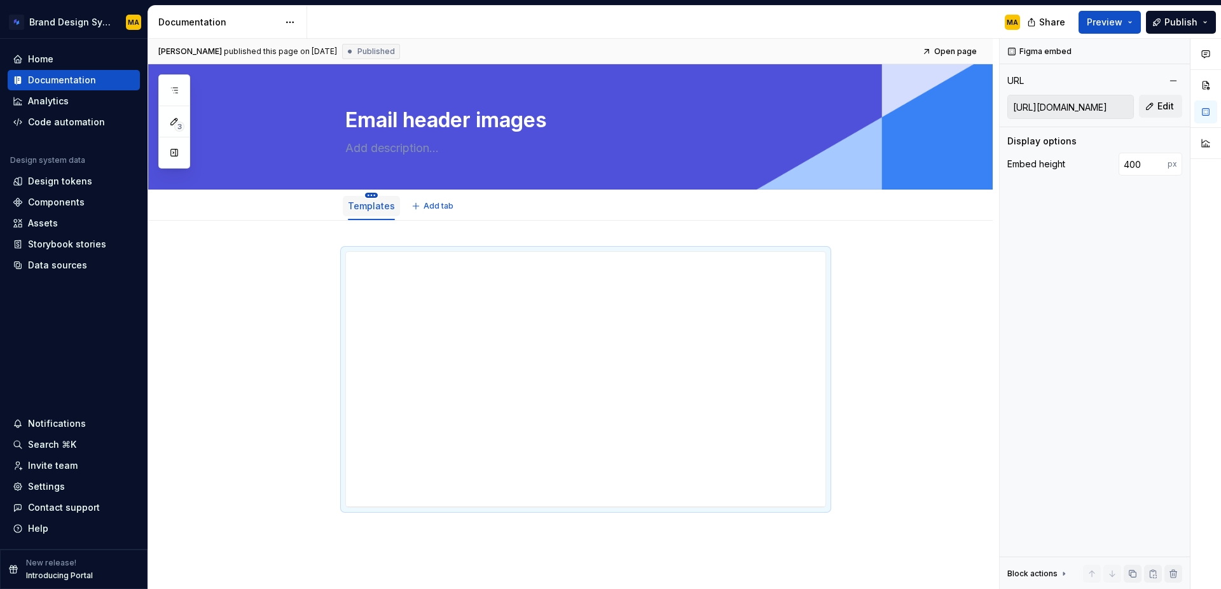
click at [372, 195] on html "Brand Design System MA Home Documentation Analytics Code automation Design syst…" at bounding box center [610, 294] width 1221 height 589
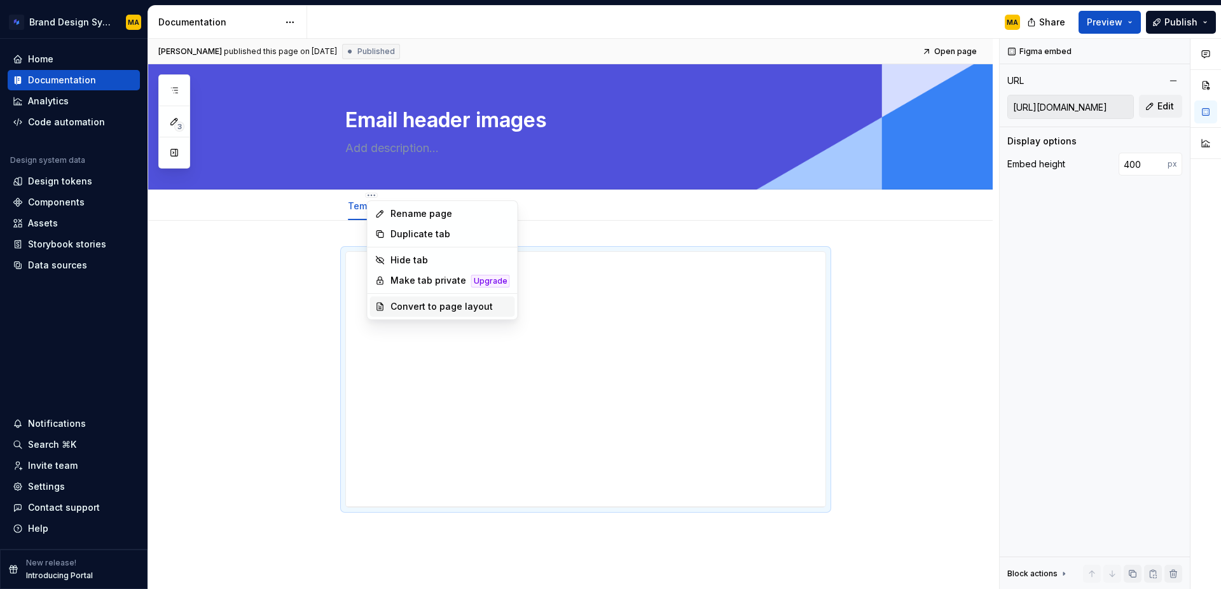
click at [397, 306] on div "Convert to page layout" at bounding box center [450, 306] width 120 height 13
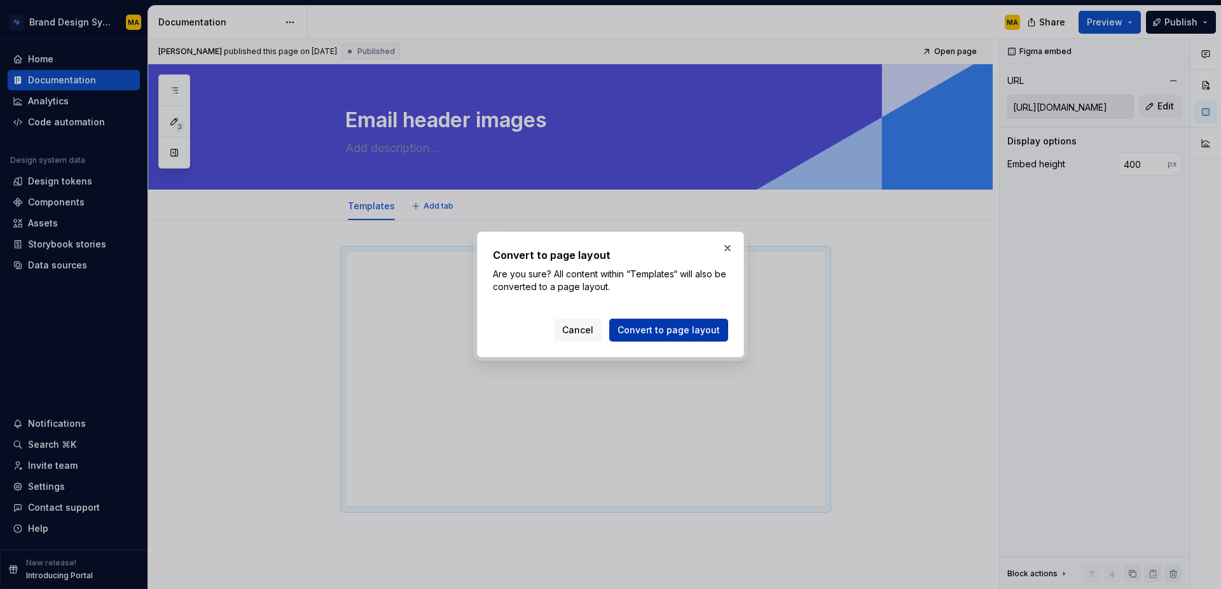
click at [681, 321] on button "Convert to page layout" at bounding box center [668, 329] width 119 height 23
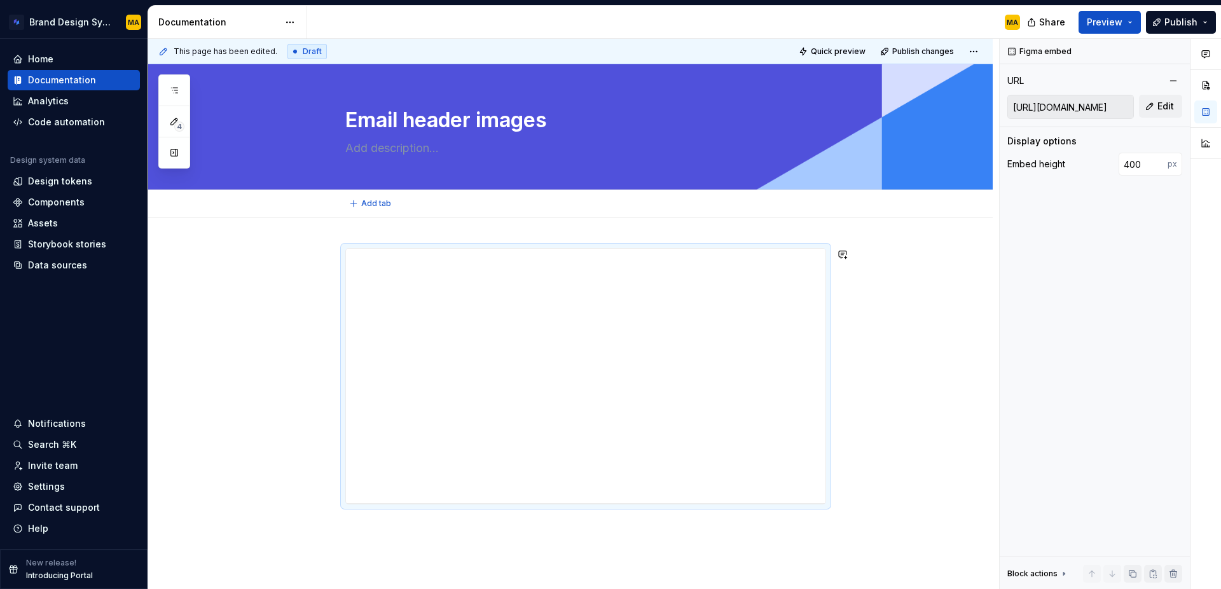
type textarea "*"
click at [401, 231] on div "**********" at bounding box center [570, 456] width 844 height 479
click at [400, 231] on div "**********" at bounding box center [570, 456] width 844 height 479
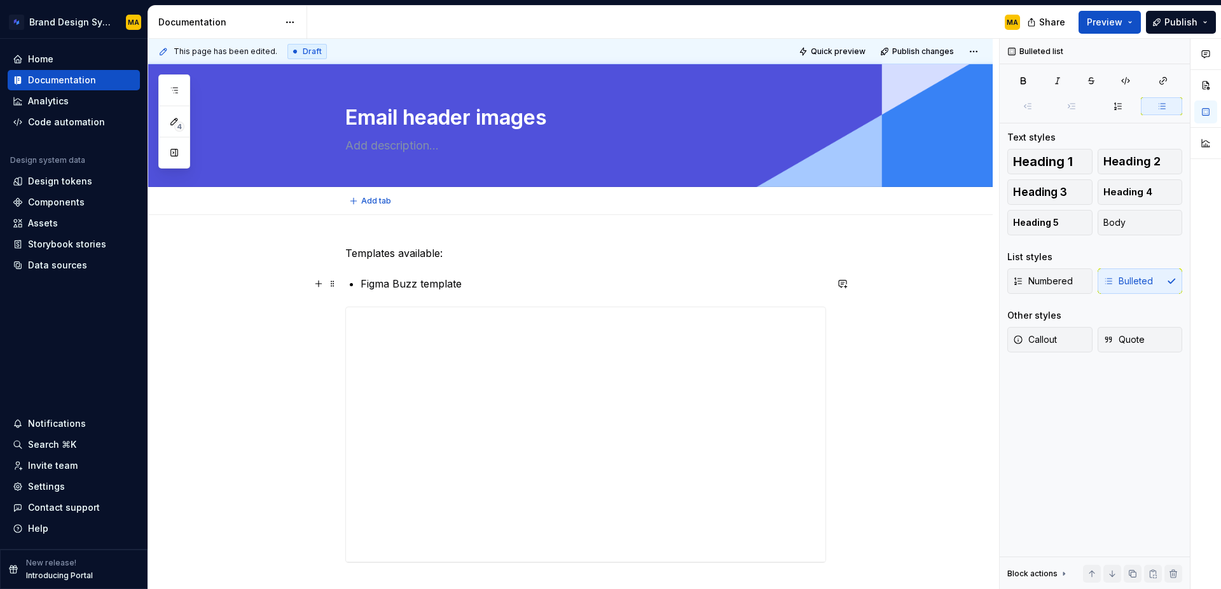
scroll to position [3, 0]
click at [365, 282] on p "Figma Buzz template" at bounding box center [592, 282] width 465 height 15
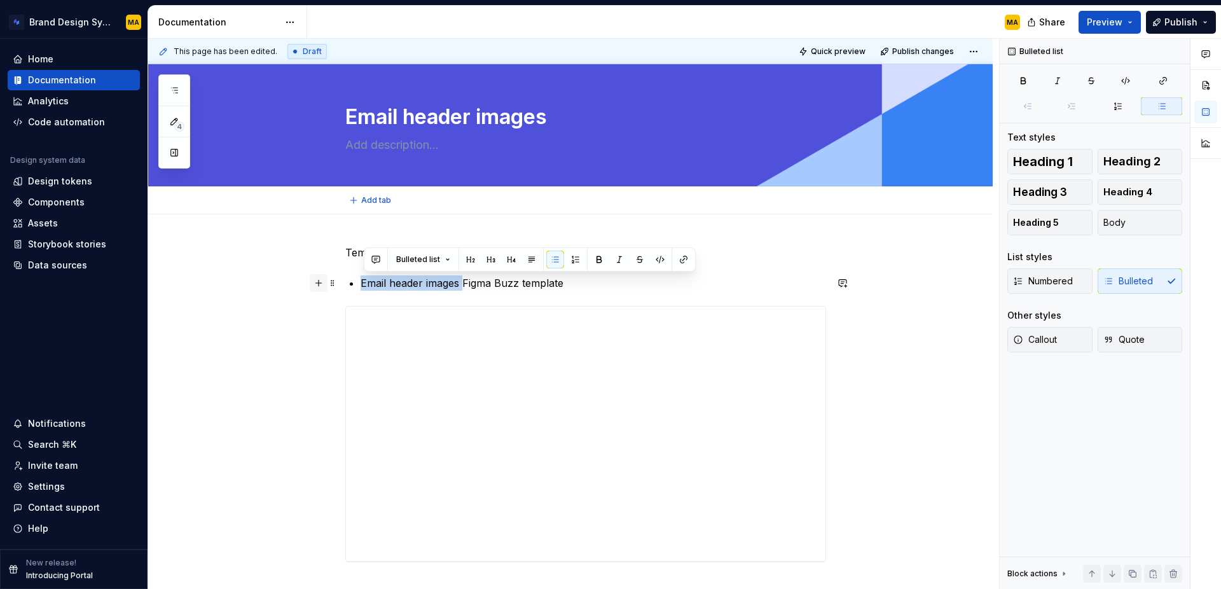
drag, startPoint x: 467, startPoint y: 280, endPoint x: 314, endPoint y: 282, distance: 153.2
click at [312, 283] on div "**********" at bounding box center [570, 484] width 844 height 540
copy p "Email header images"
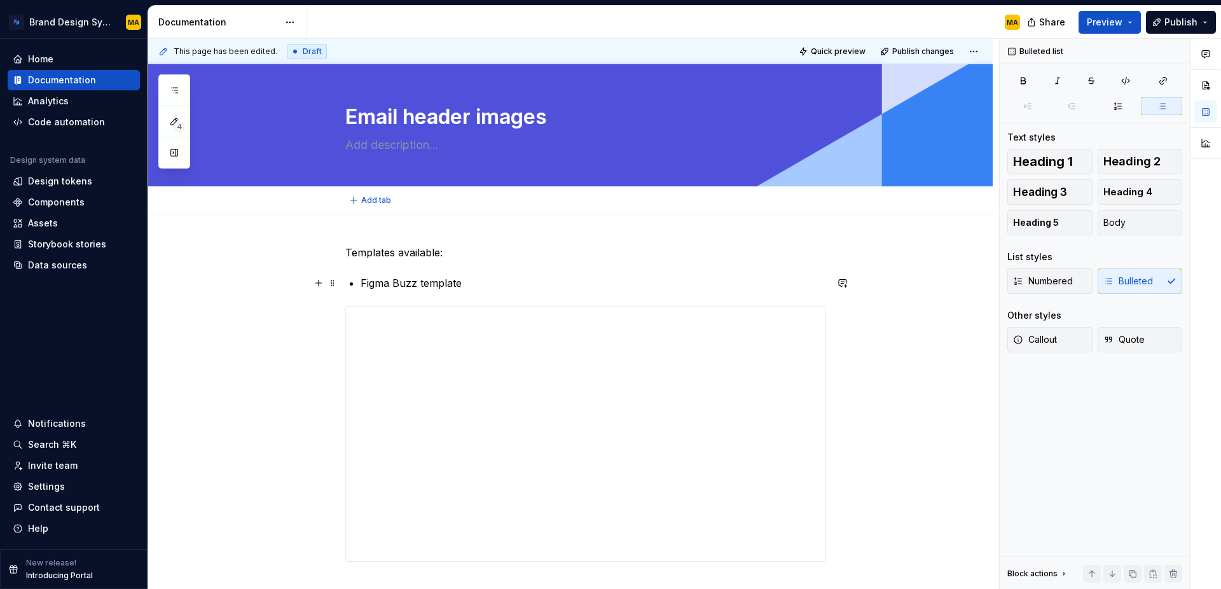
click at [492, 284] on p "Figma Buzz template" at bounding box center [592, 282] width 465 height 15
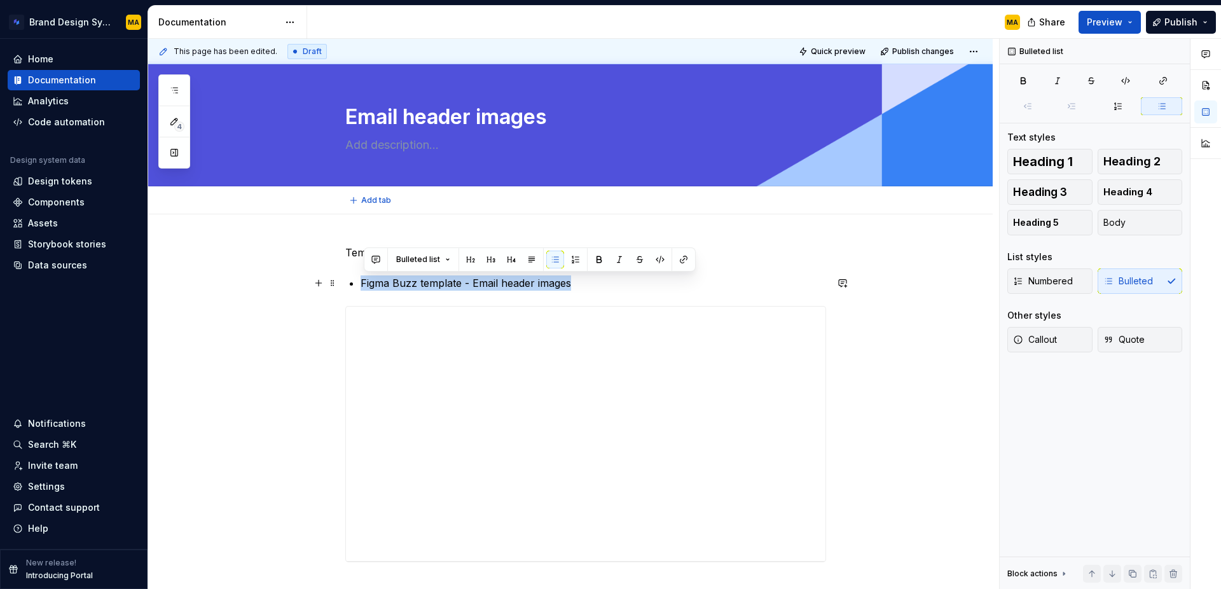
drag, startPoint x: 318, startPoint y: 283, endPoint x: 310, endPoint y: 284, distance: 7.7
click at [310, 284] on div "**********" at bounding box center [570, 484] width 844 height 540
click at [373, 287] on p "Figma Buzz template - Email header images" at bounding box center [592, 282] width 465 height 15
drag, startPoint x: 361, startPoint y: 282, endPoint x: 313, endPoint y: 282, distance: 47.7
click at [345, 282] on div "**********" at bounding box center [585, 411] width 481 height 332
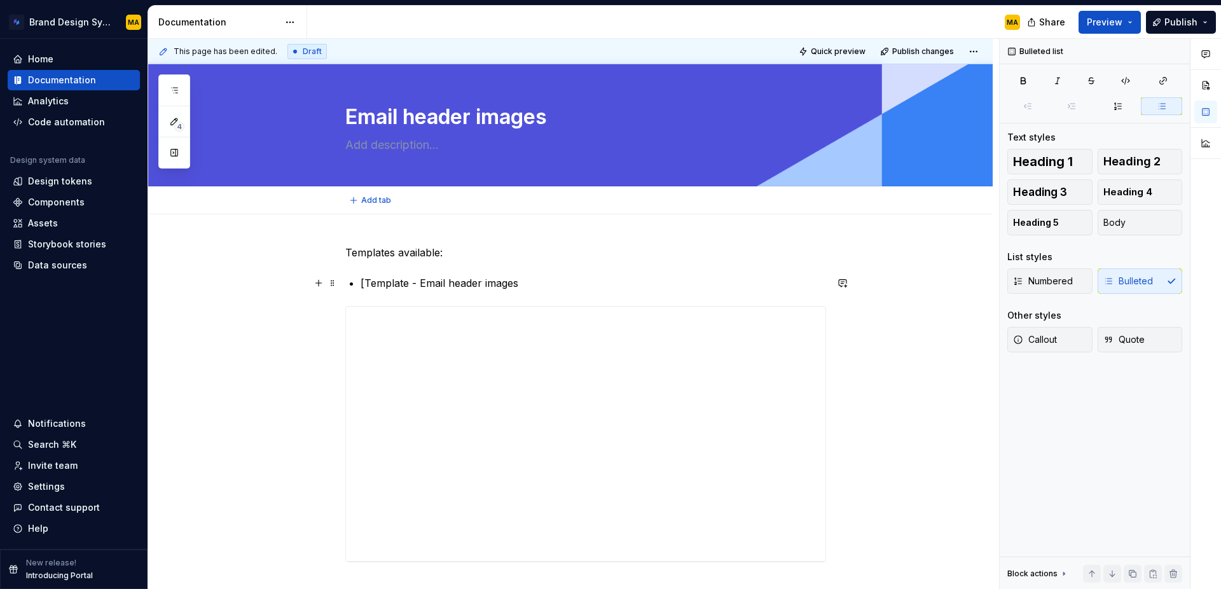
click at [425, 281] on p "[Template - Email header images" at bounding box center [592, 282] width 465 height 15
click at [535, 281] on p "[Template] Email header images" at bounding box center [592, 282] width 465 height 15
click at [621, 276] on p "[Template] Email header images —>" at bounding box center [592, 282] width 465 height 15
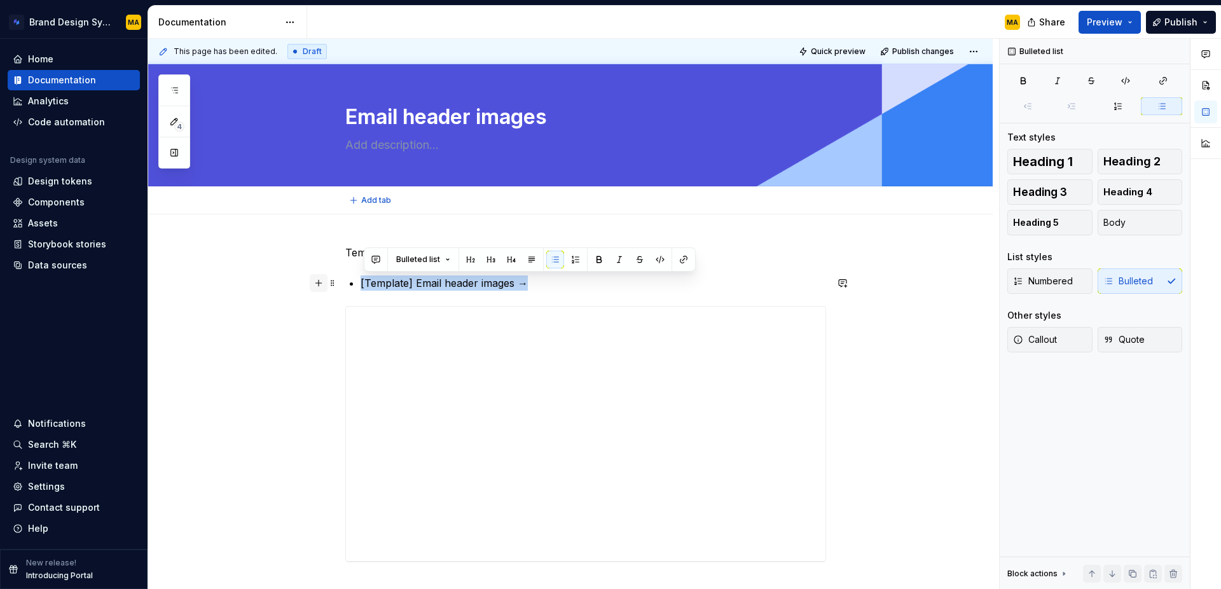
drag, startPoint x: 549, startPoint y: 284, endPoint x: 315, endPoint y: 280, distance: 233.4
click at [345, 280] on div "**********" at bounding box center [585, 411] width 481 height 332
click at [315, 241] on div "**********" at bounding box center [570, 484] width 844 height 540
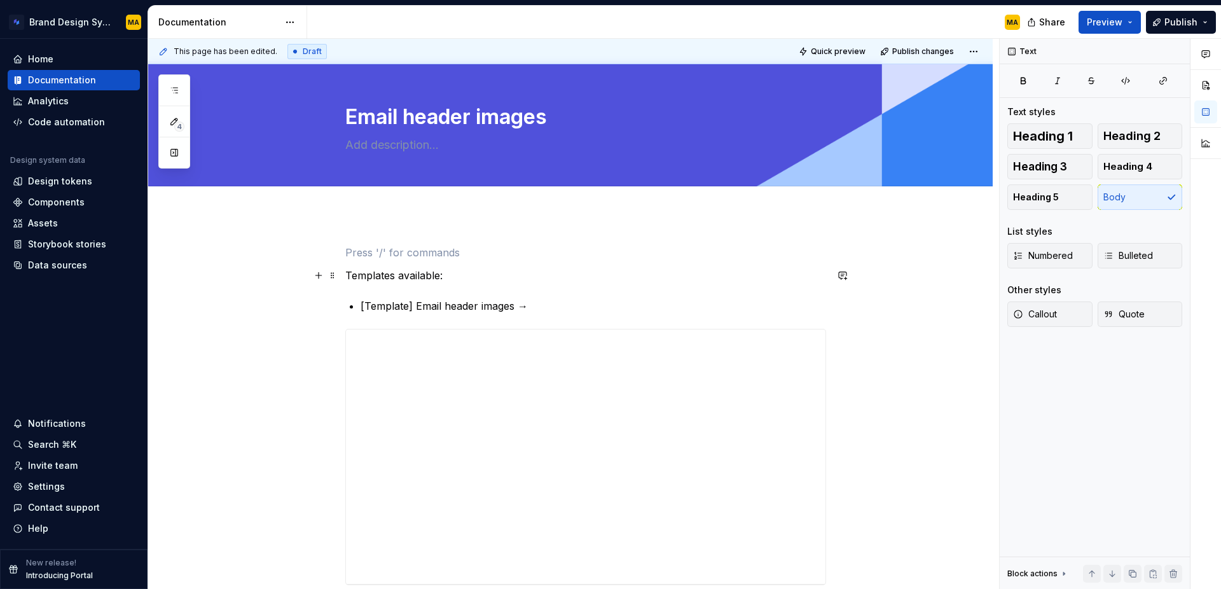
click at [379, 281] on p "Templates available:" at bounding box center [585, 275] width 481 height 15
click at [382, 274] on p "Templates available:" at bounding box center [585, 275] width 481 height 15
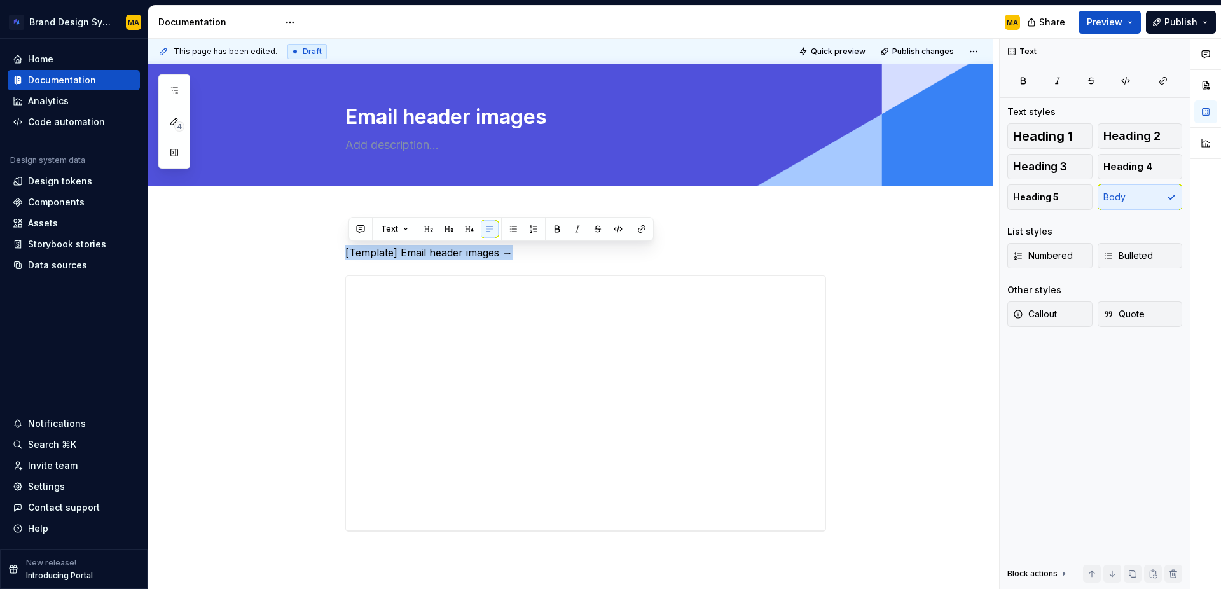
drag, startPoint x: 521, startPoint y: 253, endPoint x: 595, endPoint y: 261, distance: 74.1
click at [139, 243] on div "Brand Design System MA Home Documentation Analytics Code automation Design syst…" at bounding box center [610, 294] width 1221 height 589
click at [530, 254] on p "[Template] Email header images →" at bounding box center [585, 252] width 481 height 15
drag, startPoint x: 181, startPoint y: 262, endPoint x: 247, endPoint y: 242, distance: 69.2
click at [136, 246] on div "Brand Design System MA Home Documentation Analytics Code automation Design syst…" at bounding box center [610, 294] width 1221 height 589
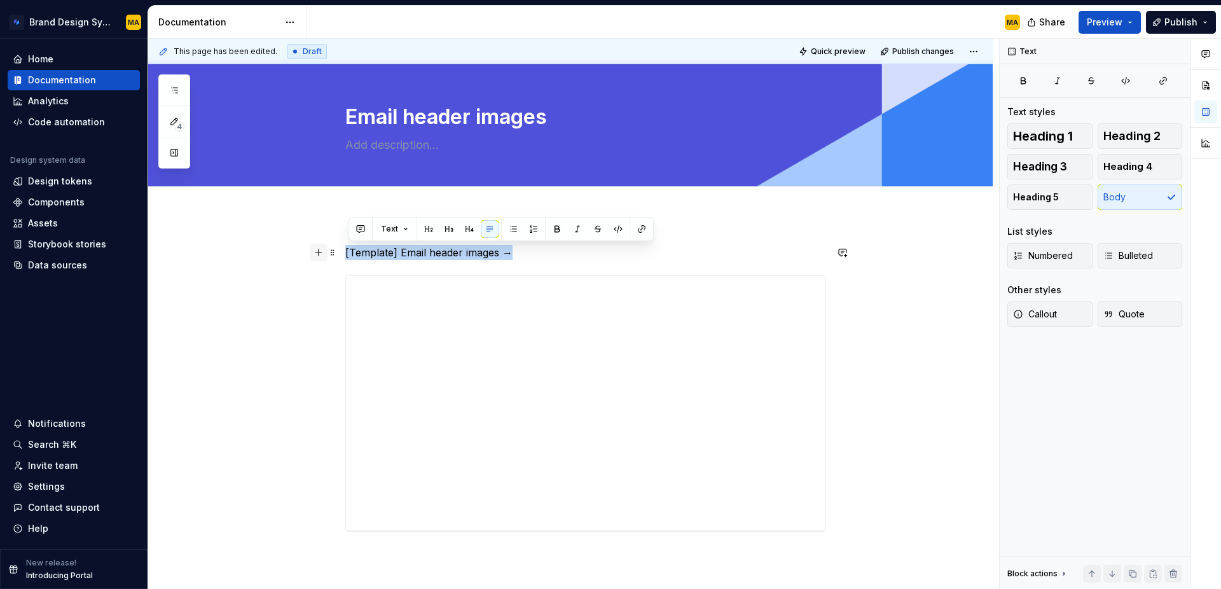
click at [327, 250] on button "button" at bounding box center [319, 252] width 18 height 18
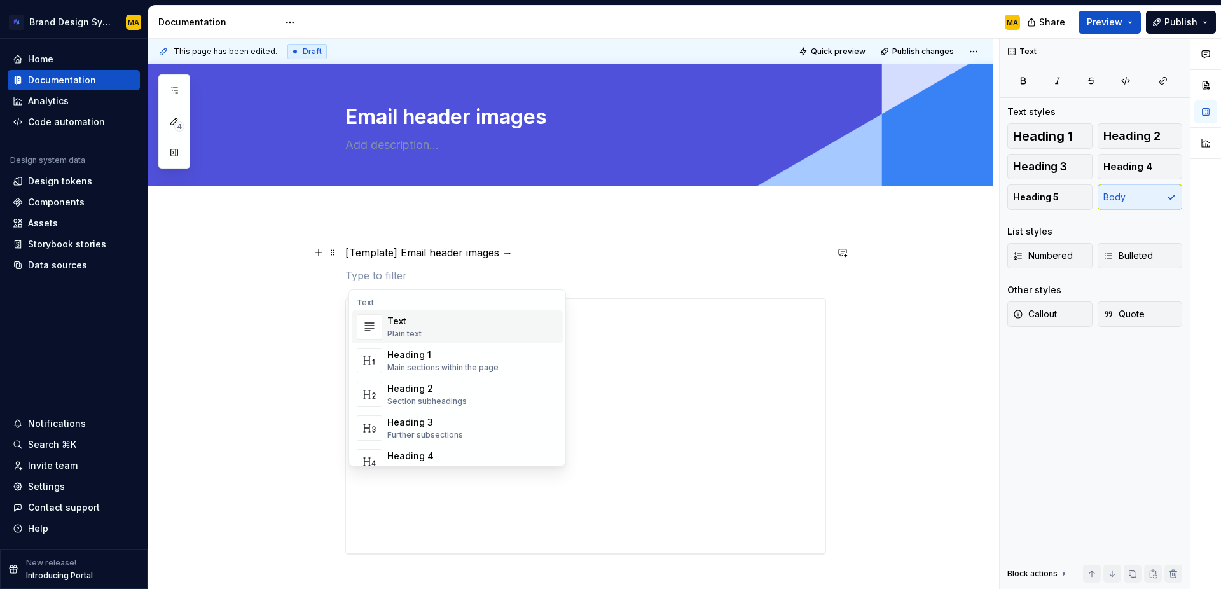
click at [359, 252] on p "[Template] Email header images →" at bounding box center [585, 252] width 481 height 15
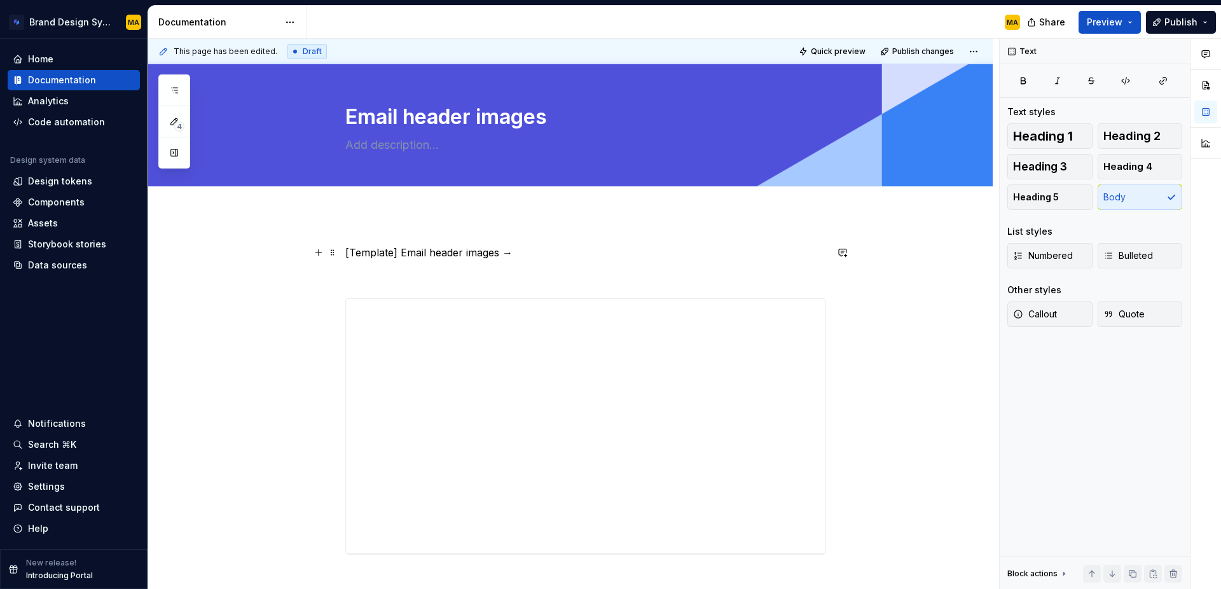
click at [349, 250] on p "[Template] Email header images →" at bounding box center [585, 252] width 481 height 15
click at [348, 253] on p "Open Figma Buzz [Template] Email header images →" at bounding box center [585, 252] width 481 height 15
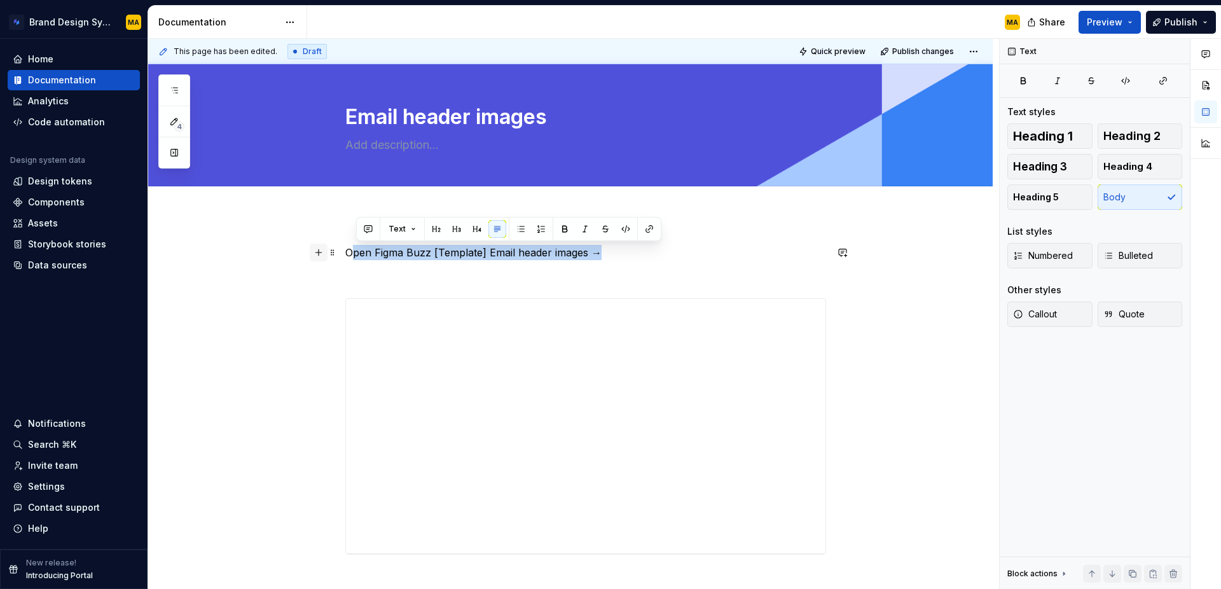
drag, startPoint x: 615, startPoint y: 250, endPoint x: 329, endPoint y: 249, distance: 285.4
click at [345, 249] on div "**********" at bounding box center [585, 407] width 481 height 325
click at [410, 251] on p "Open Figma Buzz [Template] Email header images →" at bounding box center [585, 252] width 481 height 15
drag, startPoint x: 612, startPoint y: 252, endPoint x: 261, endPoint y: 245, distance: 351.0
click at [261, 245] on div "**********" at bounding box center [570, 480] width 844 height 532
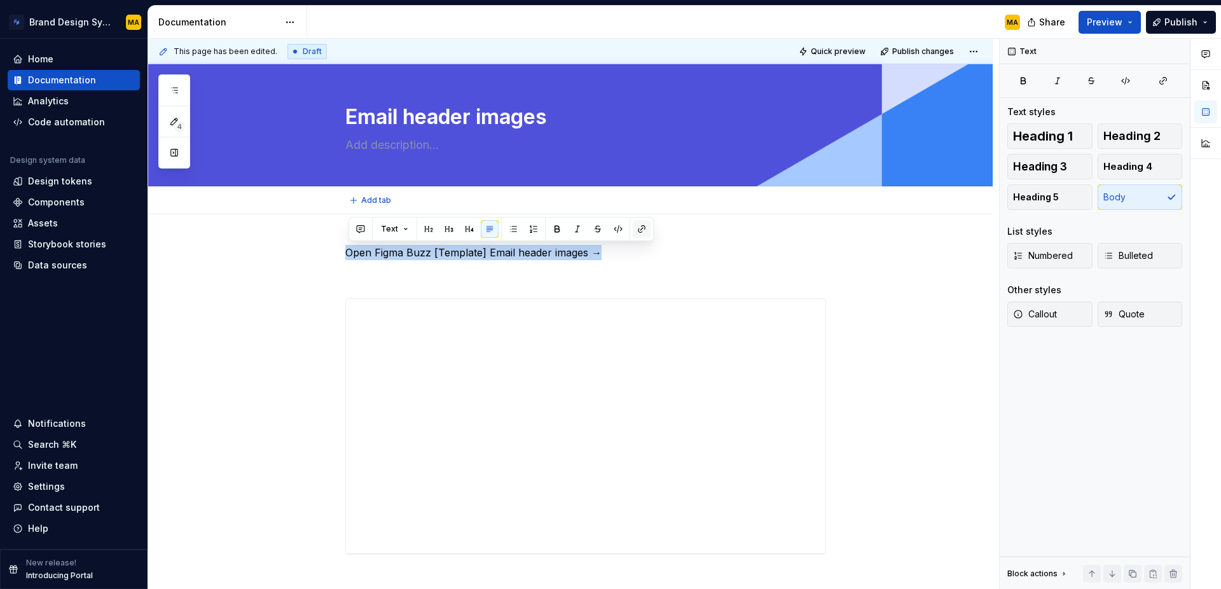
type textarea "*"
click at [640, 234] on button "button" at bounding box center [642, 229] width 18 height 18
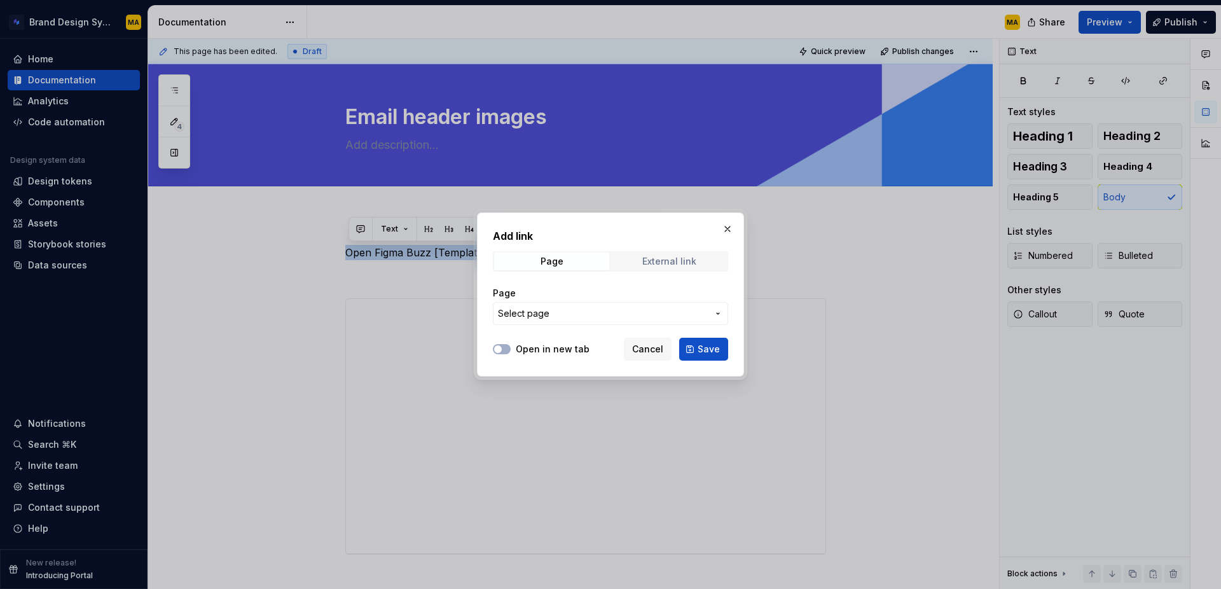
click at [675, 256] on div "External link" at bounding box center [669, 261] width 54 height 10
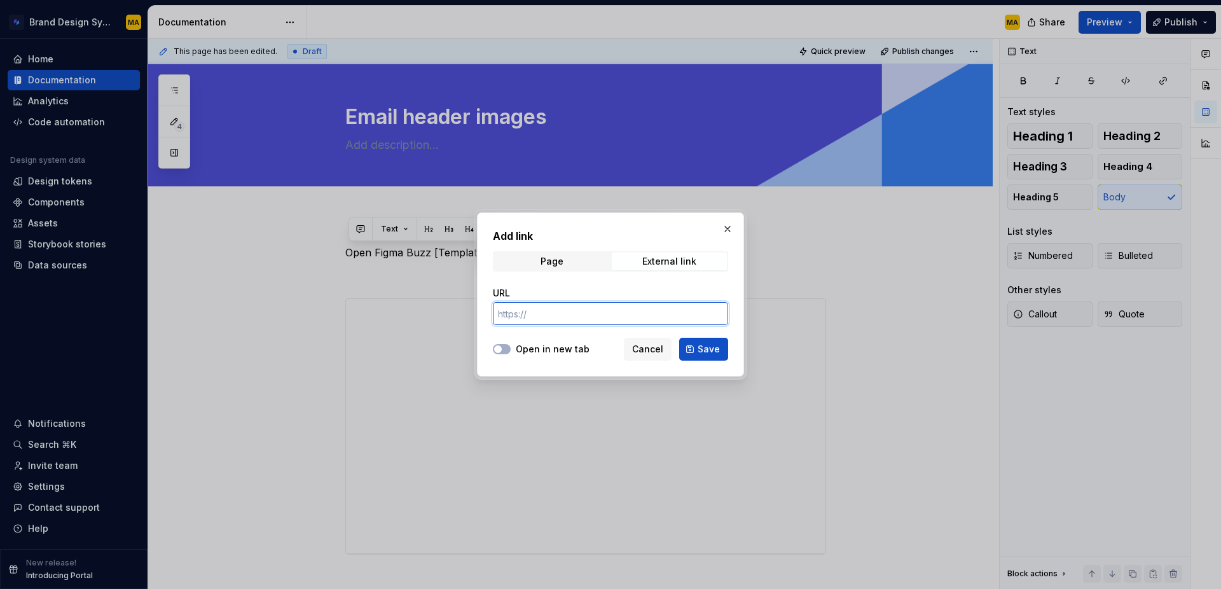
click at [537, 322] on input "URL" at bounding box center [610, 313] width 235 height 23
paste input "[URL][DOMAIN_NAME]"
type input "[URL][DOMAIN_NAME]"
drag, startPoint x: 515, startPoint y: 350, endPoint x: 536, endPoint y: 353, distance: 21.2
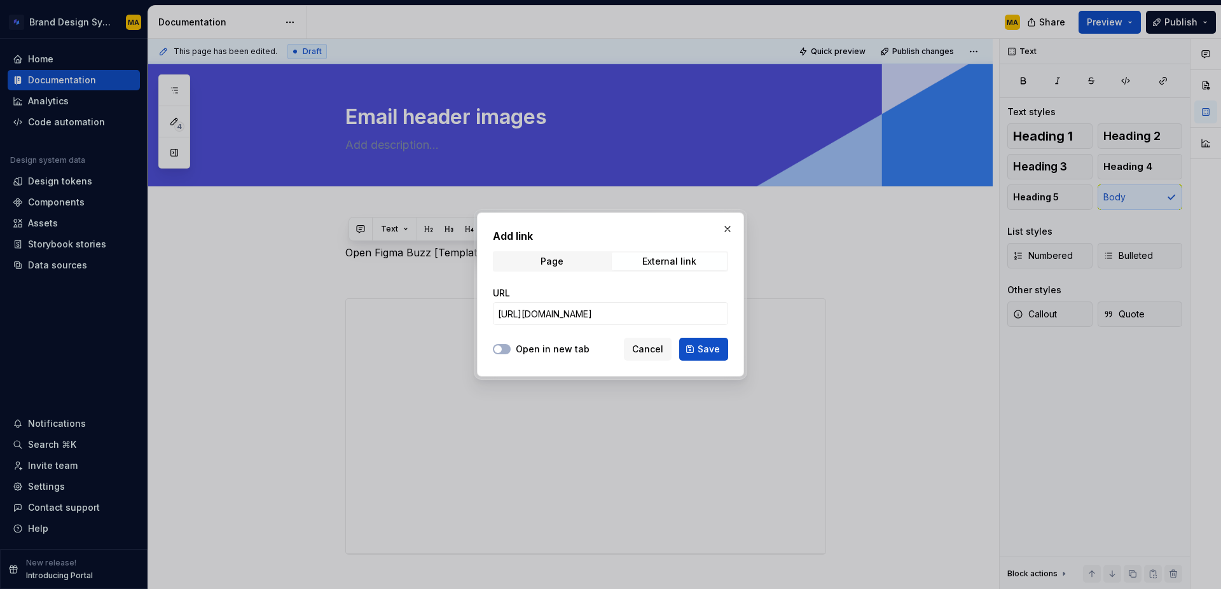
click at [515, 350] on div "Open in new tab" at bounding box center [541, 349] width 97 height 13
click at [504, 352] on button "Open in new tab" at bounding box center [502, 349] width 18 height 10
click at [701, 349] on span "Save" at bounding box center [708, 349] width 22 height 13
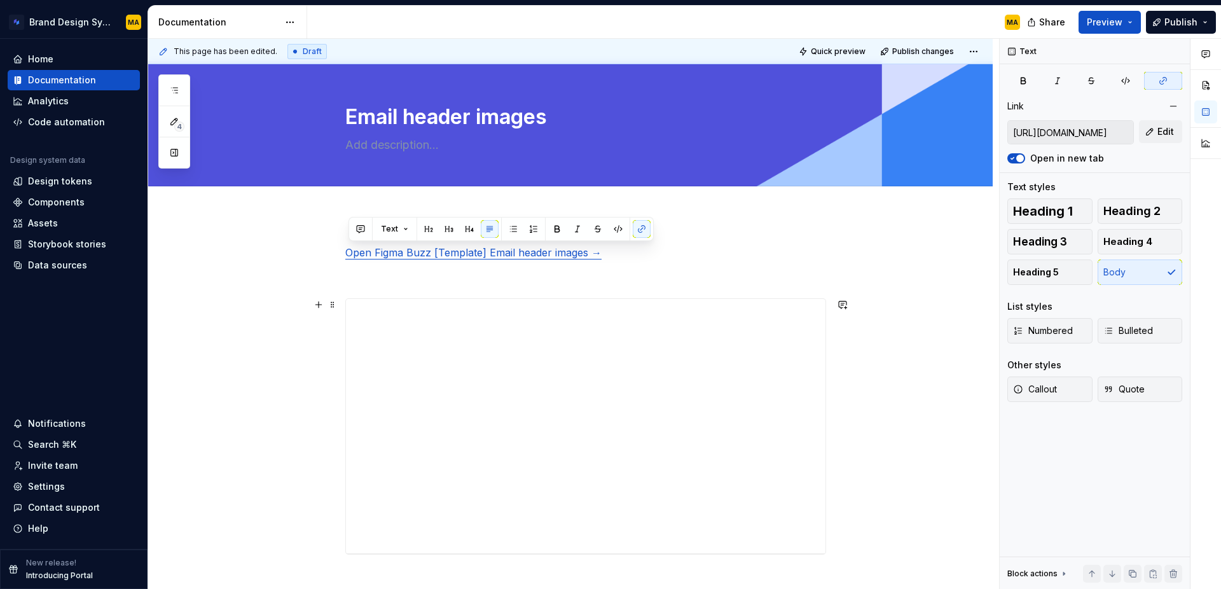
click at [446, 298] on div "**********" at bounding box center [585, 426] width 481 height 256
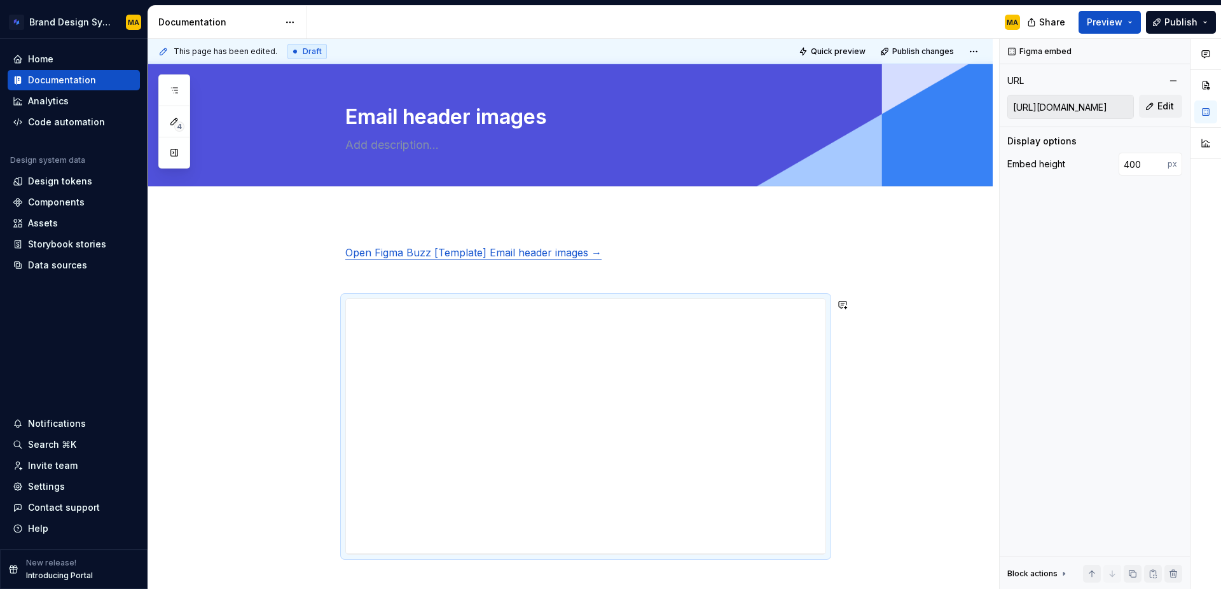
click at [420, 285] on div "**********" at bounding box center [585, 400] width 481 height 310
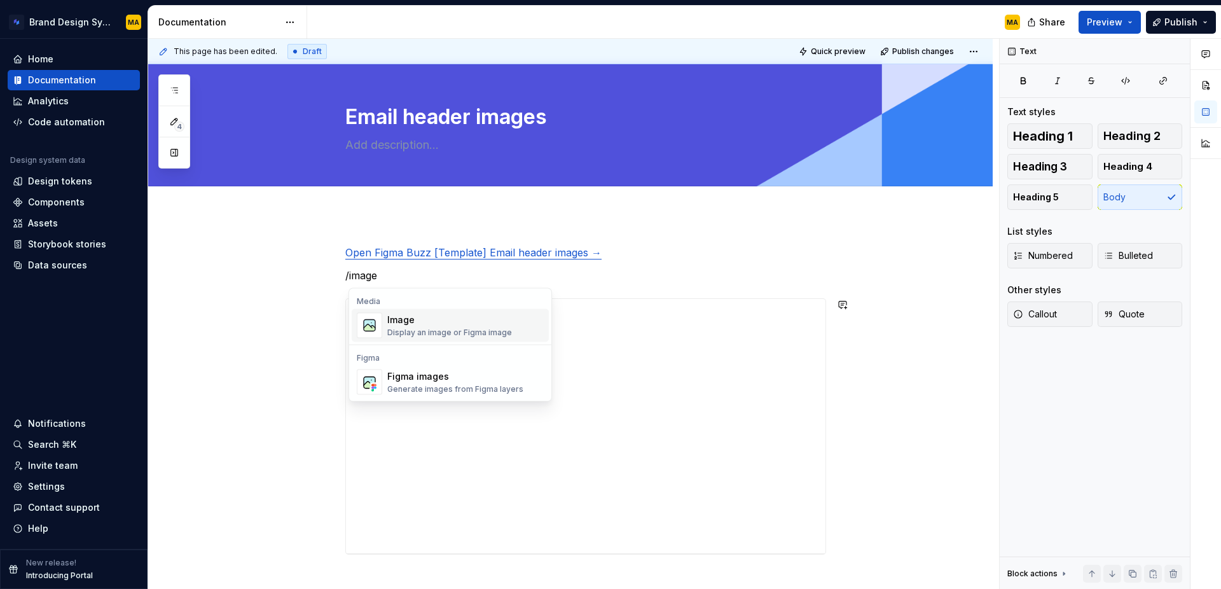
click at [401, 322] on div "Image" at bounding box center [449, 319] width 125 height 13
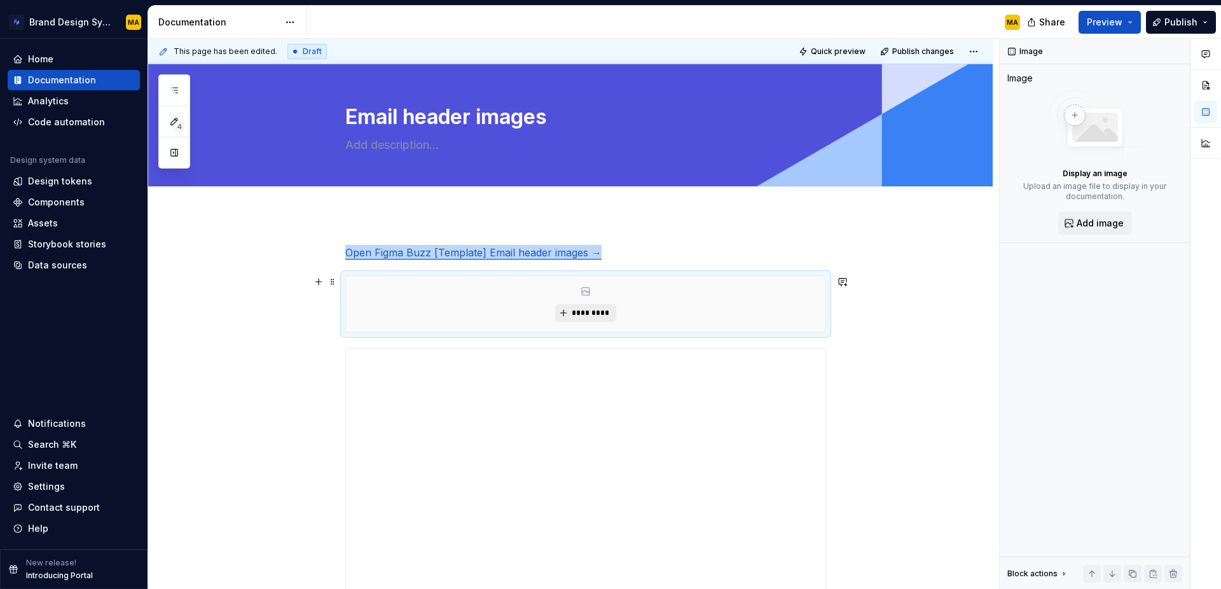
click at [600, 315] on span "*********" at bounding box center [590, 313] width 39 height 10
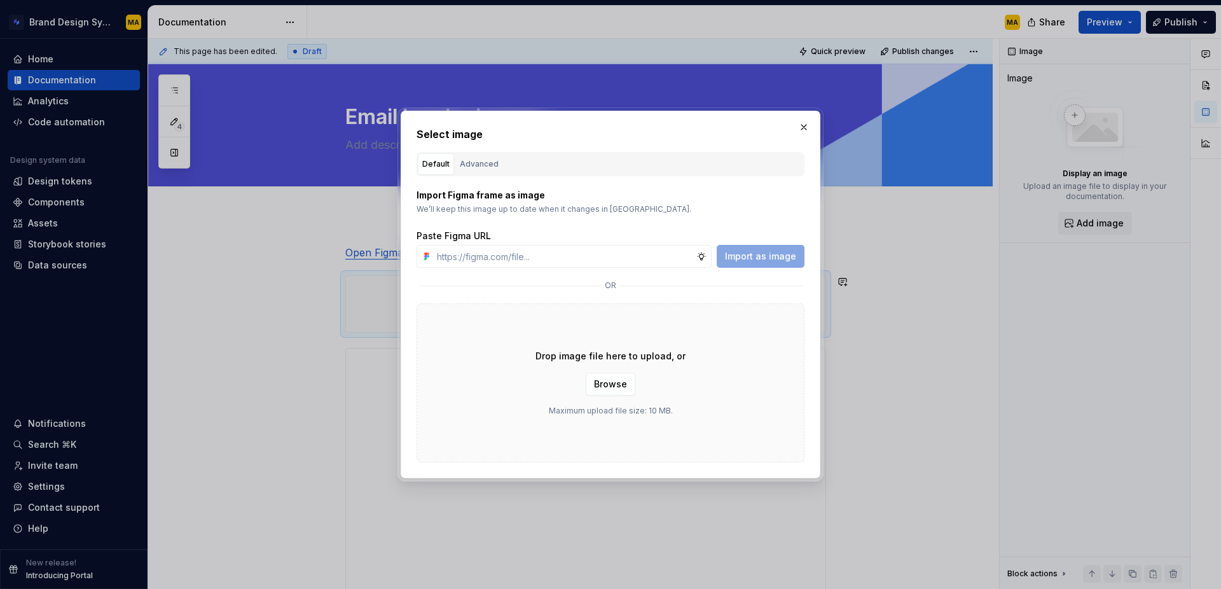
type textarea "*"
click at [479, 163] on div "Advanced" at bounding box center [479, 164] width 39 height 13
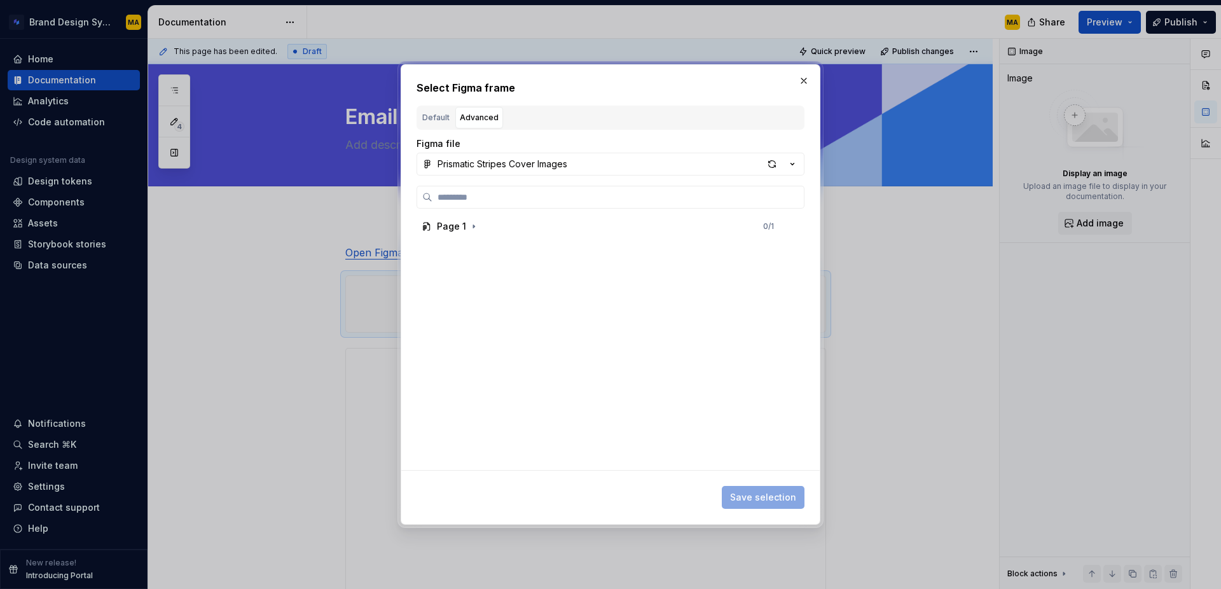
click at [437, 120] on div "Default" at bounding box center [435, 117] width 27 height 13
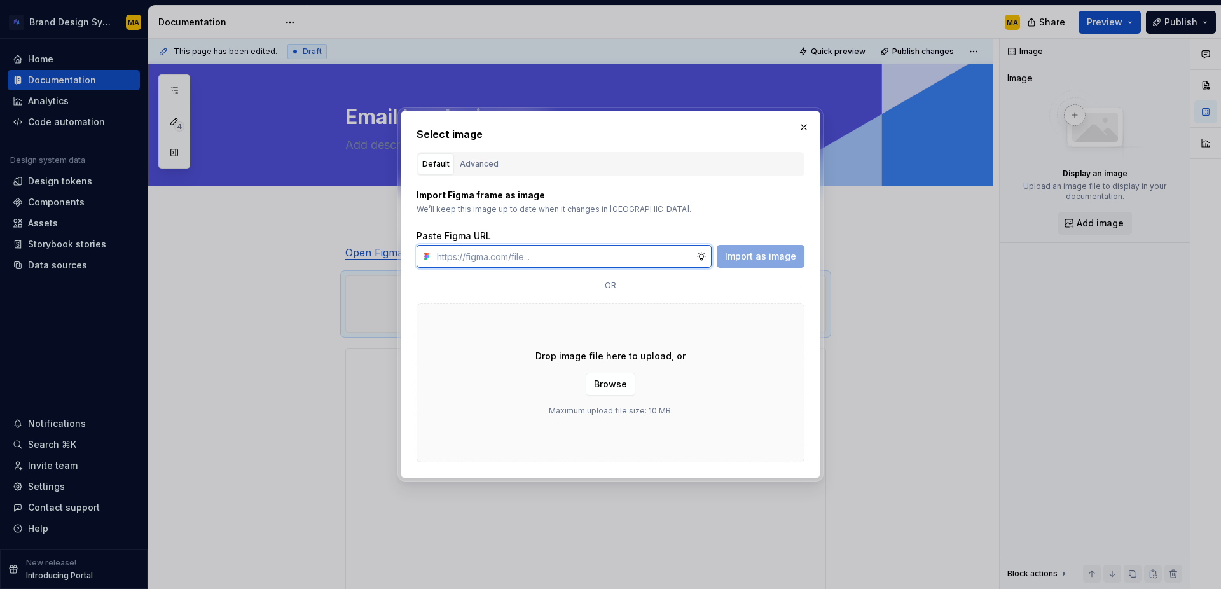
click at [455, 250] on input "text" at bounding box center [564, 256] width 264 height 23
paste input "[URL][DOMAIN_NAME]"
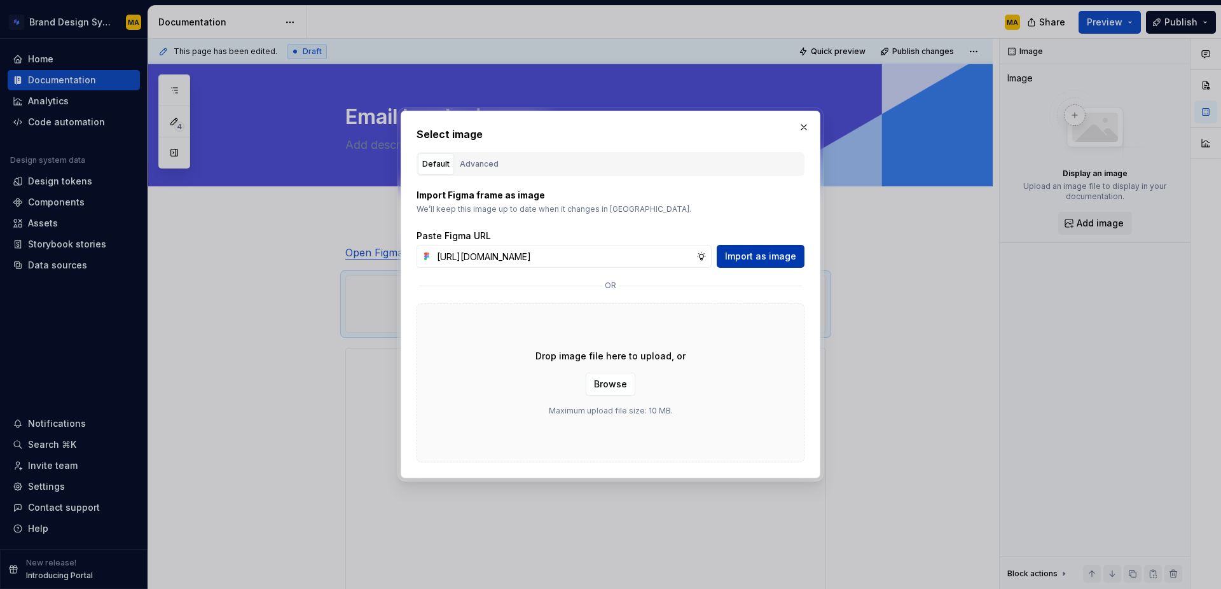
click at [758, 255] on span "Import as image" at bounding box center [760, 256] width 71 height 13
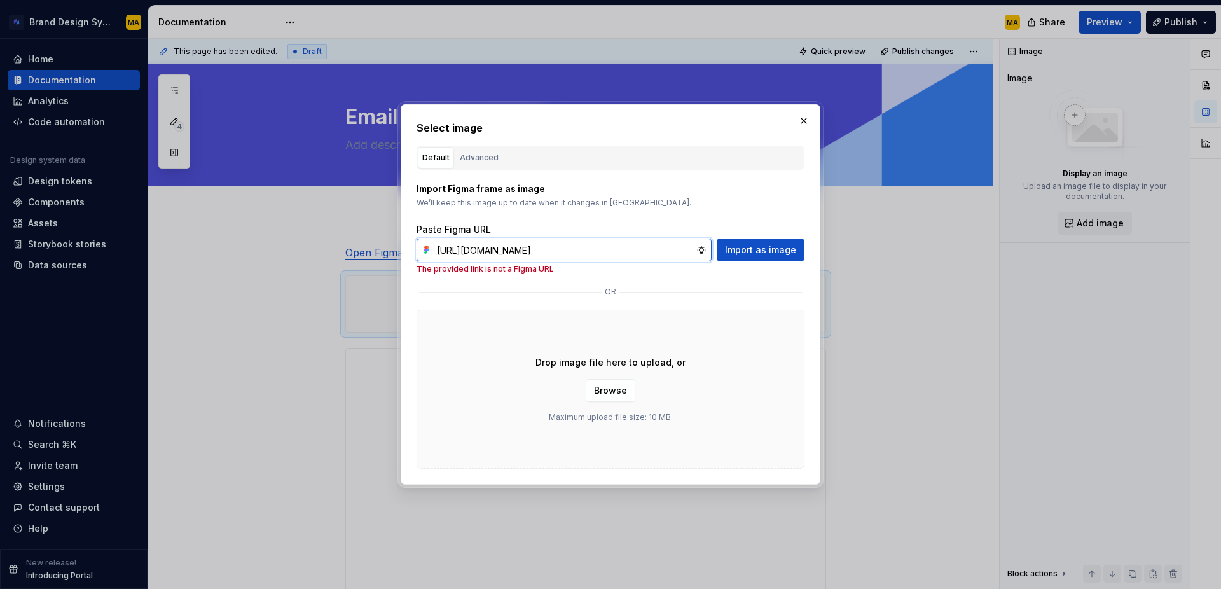
click at [564, 255] on input "[URL][DOMAIN_NAME]" at bounding box center [564, 249] width 264 height 23
paste input "new?from=team_template_copy_use_template_link&buzz-template-library-key=lk-1fdb…"
type input "[URL][DOMAIN_NAME]"
click at [748, 250] on span "Import as image" at bounding box center [760, 249] width 71 height 13
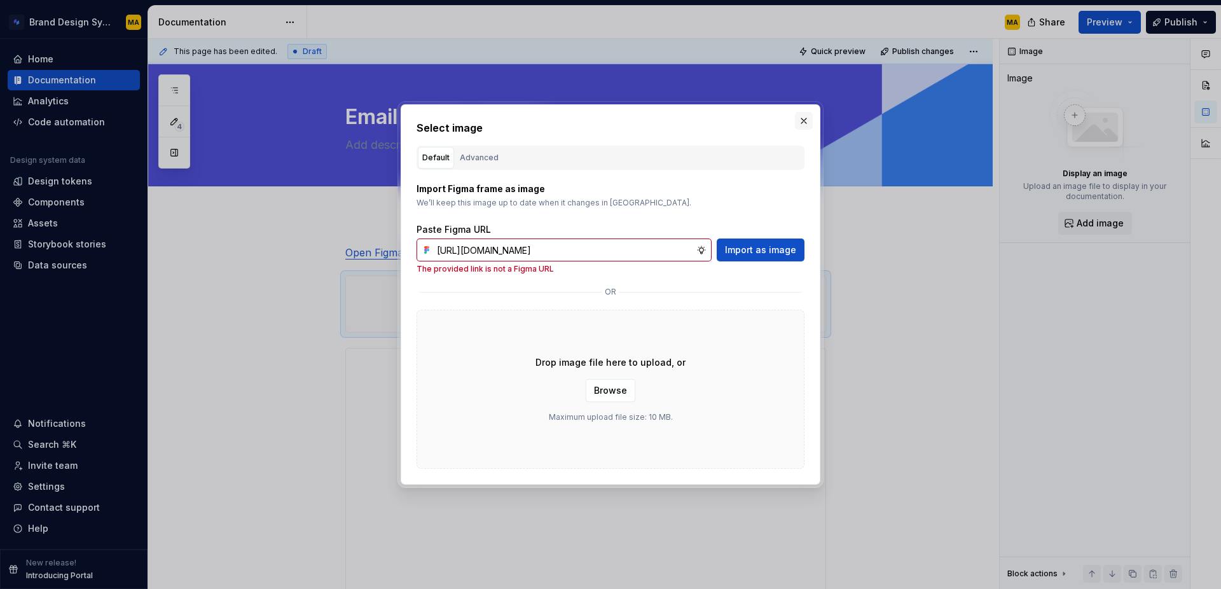
click at [804, 117] on button "button" at bounding box center [804, 121] width 18 height 18
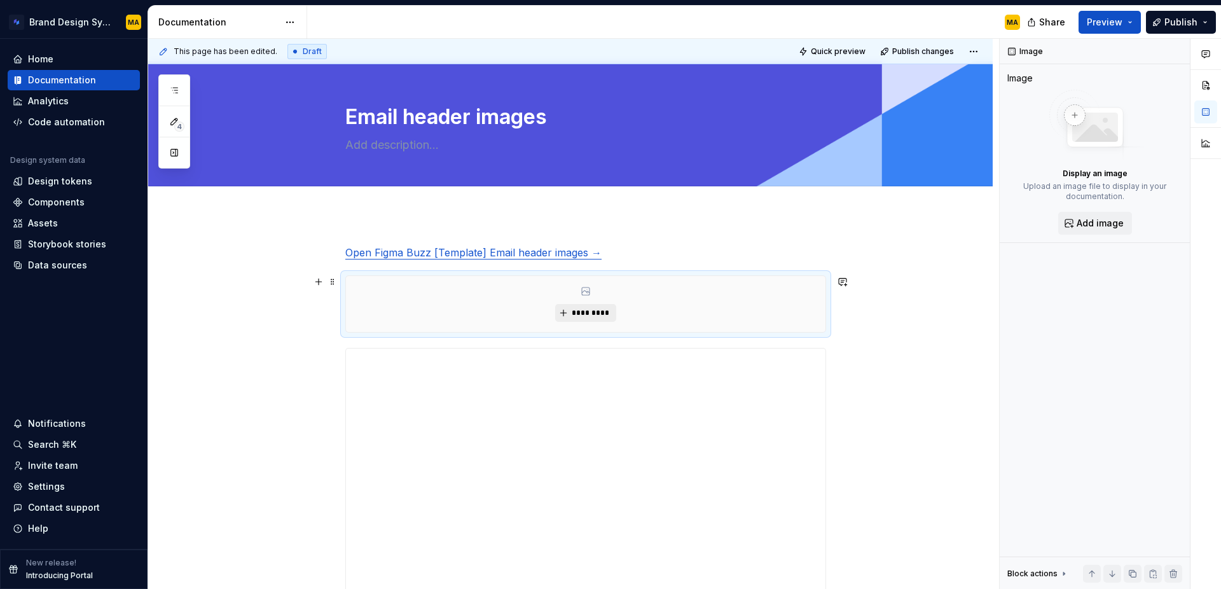
click at [604, 317] on span "*********" at bounding box center [590, 313] width 39 height 10
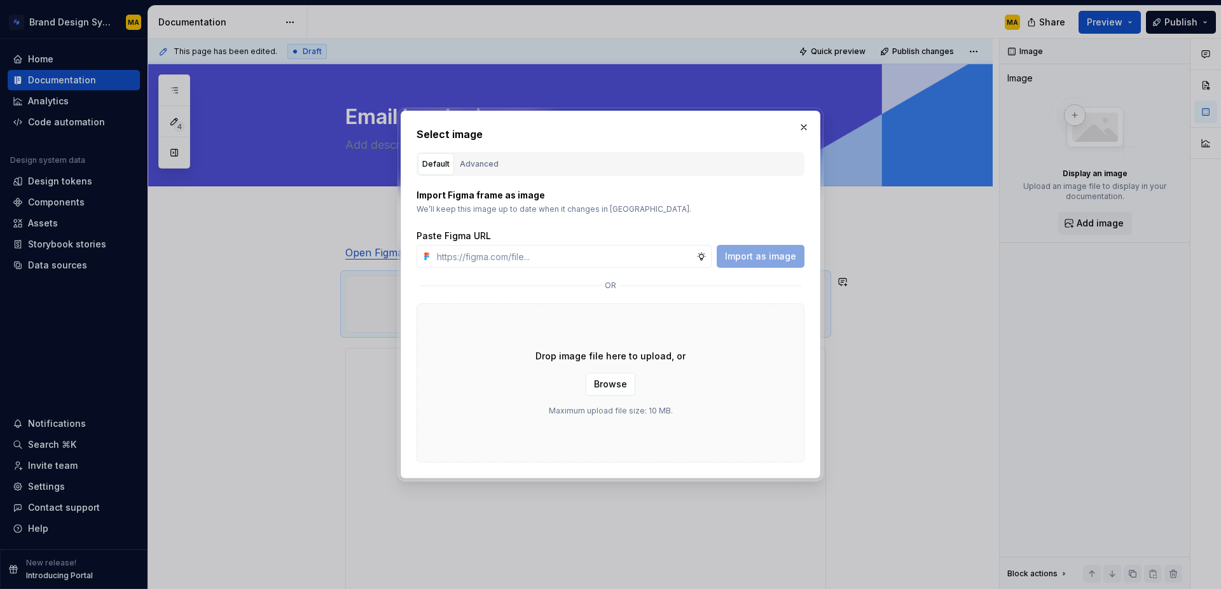
type textarea "*"
paste input "[URL][DOMAIN_NAME]"
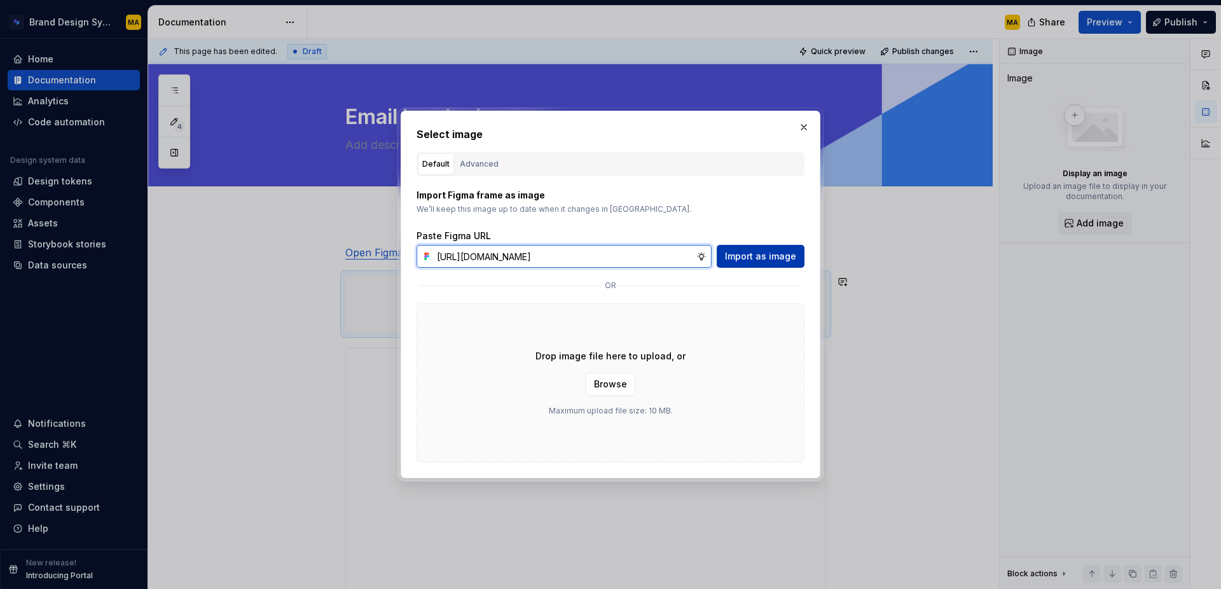
type input "[URL][DOMAIN_NAME]"
click at [775, 262] on span "Import as image" at bounding box center [760, 256] width 71 height 13
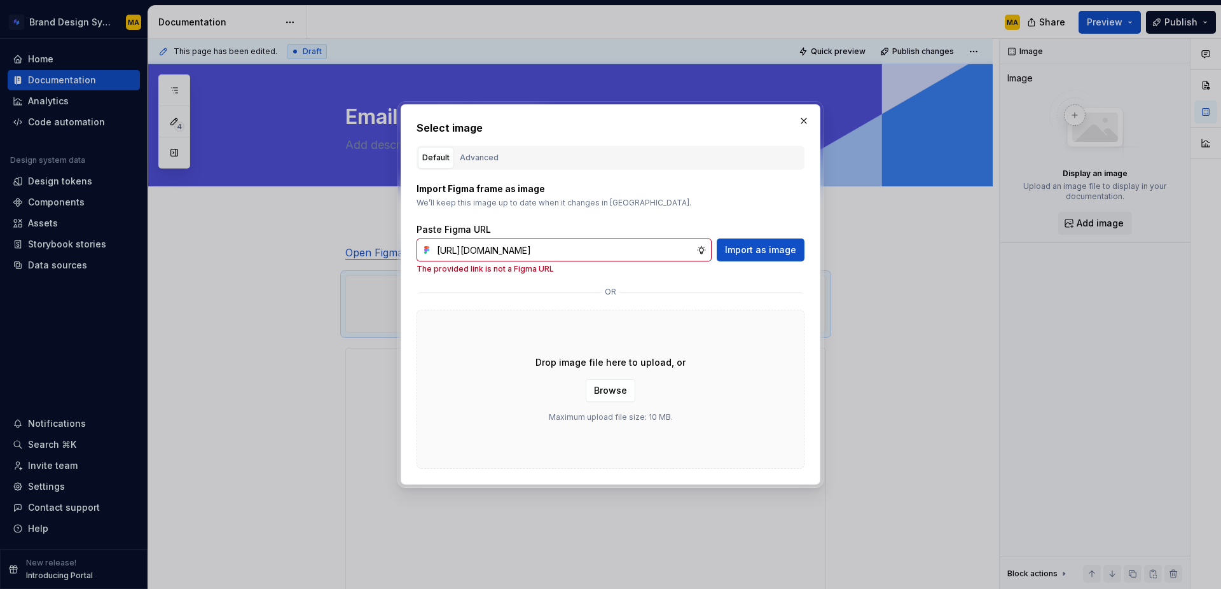
click at [637, 199] on p "We’ll keep this image up to date when it changes in [GEOGRAPHIC_DATA]." at bounding box center [610, 203] width 388 height 10
click at [473, 160] on div "Advanced" at bounding box center [479, 157] width 39 height 13
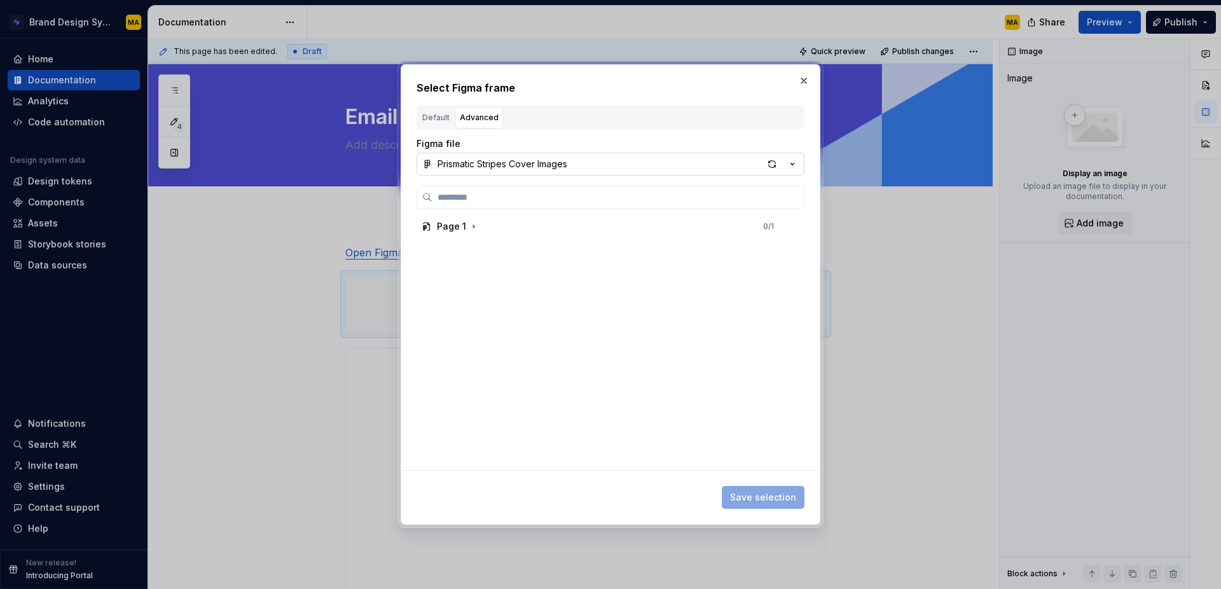
click at [468, 162] on div "Prismatic Stripes Cover Images" at bounding box center [502, 164] width 130 height 13
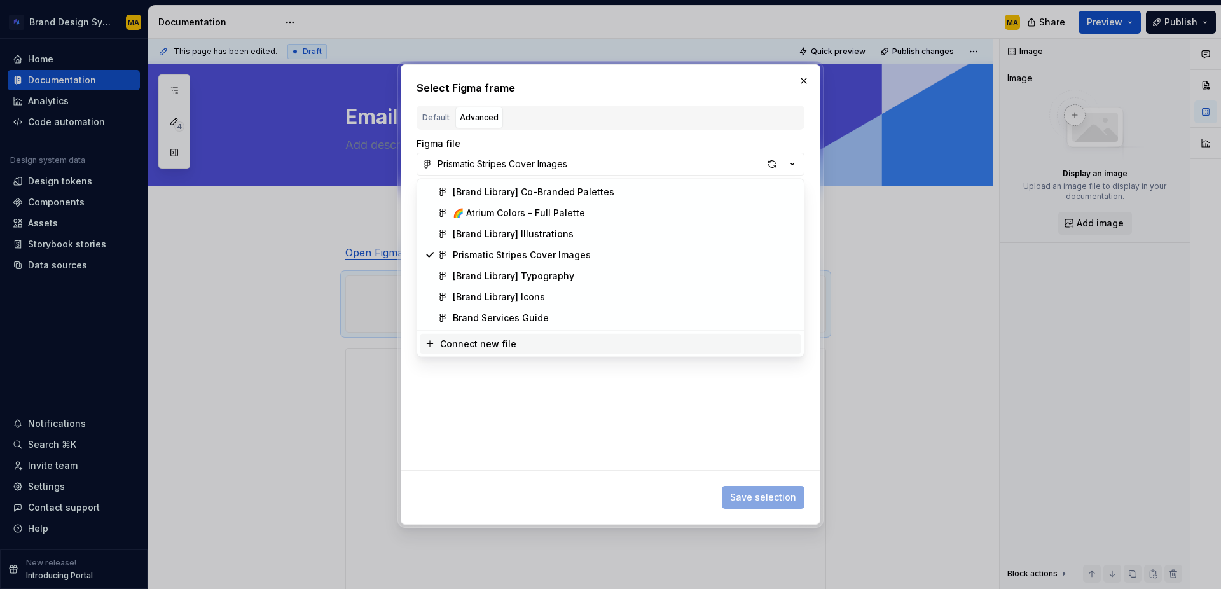
click at [548, 467] on div "Select Figma frame Default Advanced Import Figma frame as image We’ll keep this…" at bounding box center [610, 294] width 1221 height 589
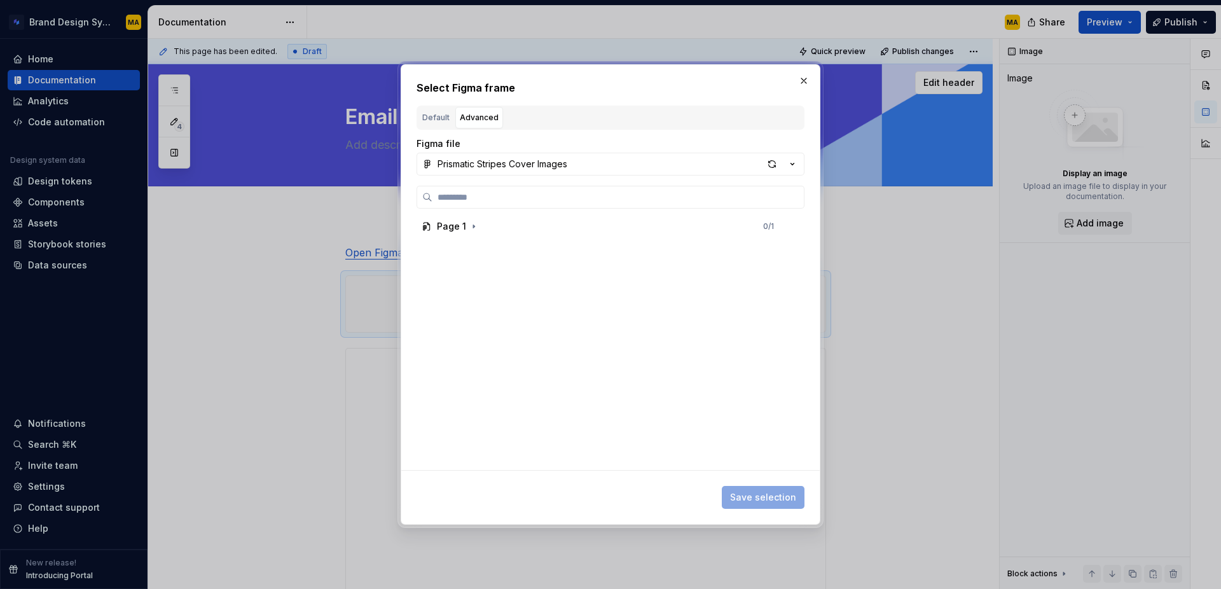
click at [805, 81] on button "button" at bounding box center [804, 81] width 18 height 18
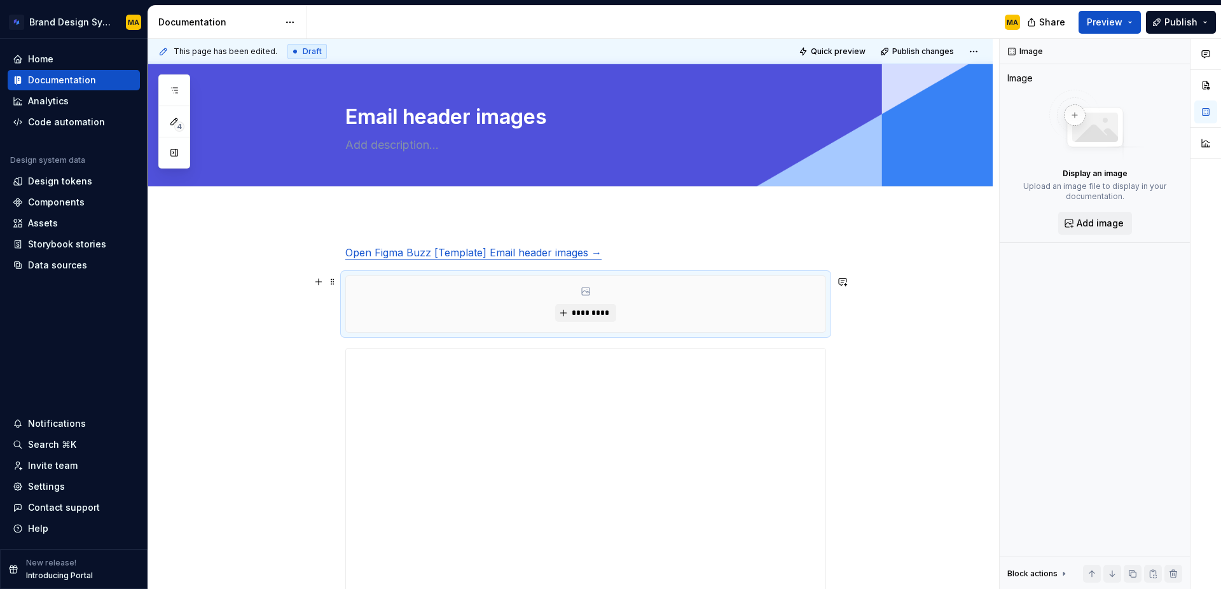
click at [291, 328] on div "**********" at bounding box center [570, 505] width 844 height 582
click at [594, 316] on span "*********" at bounding box center [590, 313] width 39 height 10
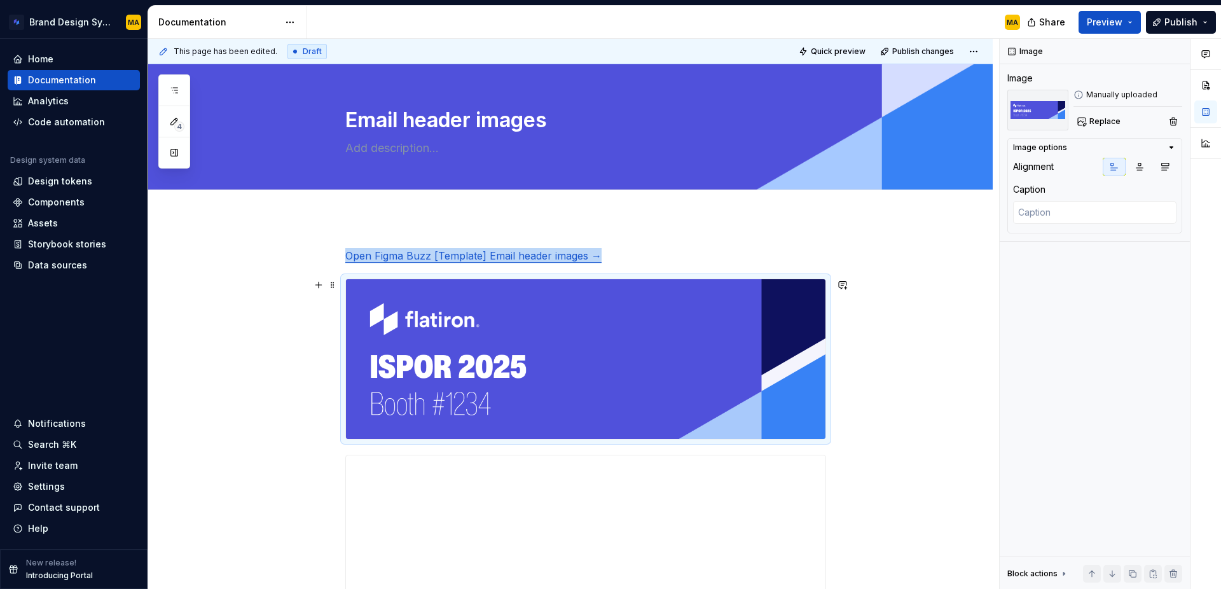
click at [917, 422] on div "**********" at bounding box center [570, 559] width 844 height 685
click at [647, 252] on p "Open Figma Buzz [Template] Email header images →" at bounding box center [585, 255] width 481 height 15
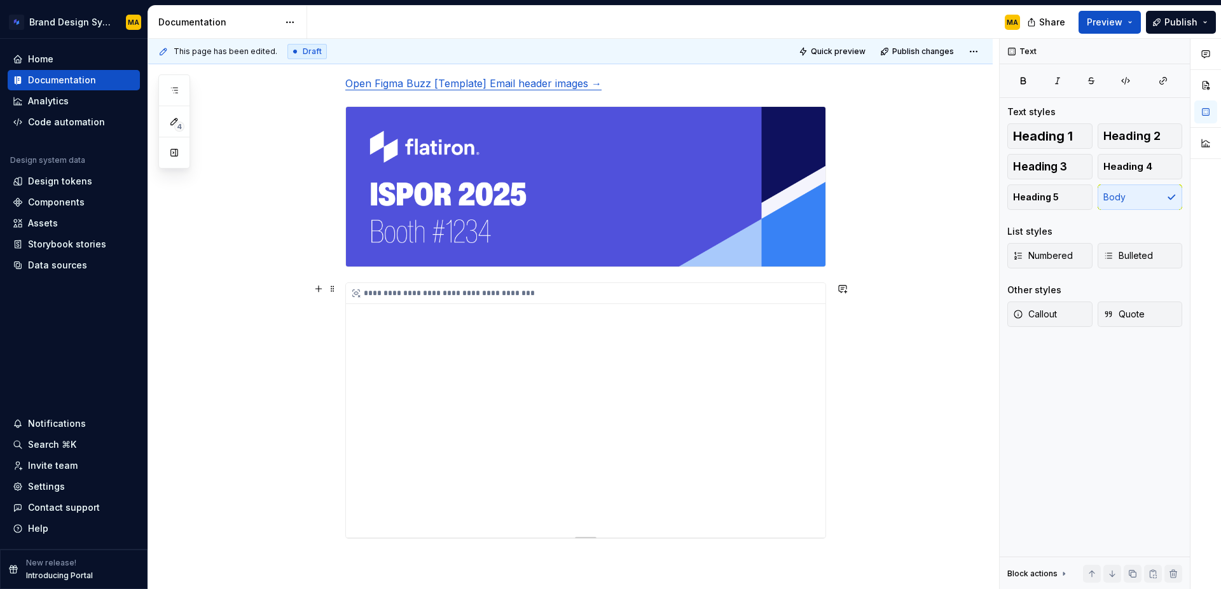
scroll to position [206, 0]
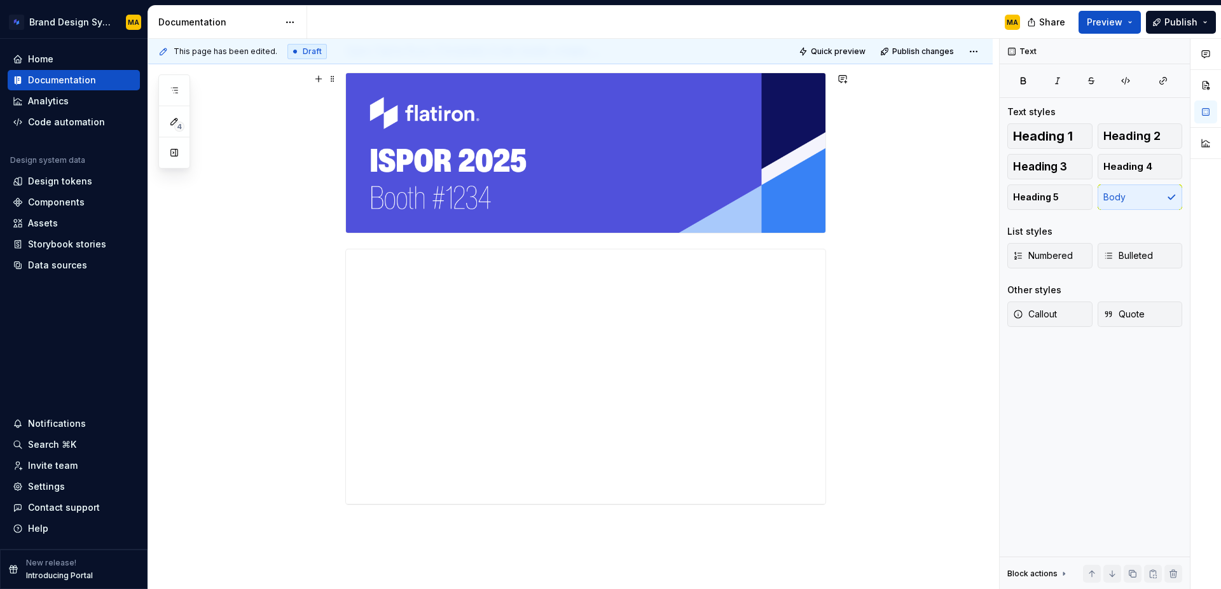
click at [840, 170] on div "**********" at bounding box center [570, 353] width 844 height 685
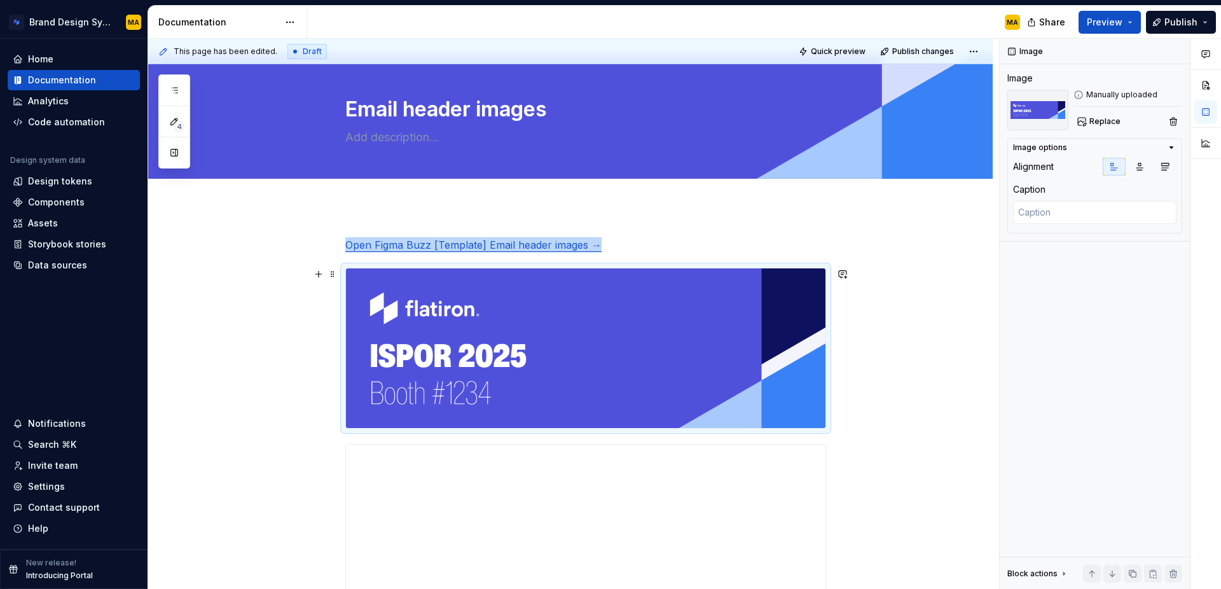
scroll to position [10, 0]
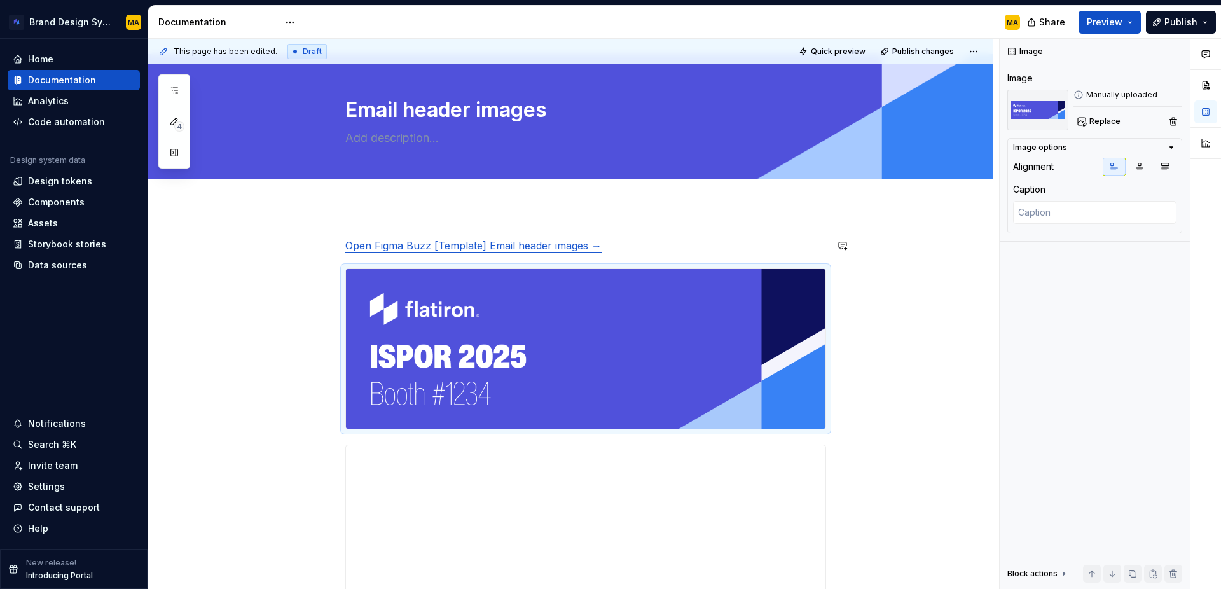
click at [639, 253] on div "**********" at bounding box center [585, 469] width 481 height 463
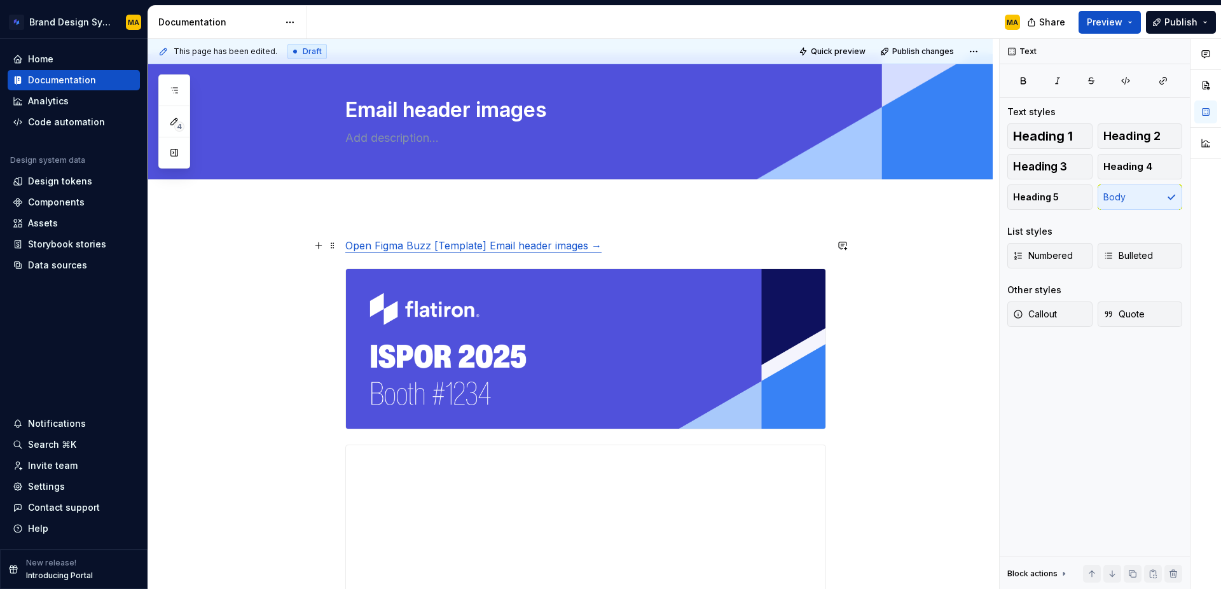
click at [636, 249] on p "Open Figma Buzz [Template] Email header images →" at bounding box center [585, 245] width 481 height 15
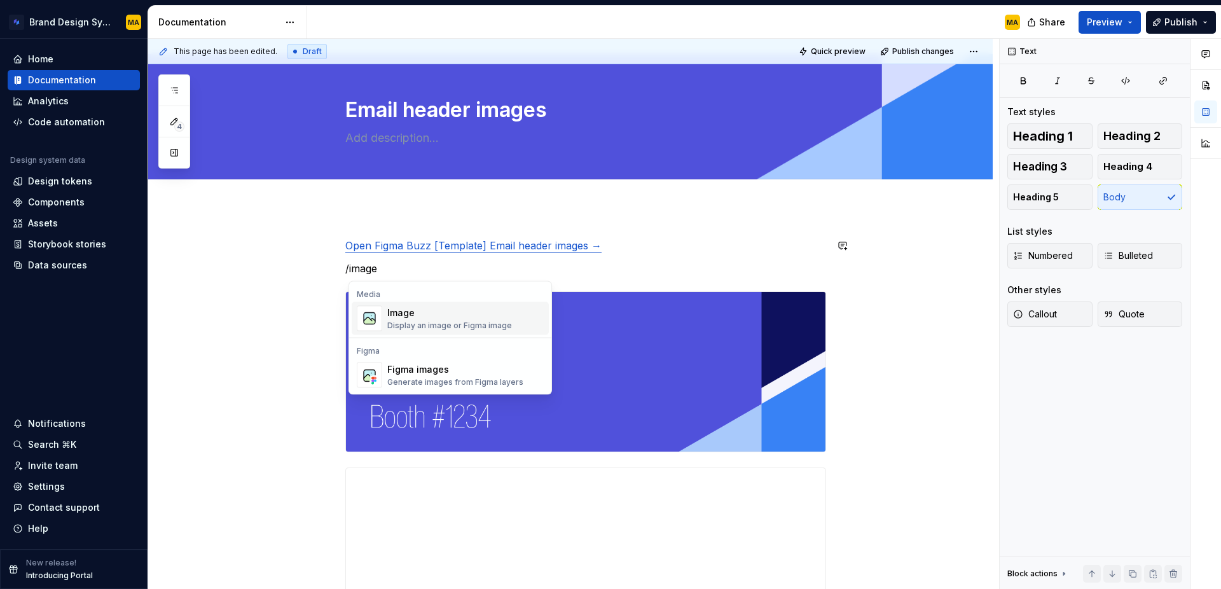
click at [435, 317] on div "Image" at bounding box center [449, 312] width 125 height 13
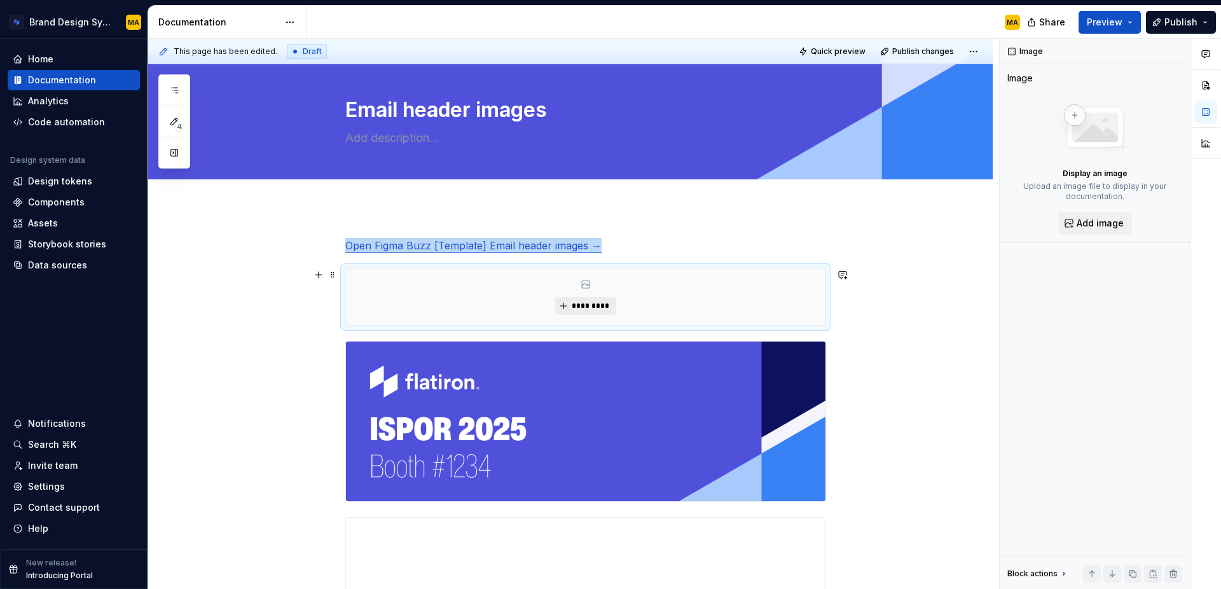
click at [577, 310] on span "*********" at bounding box center [590, 306] width 39 height 10
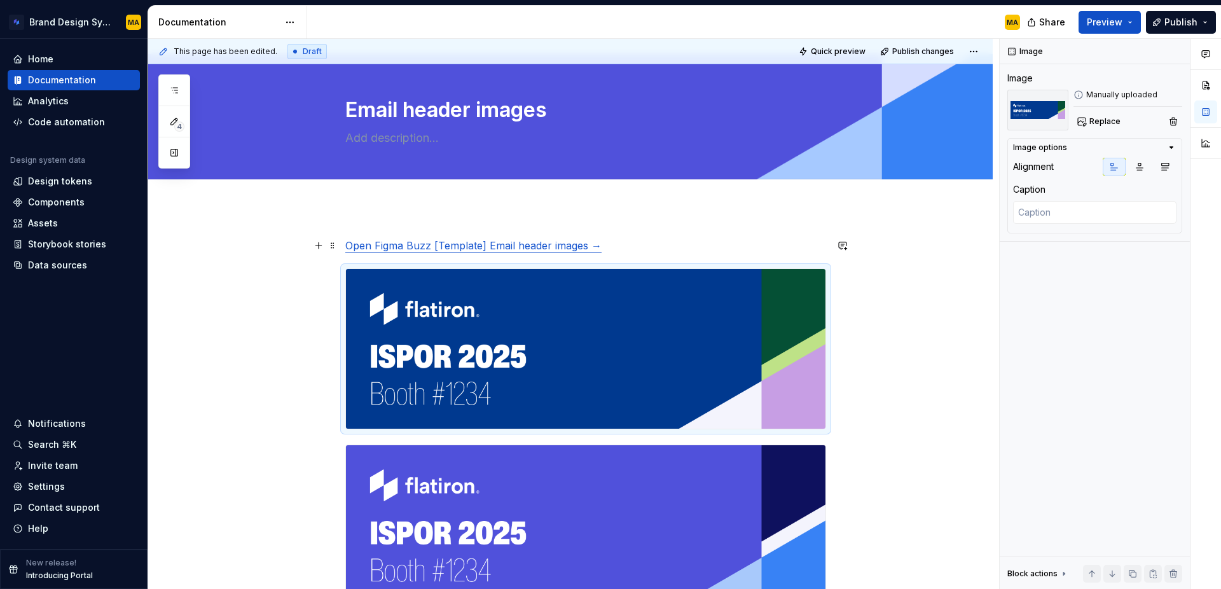
click at [647, 251] on p "Open Figma Buzz [Template] Email header images →" at bounding box center [585, 245] width 481 height 15
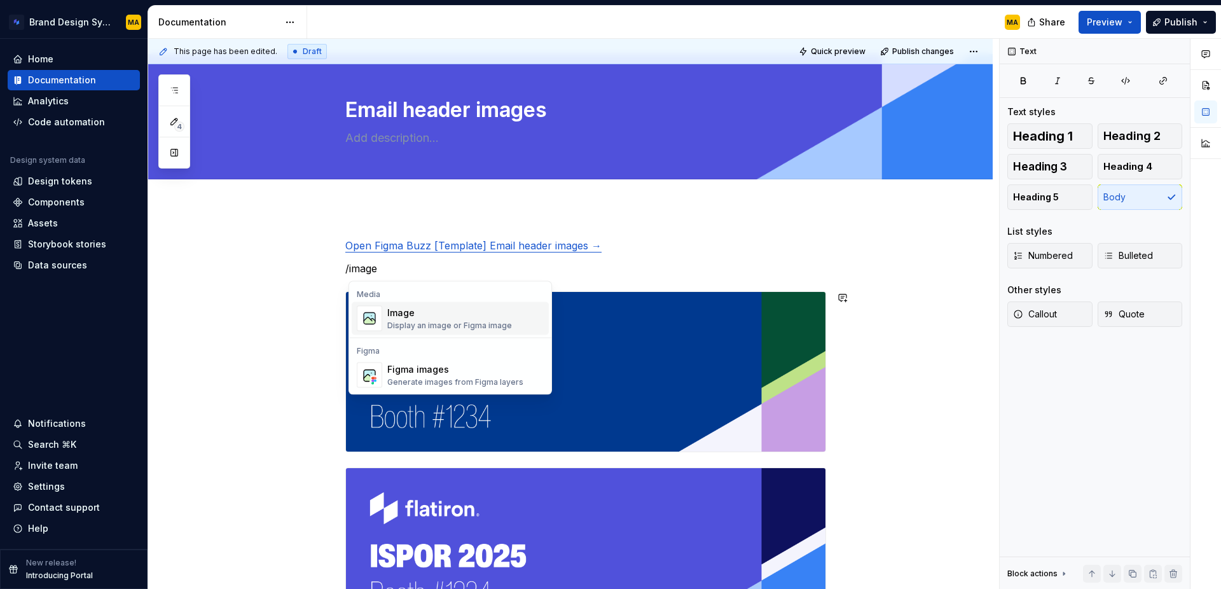
click at [471, 325] on div "Display an image or Figma image" at bounding box center [449, 325] width 125 height 10
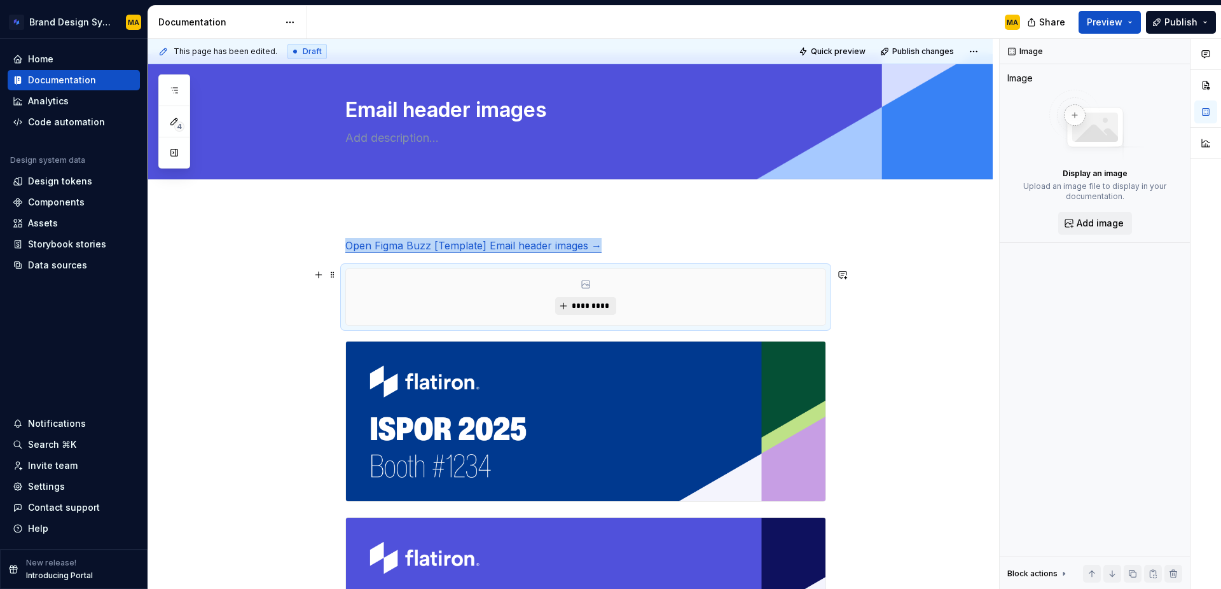
click at [588, 308] on span "*********" at bounding box center [590, 306] width 39 height 10
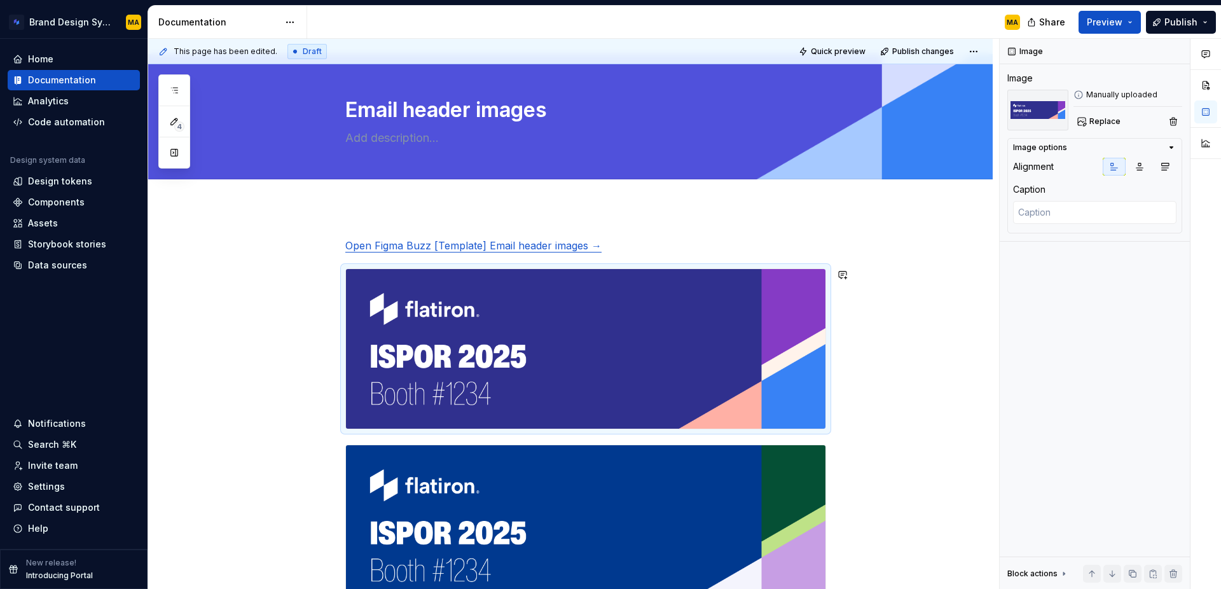
click at [626, 250] on p "Open Figma Buzz [Template] Email header images →" at bounding box center [585, 245] width 481 height 15
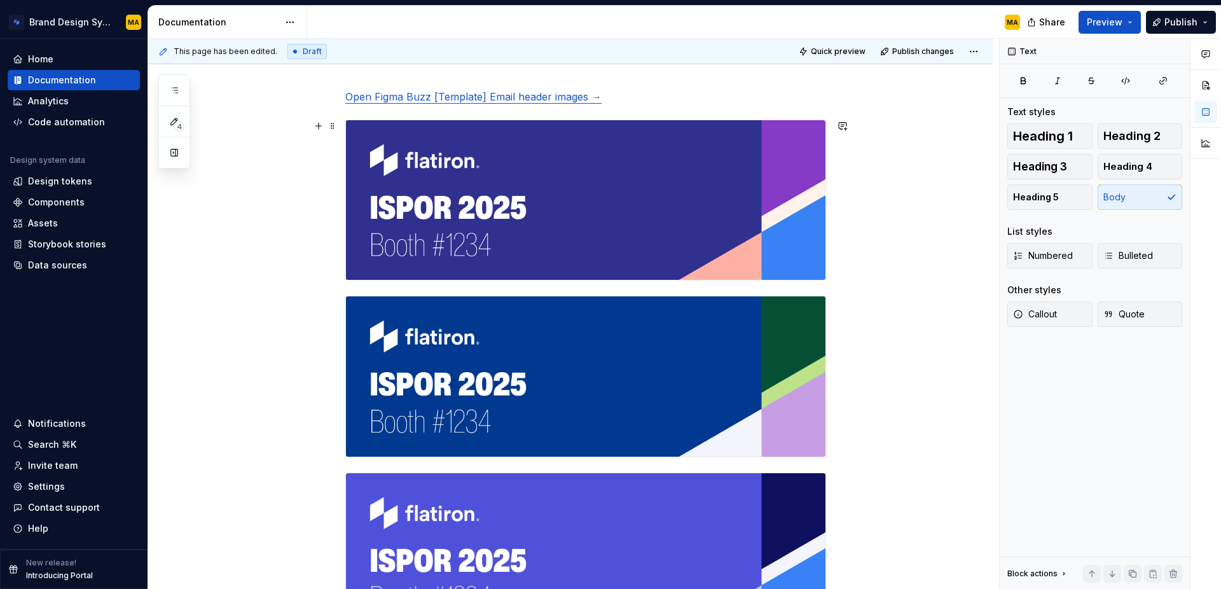
scroll to position [0, 0]
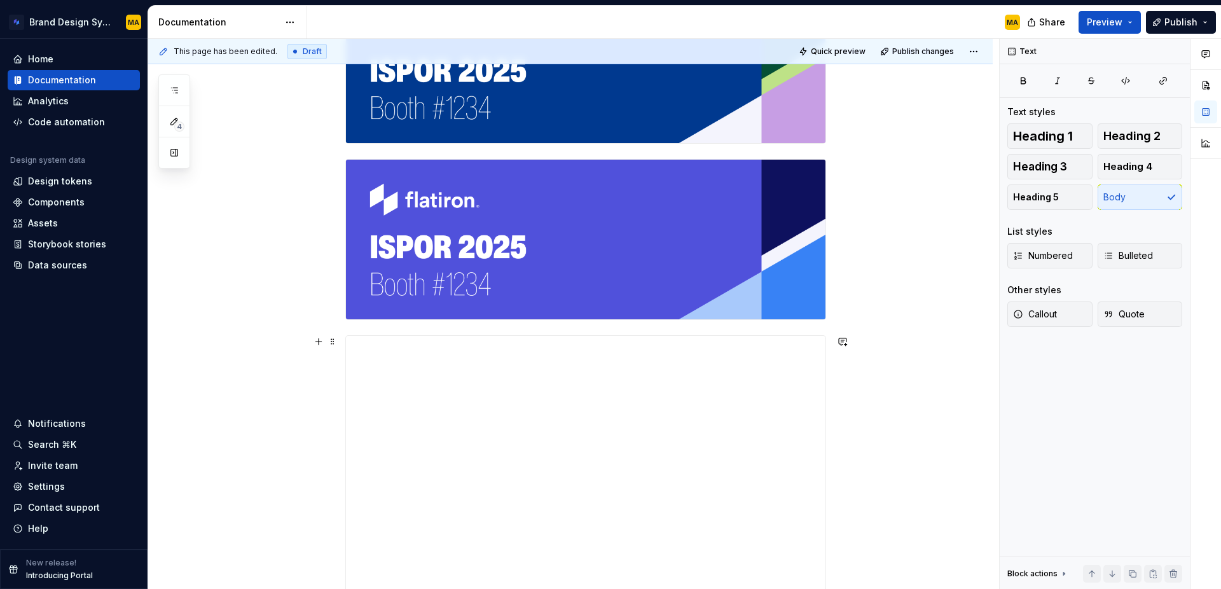
scroll to position [499, 0]
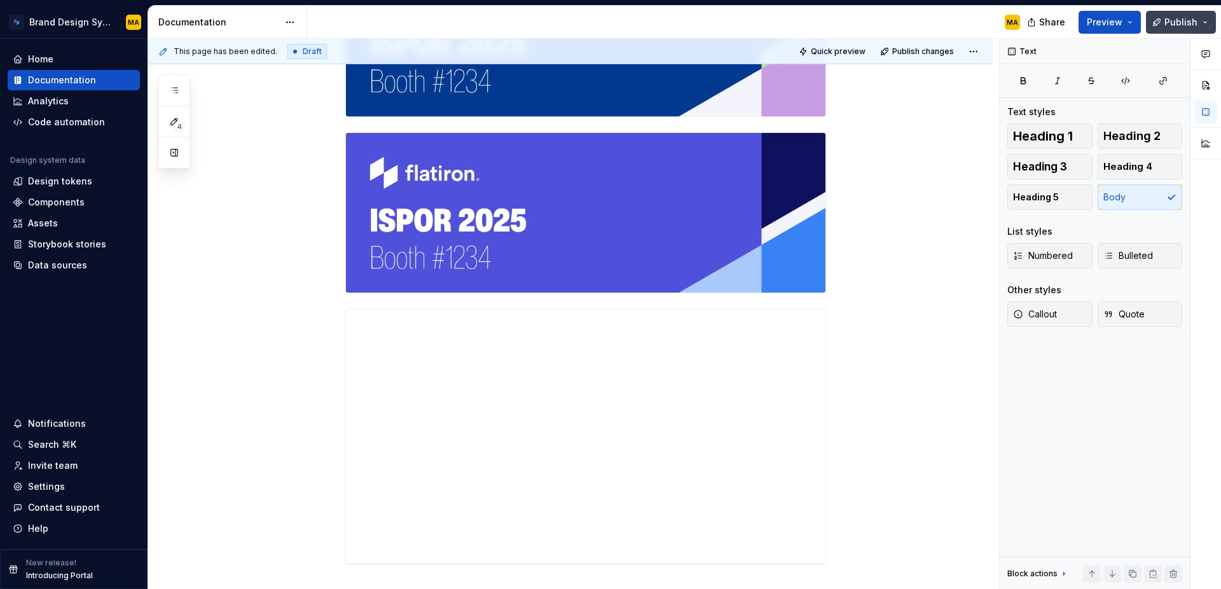
click at [1172, 27] on span "Publish" at bounding box center [1180, 22] width 33 height 13
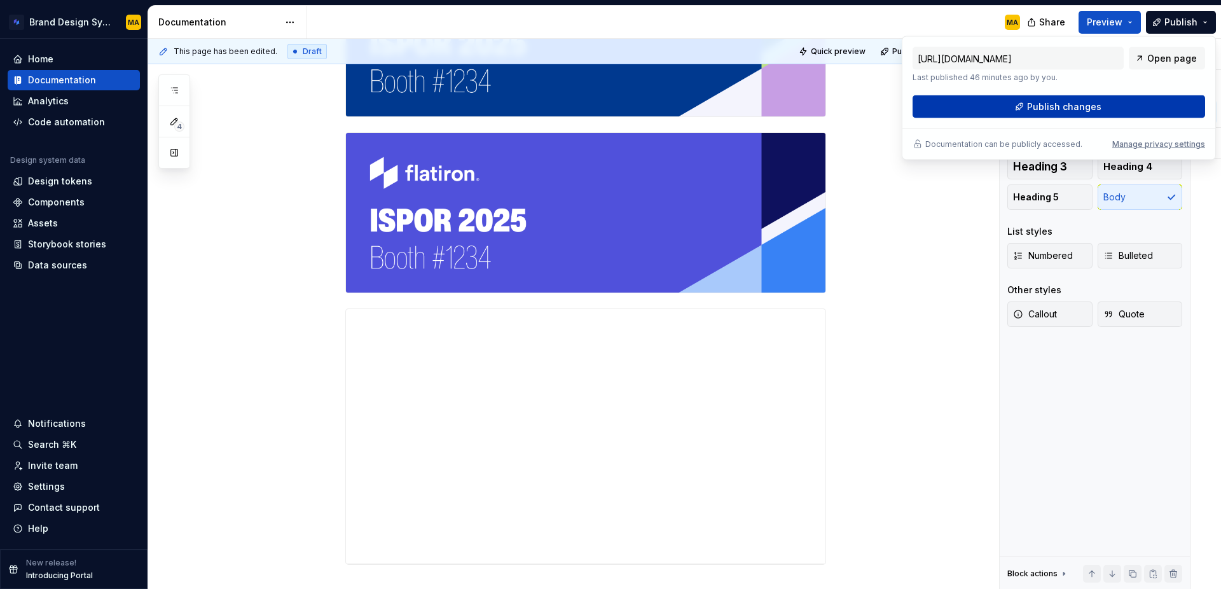
click at [1074, 106] on span "Publish changes" at bounding box center [1064, 106] width 74 height 13
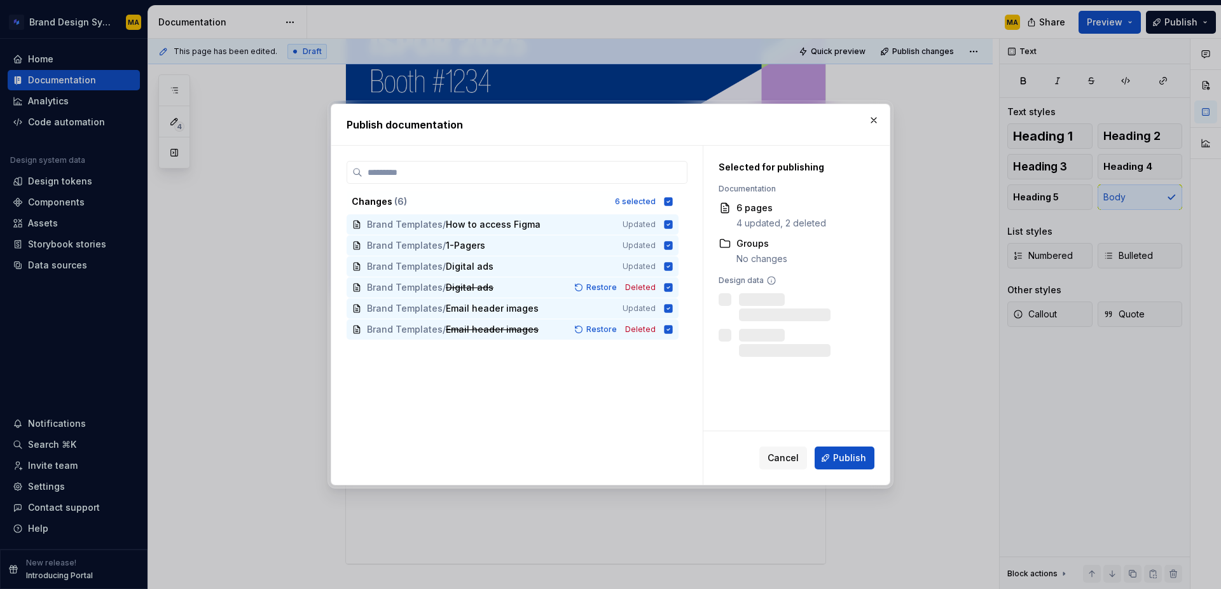
click at [856, 453] on span "Publish" at bounding box center [849, 457] width 33 height 13
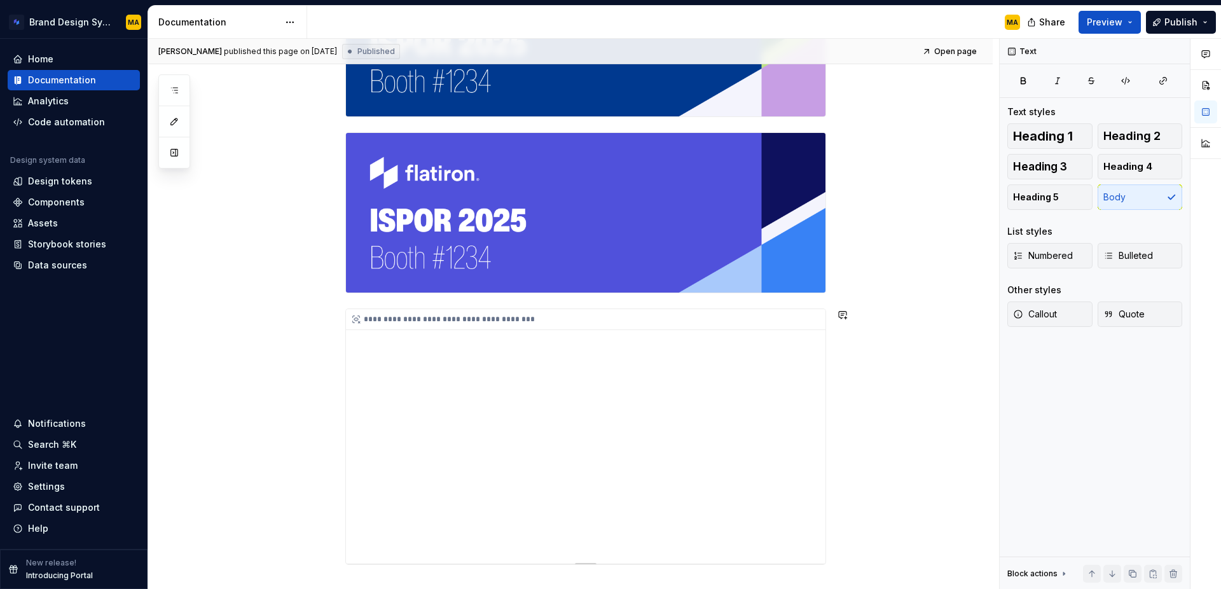
scroll to position [0, 0]
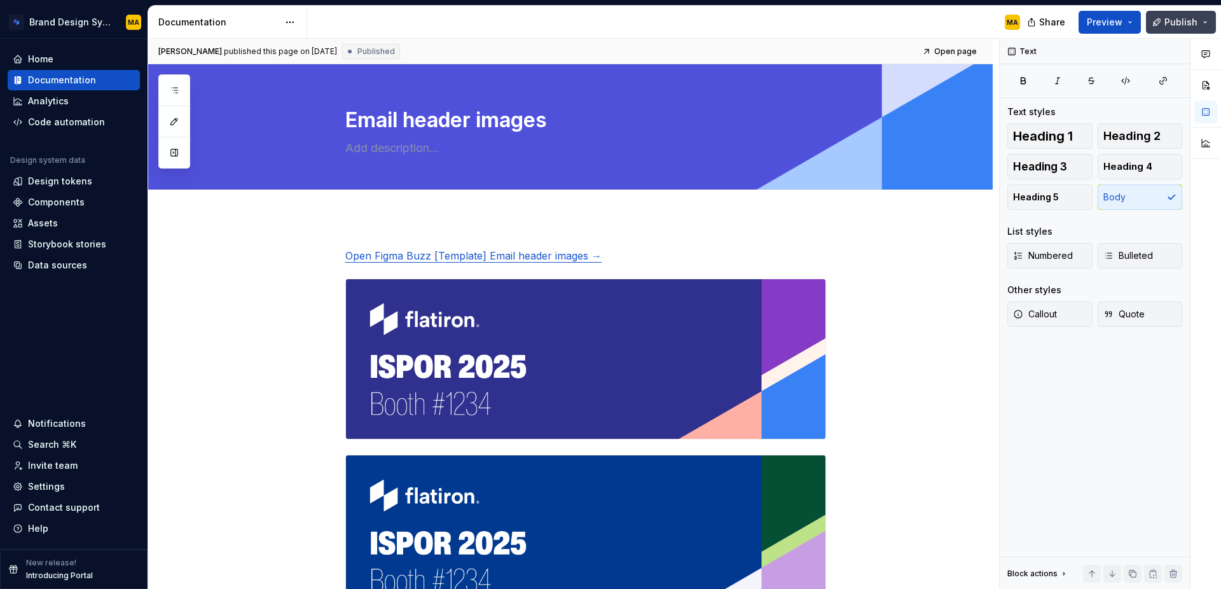
click at [1203, 20] on button "Publish" at bounding box center [1181, 22] width 70 height 23
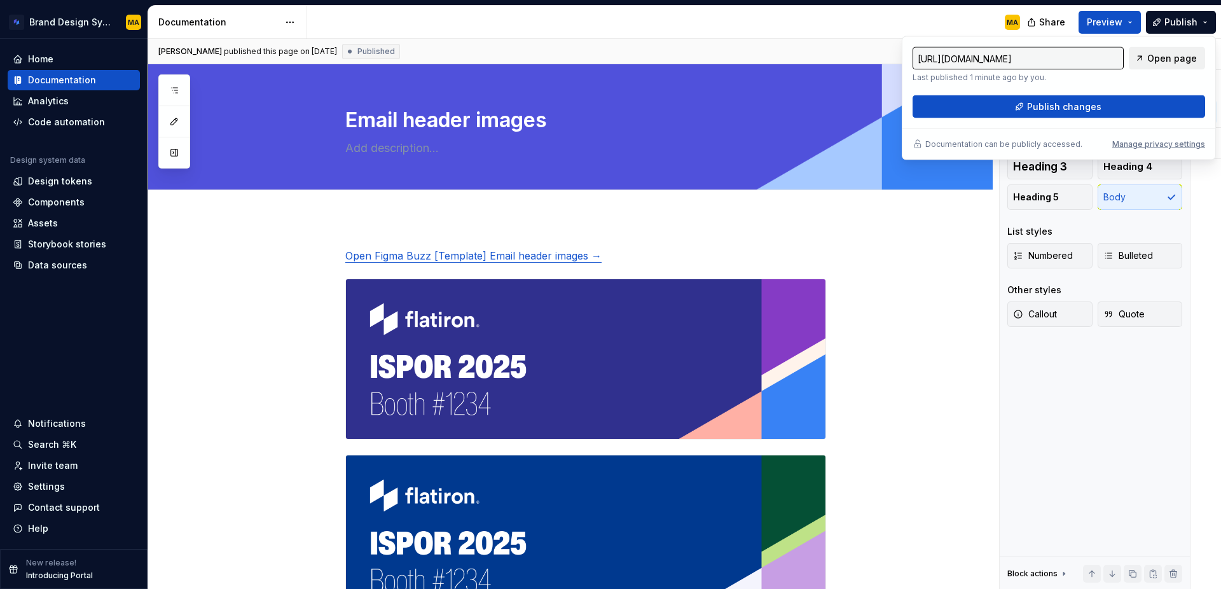
click at [1154, 62] on span "Open page" at bounding box center [1172, 58] width 50 height 13
type textarea "*"
click at [420, 256] on link "Open Figma Buzz [Template] Email header images →" at bounding box center [473, 255] width 256 height 13
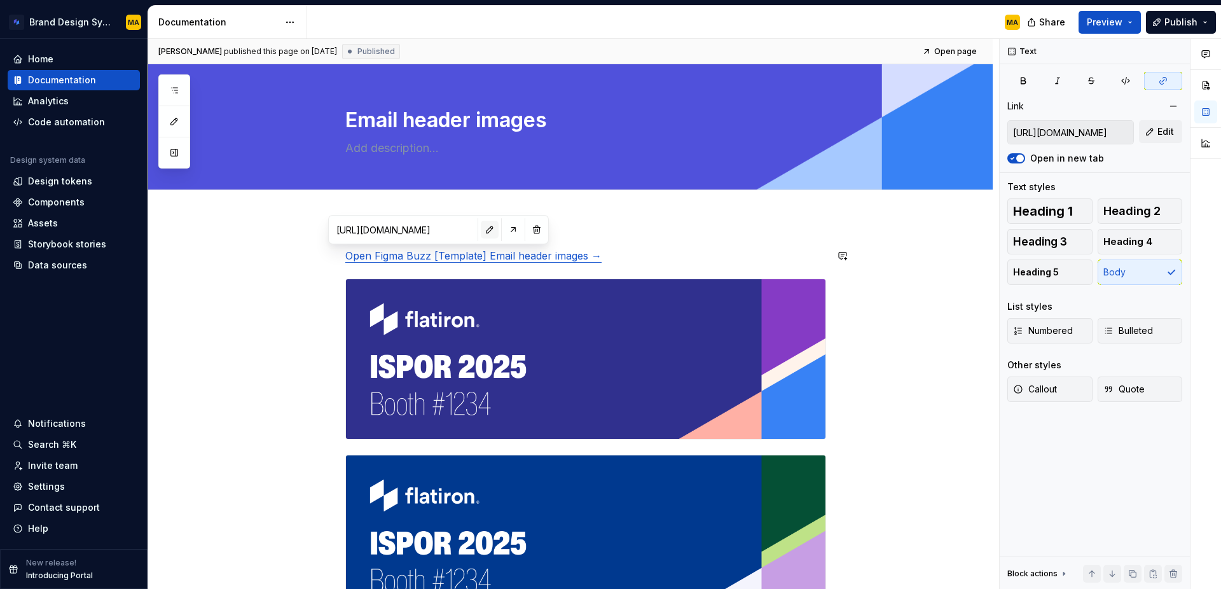
click at [481, 231] on button "button" at bounding box center [490, 230] width 18 height 18
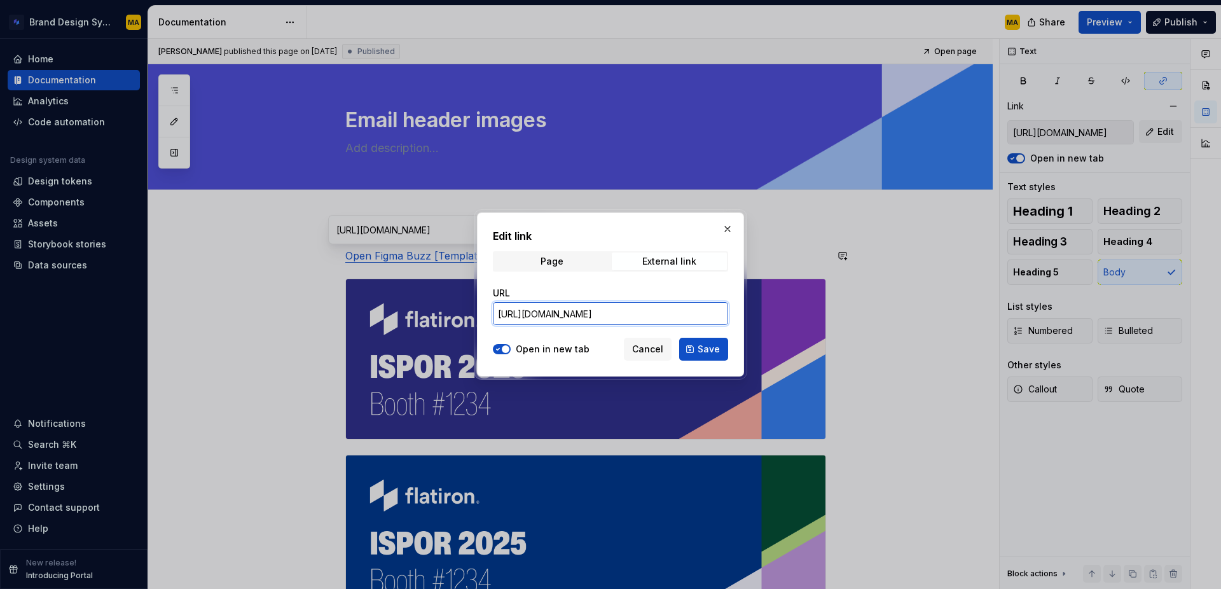
click at [542, 318] on input "[URL][DOMAIN_NAME]" at bounding box center [610, 313] width 235 height 23
paste input "new?from=team_template_copy_use_template_link&buzz-template-library-key=lk-1fdb…"
type input "[URL][DOMAIN_NAME]"
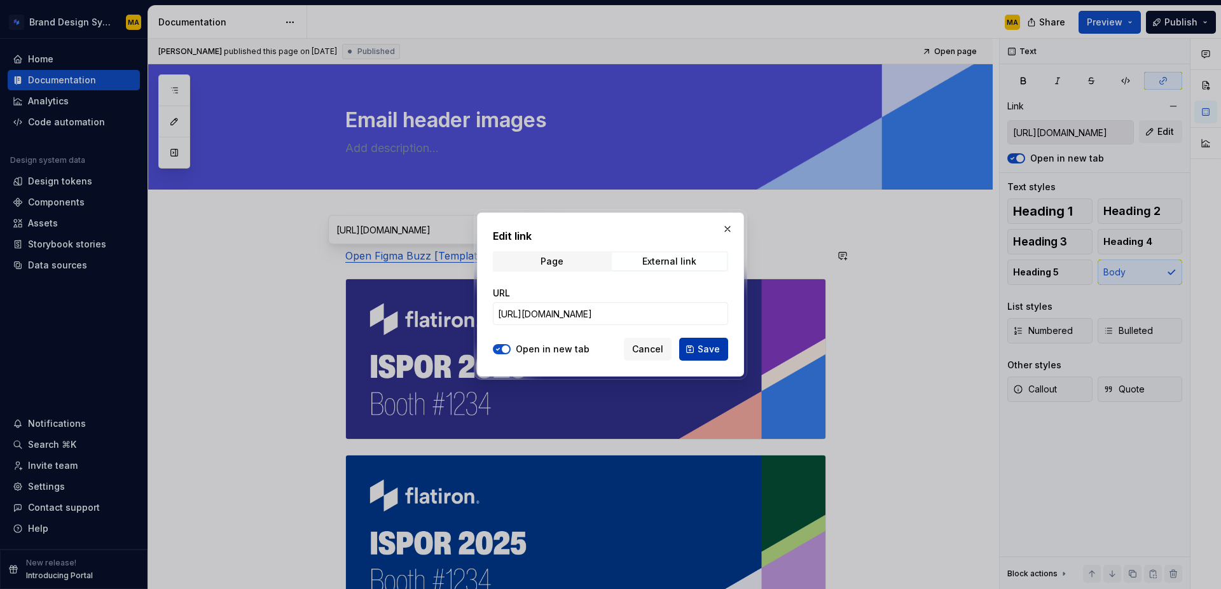
click at [697, 348] on button "Save" at bounding box center [703, 349] width 49 height 23
type input "[URL][DOMAIN_NAME]"
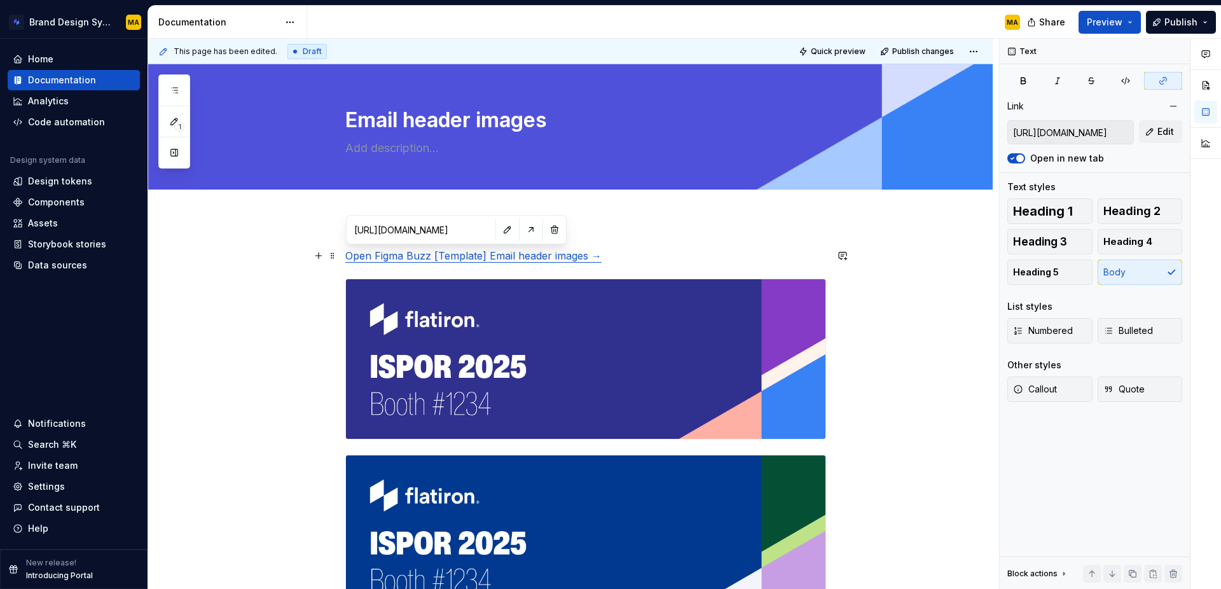
drag, startPoint x: 439, startPoint y: 256, endPoint x: 603, endPoint y: 517, distance: 308.0
click at [439, 256] on link "Open Figma Buzz [Template] Email header images →" at bounding box center [473, 255] width 256 height 13
click at [435, 256] on link "Open Figma Buzz [Template] Email header images →" at bounding box center [473, 255] width 256 height 13
click at [1181, 24] on span "Publish" at bounding box center [1180, 22] width 33 height 13
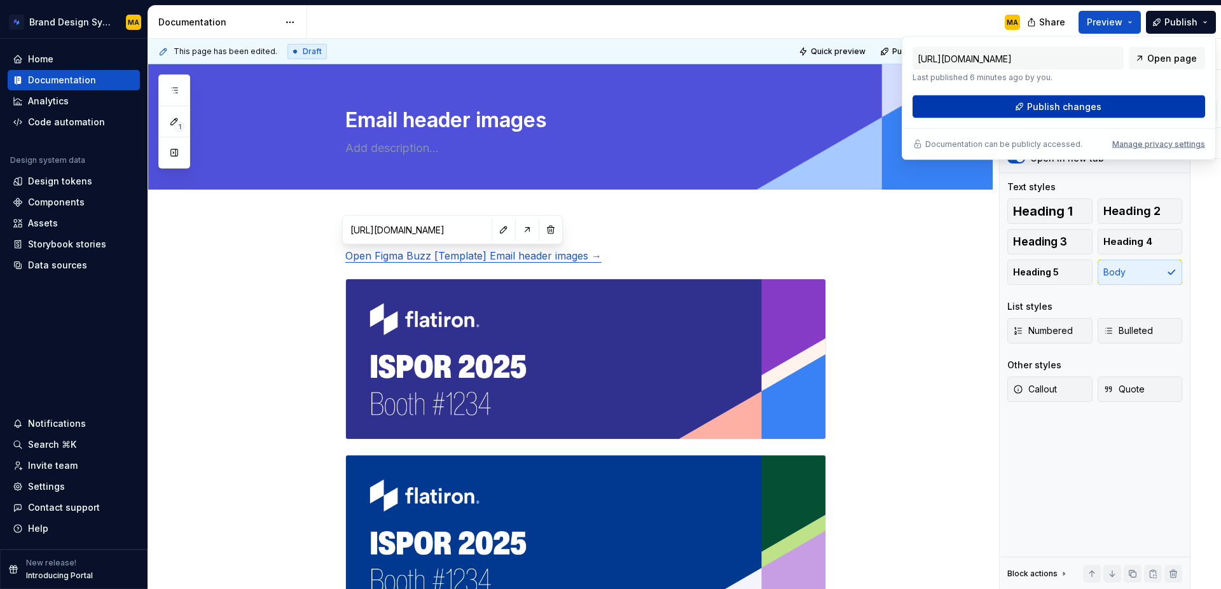
click at [1065, 103] on span "Publish changes" at bounding box center [1064, 106] width 74 height 13
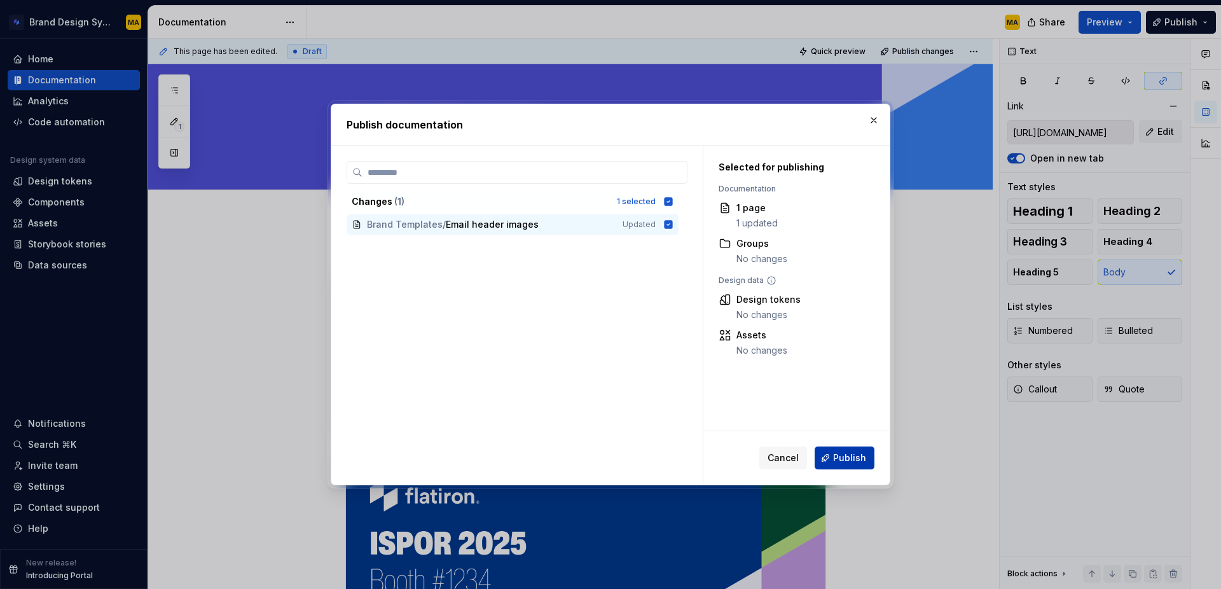
click at [849, 465] on button "Publish" at bounding box center [844, 457] width 60 height 23
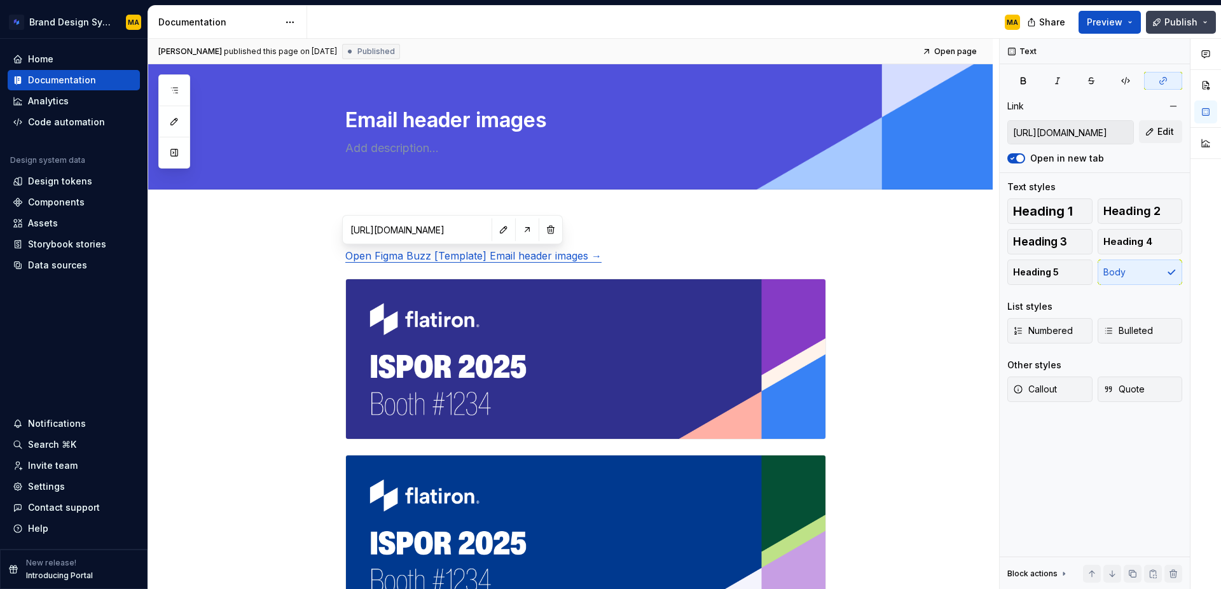
click at [1205, 17] on button "Publish" at bounding box center [1181, 22] width 70 height 23
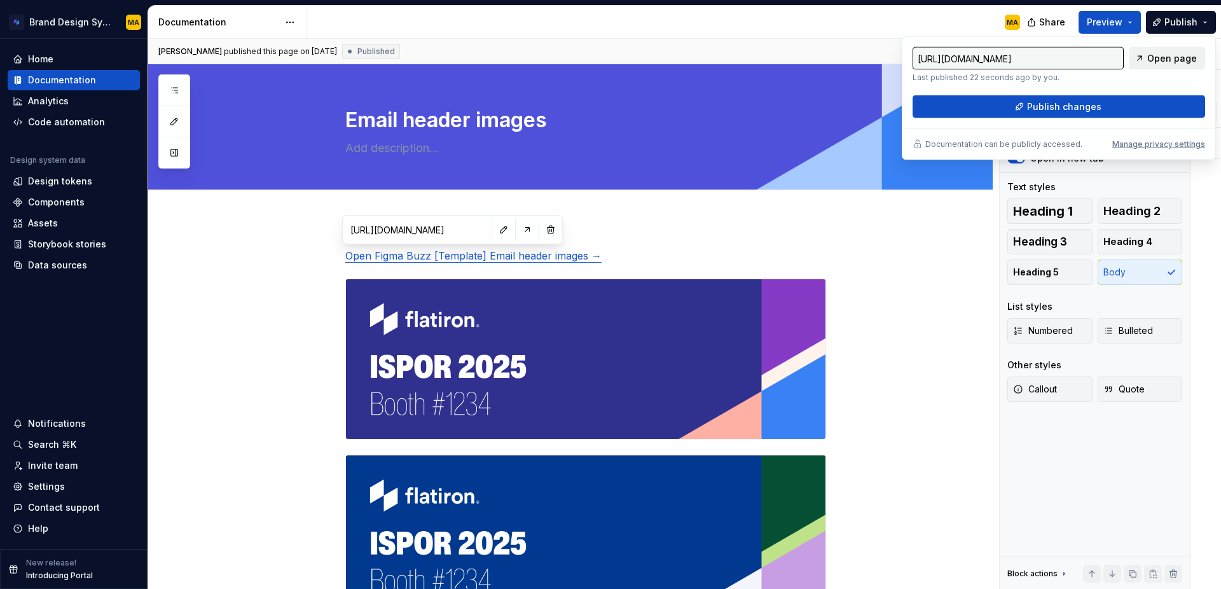
click at [1176, 60] on span "Open page" at bounding box center [1172, 58] width 50 height 13
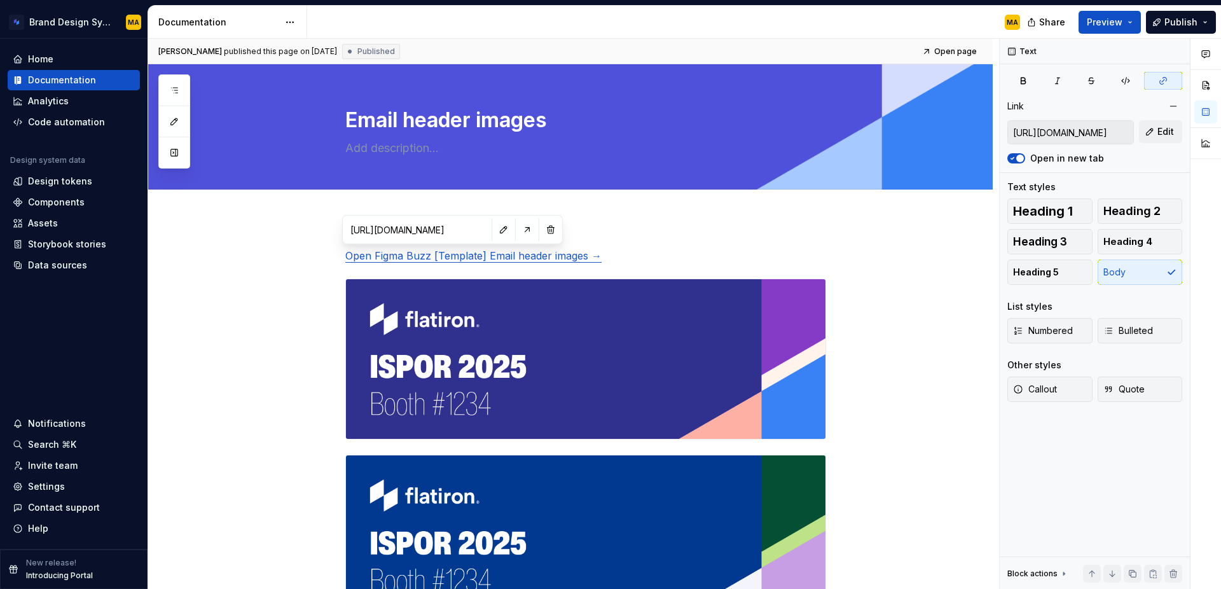
drag, startPoint x: 534, startPoint y: 8, endPoint x: 516, endPoint y: 15, distance: 19.5
click at [534, 8] on div "MA" at bounding box center [668, 22] width 723 height 33
click at [513, 259] on link "Open Figma Buzz [Template] Email header images →" at bounding box center [473, 255] width 256 height 13
click at [596, 229] on button "button" at bounding box center [605, 230] width 18 height 18
type textarea "*"
